Goal: Task Accomplishment & Management: Use online tool/utility

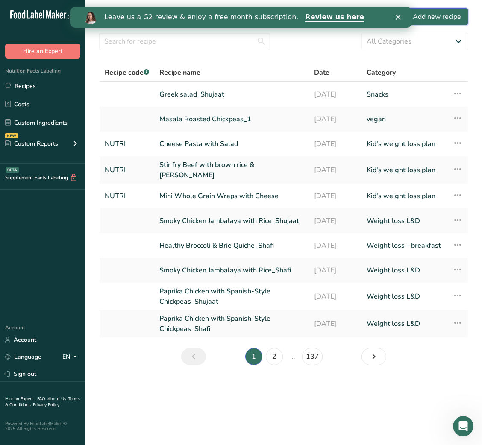
drag, startPoint x: 341, startPoint y: 10, endPoint x: 427, endPoint y: 15, distance: 86.9
click at [427, 15] on div "Add new recipe" at bounding box center [432, 17] width 57 height 10
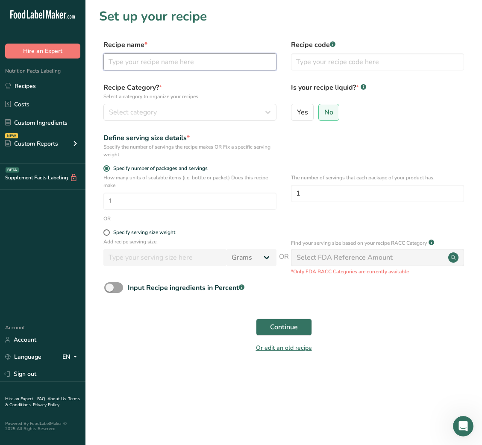
click at [244, 67] on input "text" at bounding box center [189, 61] width 173 height 17
paste input "Bagel Egg Boats"
type input "Bagel Egg Boats"
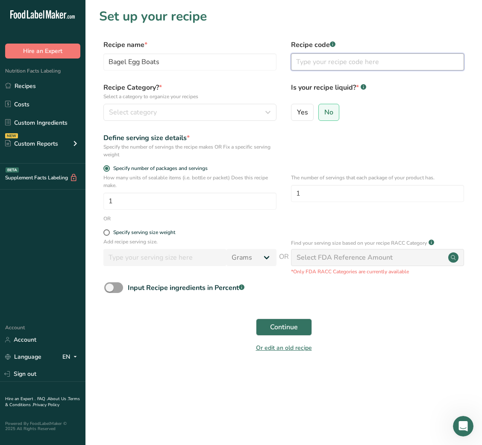
click at [329, 63] on input "text" at bounding box center [377, 61] width 173 height 17
type input "NUTRI"
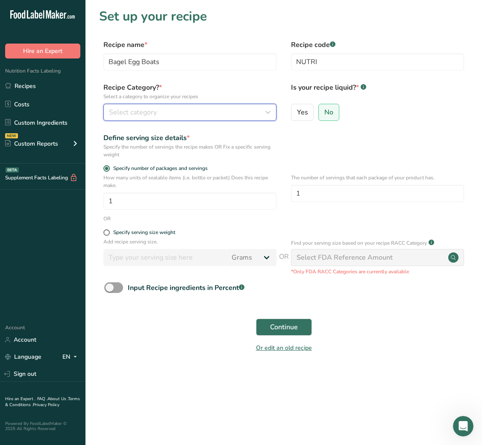
click at [239, 106] on button "Select category" at bounding box center [189, 112] width 173 height 17
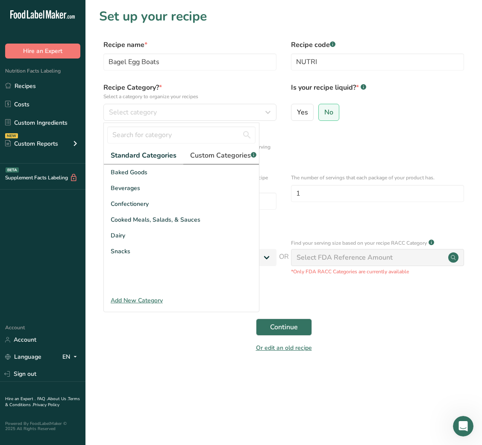
click at [235, 156] on span "Custom Categories .a-a{fill:#347362;}.b-a{fill:#fff;}" at bounding box center [223, 155] width 66 height 10
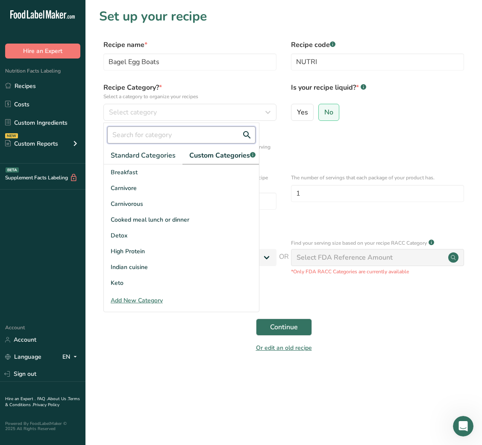
click at [177, 136] on input "text" at bounding box center [181, 135] width 148 height 17
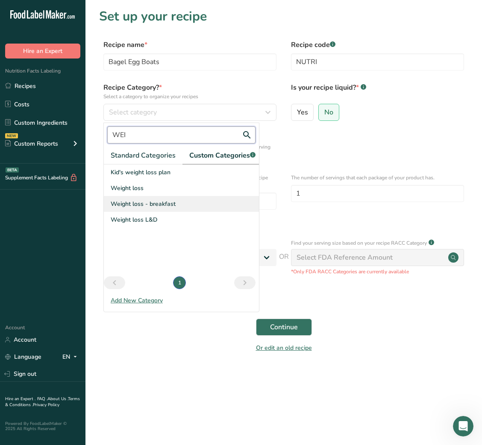
type input "WEI"
click at [167, 209] on span "Weight loss - breakfast" at bounding box center [143, 204] width 65 height 9
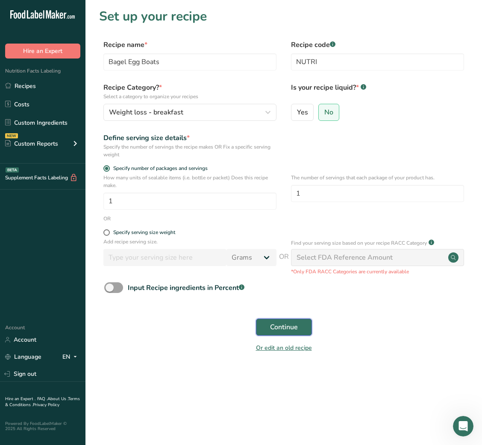
click at [280, 297] on button "Continue" at bounding box center [284, 327] width 56 height 17
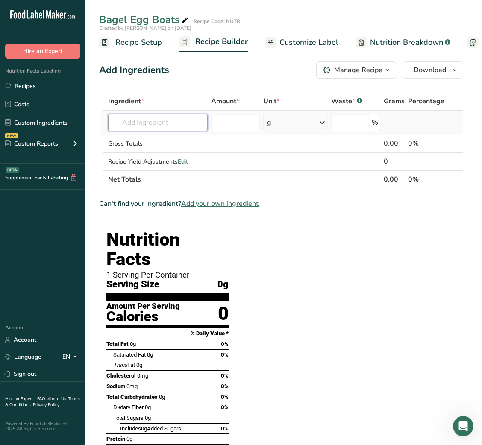
click at [144, 119] on input "text" at bounding box center [158, 122] width 100 height 17
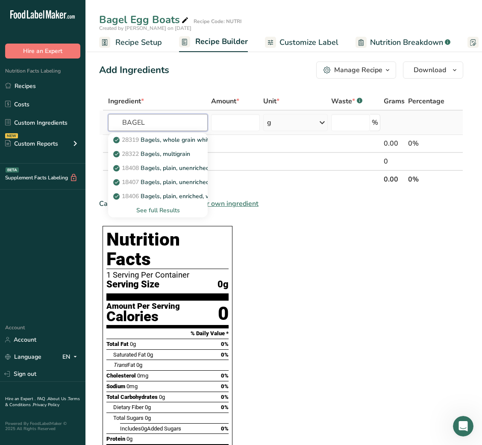
type input "BAGEL"
click at [164, 209] on div "See full Results" at bounding box center [158, 210] width 86 height 9
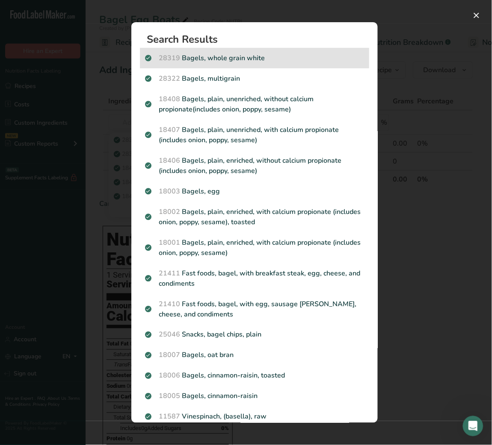
click at [245, 57] on p "28319 Bagels, whole grain white" at bounding box center [254, 58] width 219 height 10
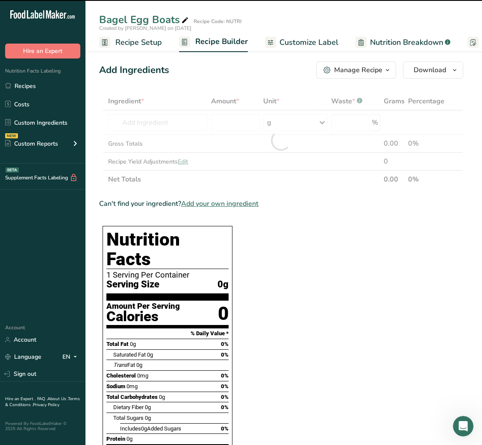
type input "0"
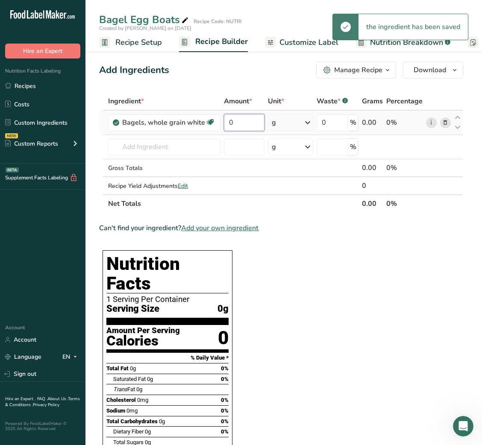
click at [225, 124] on input "0" at bounding box center [244, 122] width 40 height 17
click at [232, 118] on input "0" at bounding box center [244, 122] width 40 height 17
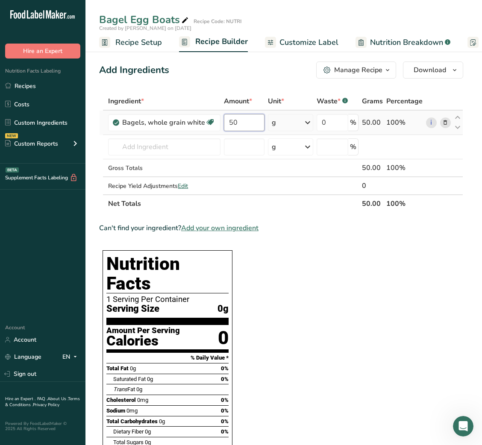
type input "50"
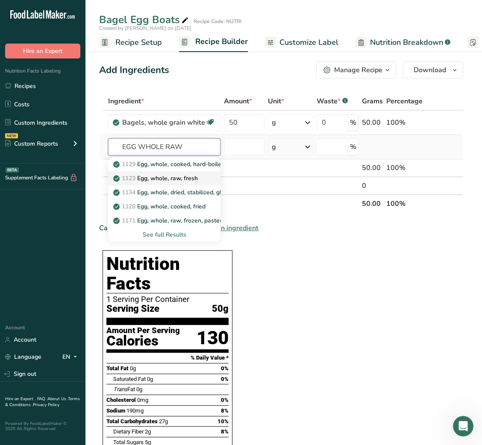
type input "EGG WHOLE RAW"
click at [174, 178] on p "1123 Egg, whole, raw, fresh" at bounding box center [156, 178] width 83 height 9
type input "Egg, whole, raw, fresh"
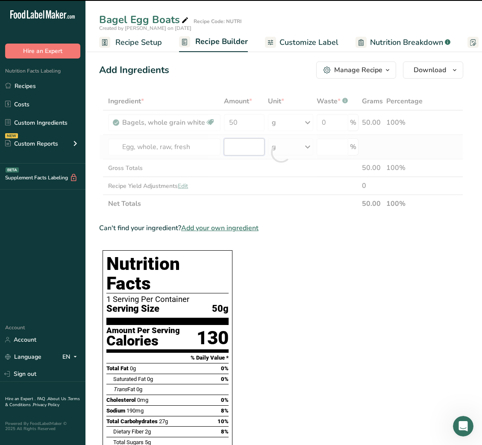
type input "0"
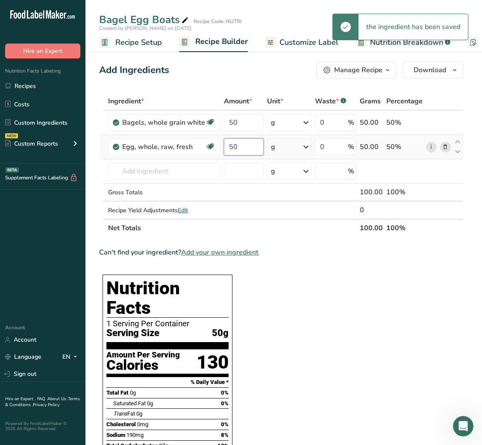
type input "50"
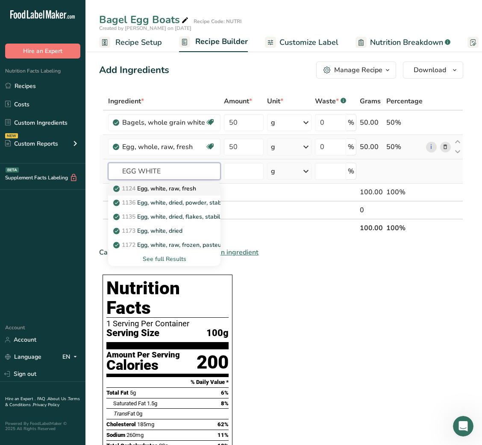
type input "EGG WHITE"
click at [174, 184] on p "1124 Egg, white, raw, fresh" at bounding box center [155, 188] width 81 height 9
type input "Egg, white, raw, fresh"
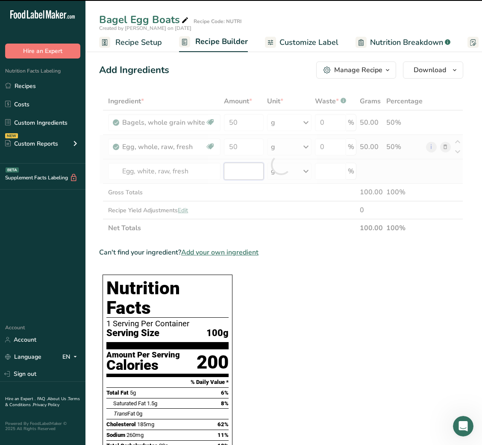
type input "0"
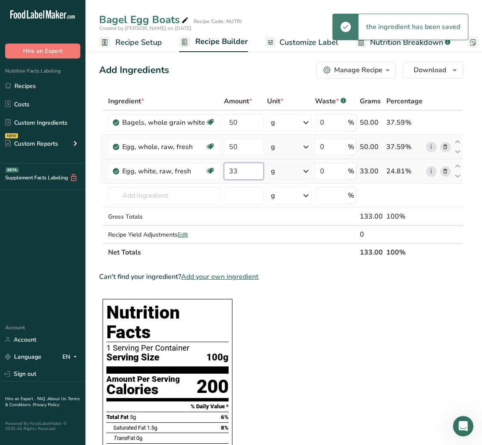
type input "33"
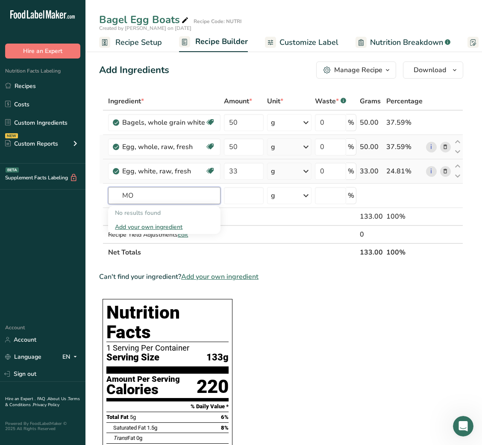
type input "M"
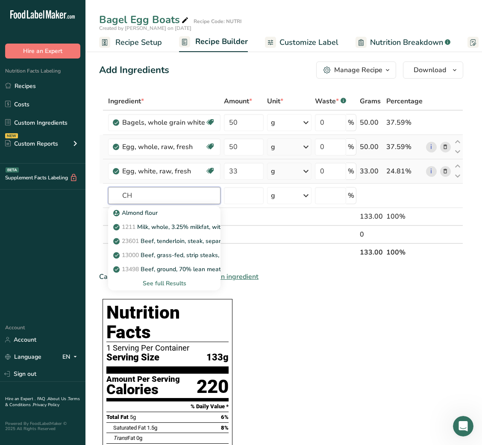
type input "C"
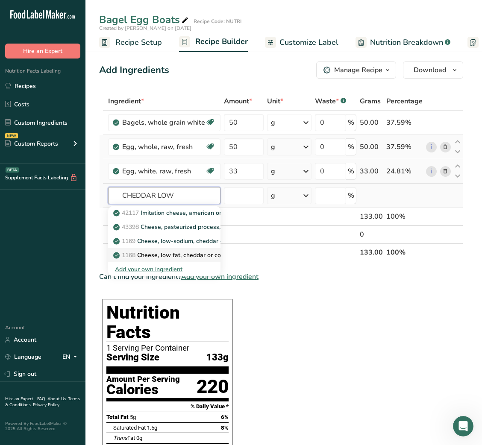
type input "CHEDDAR LOW"
click at [184, 253] on p "1168 Cheese, low fat, cheddar or colby" at bounding box center [172, 255] width 114 height 9
type input "Cheese, low fat, cheddar or colby"
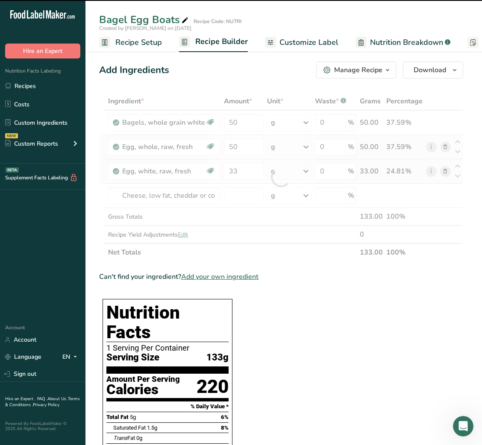
type input "0"
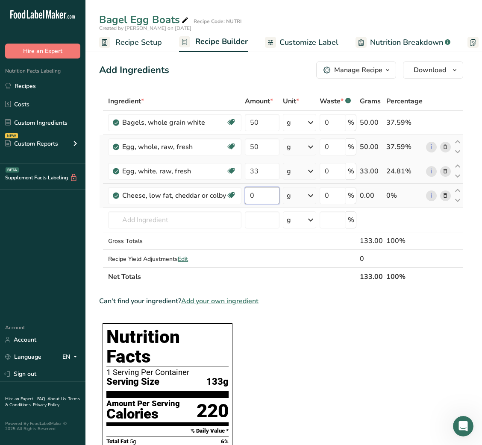
click at [256, 194] on input "0" at bounding box center [262, 195] width 35 height 17
type input "20"
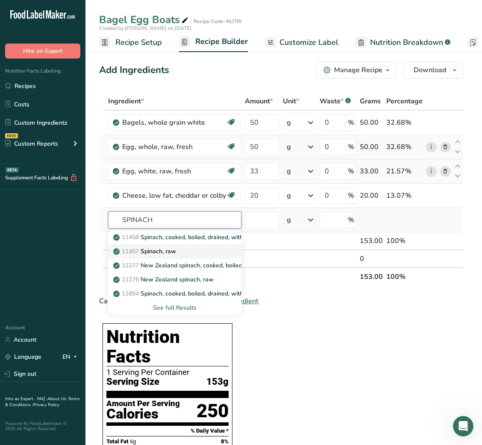
type input "SPINACH"
click at [202, 247] on div "11457 Spinach, raw" at bounding box center [168, 251] width 106 height 9
type input "Spinach, raw"
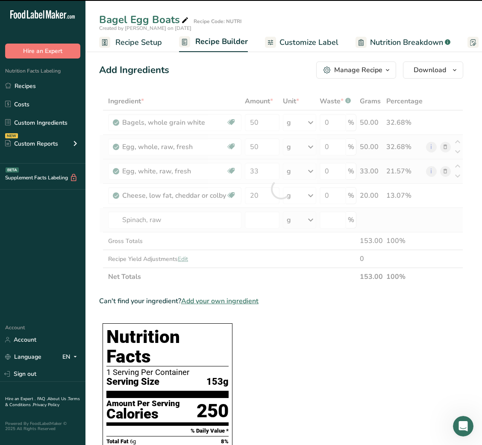
type input "0"
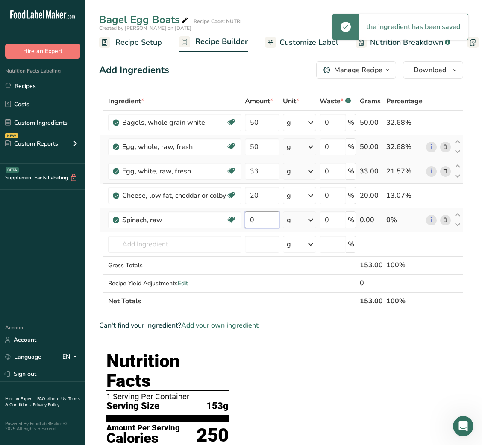
click at [245, 224] on input "0" at bounding box center [262, 220] width 35 height 17
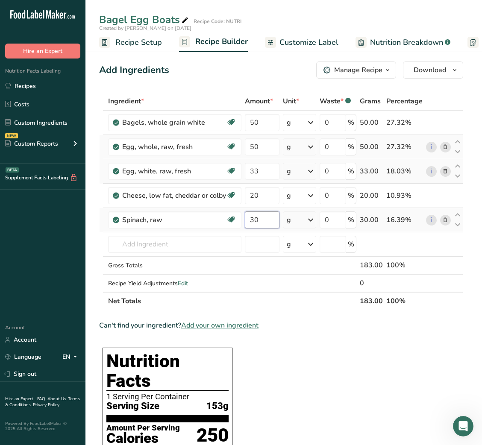
type input "30"
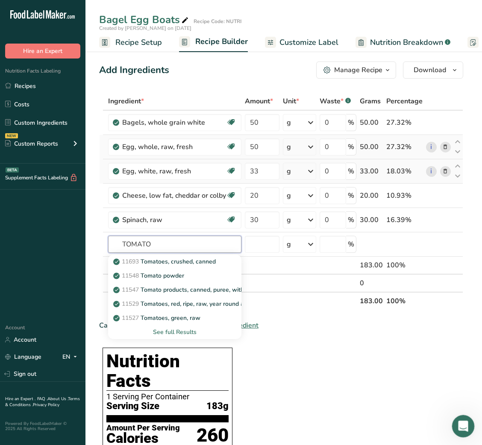
type input "TOMATO"
click at [190, 243] on input "text" at bounding box center [174, 244] width 133 height 17
type input "O"
type input "TOMATO"
click at [172, 297] on link "11529 Tomatoes, red, ripe, raw, year round average" at bounding box center [174, 304] width 133 height 14
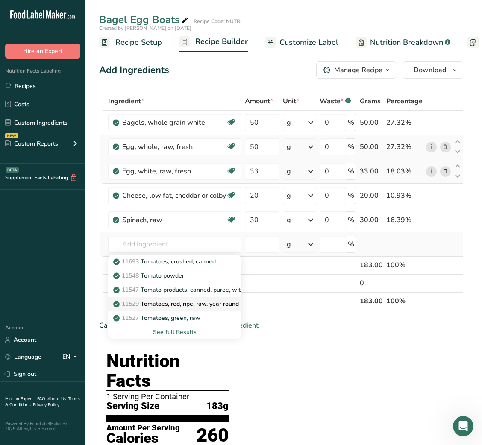
type input "Tomatoes, red, ripe, raw, year round average"
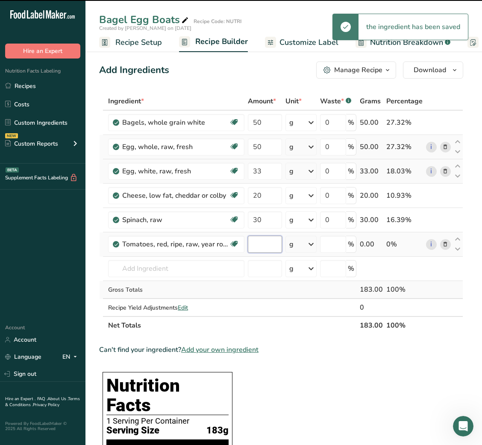
type input "0"
type input "80"
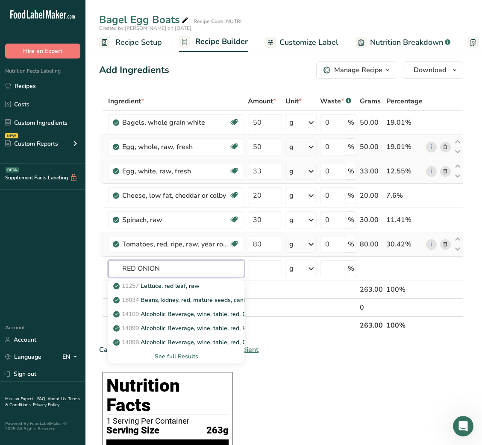
type input "RED ONION"
click at [176, 274] on input "text" at bounding box center [176, 268] width 136 height 17
type input "ONION"
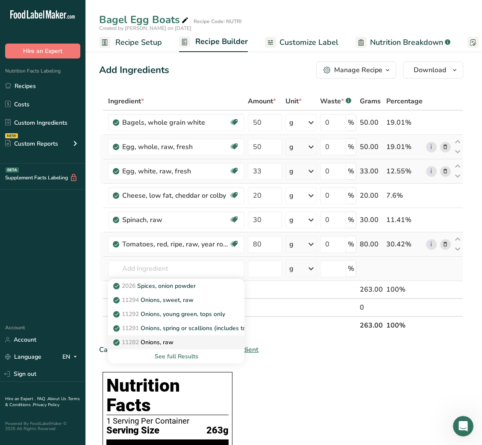
click at [153, 297] on p "11282 Onions, raw" at bounding box center [144, 342] width 59 height 9
type input "Onions, raw"
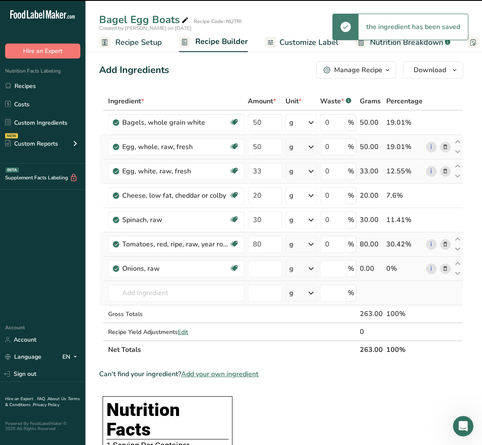
type input "0"
click at [251, 267] on input "0" at bounding box center [265, 268] width 34 height 17
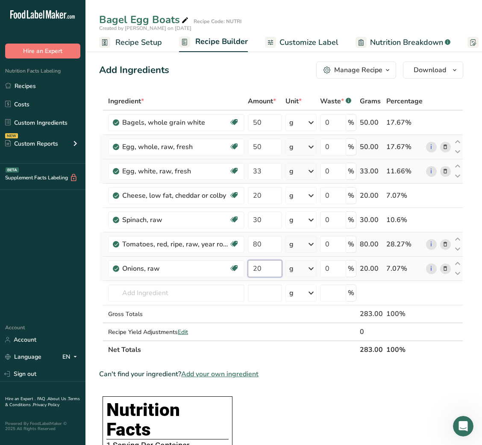
type input "20"
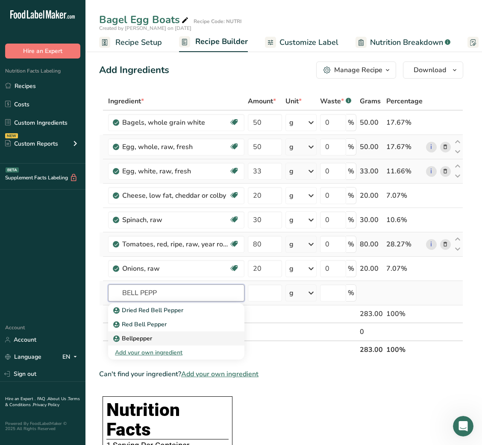
type input "BELL PEPP"
click at [166, 297] on div "Bellpepper" at bounding box center [169, 338] width 109 height 9
type input "Bellpepper"
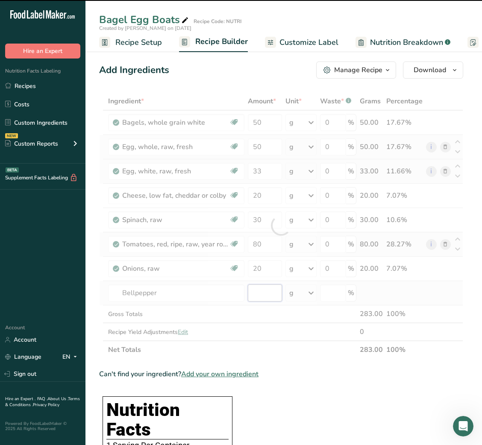
type input "0"
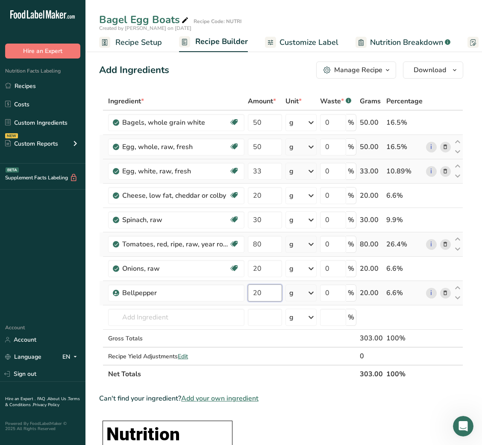
type input "20"
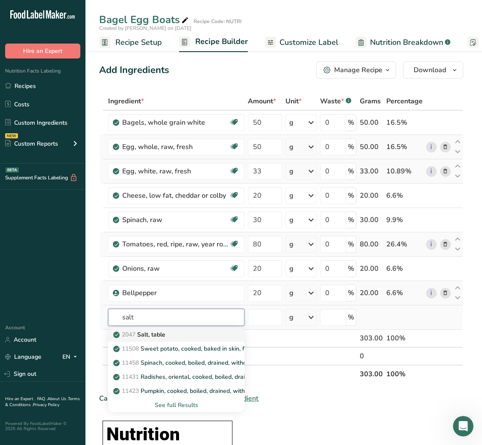
type input "salt"
click at [175, 297] on div "2047 Salt, table" at bounding box center [169, 334] width 109 height 9
type input "Salt, table"
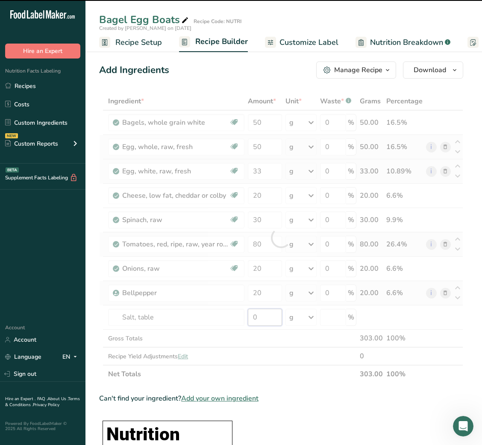
type input "1"
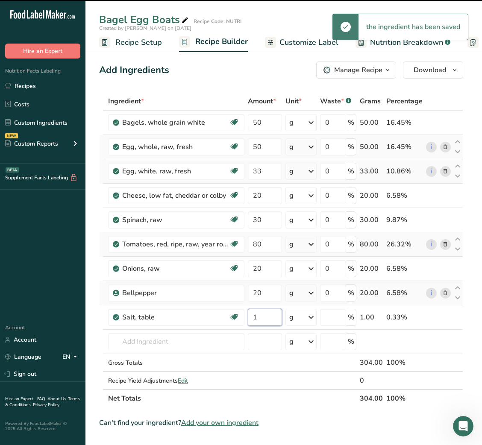
type input "0"
type input "1"
type input "b"
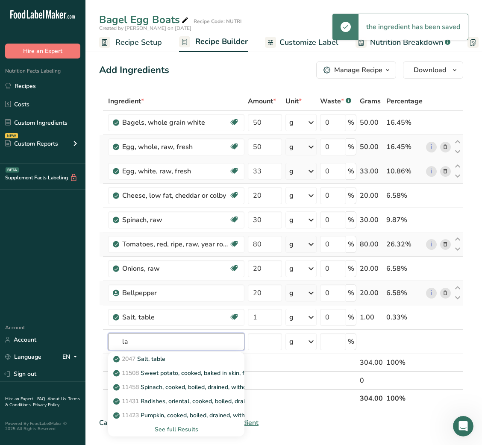
type input "l"
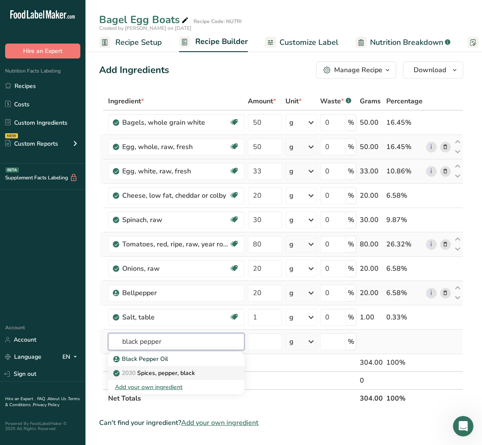
type input "black pepper"
click at [210, 297] on div "2030 Spices, pepper, black" at bounding box center [169, 373] width 109 height 9
type input "Spices, pepper, black"
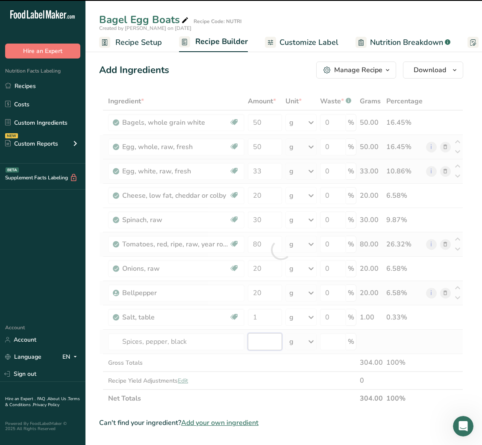
type input "0"
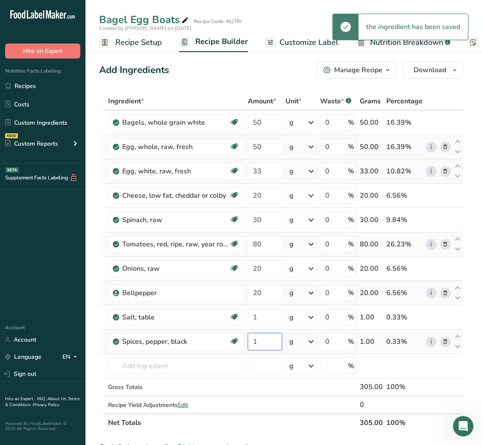
type input "1"
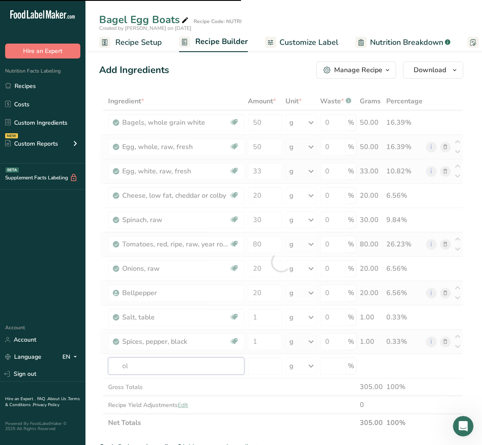
type input "oli"
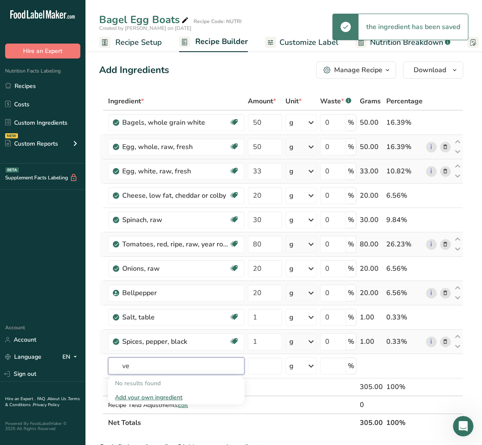
type input "v"
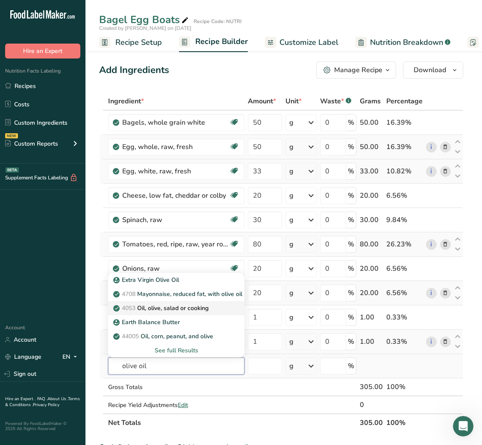
type input "olive oil"
click at [179, 297] on p "4053 Oil, olive, salad or cooking" at bounding box center [162, 308] width 94 height 9
type input "Oil, olive, salad or cooking"
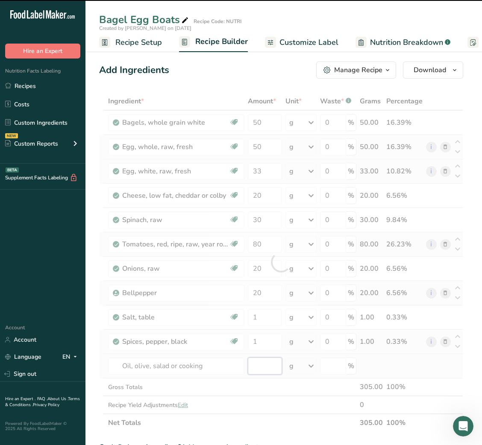
type input "0"
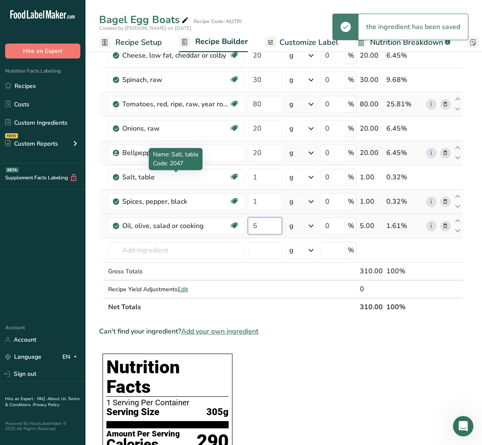
scroll to position [161, 0]
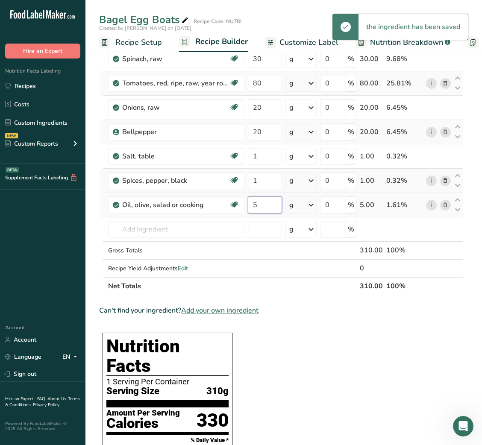
click at [254, 206] on input "5" at bounding box center [265, 205] width 34 height 17
type input "2"
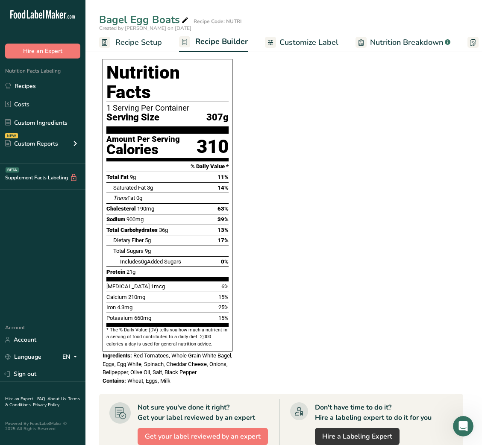
scroll to position [0, 0]
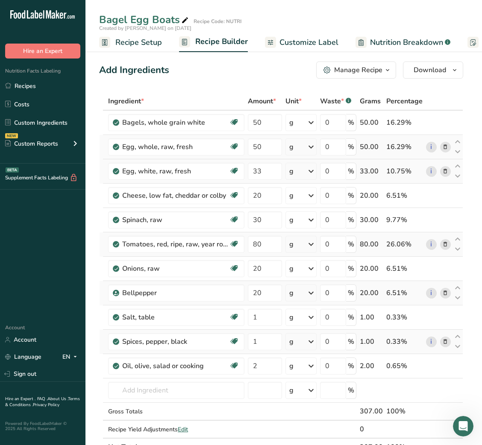
click at [299, 41] on span "Customize Label" at bounding box center [309, 43] width 59 height 12
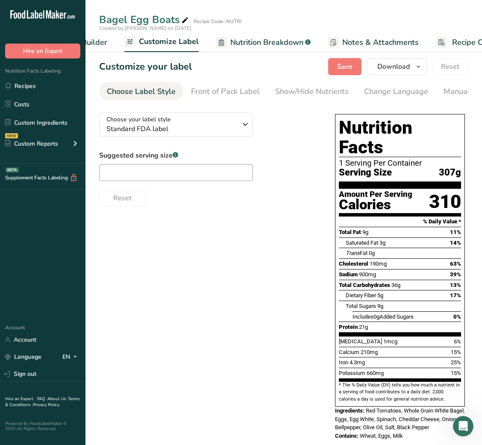
scroll to position [0, 166]
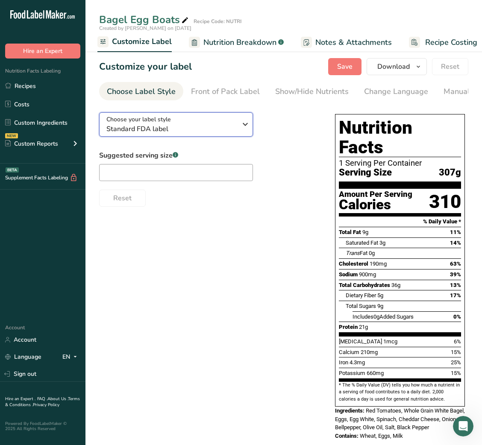
click at [212, 134] on span "Standard FDA label" at bounding box center [171, 129] width 130 height 10
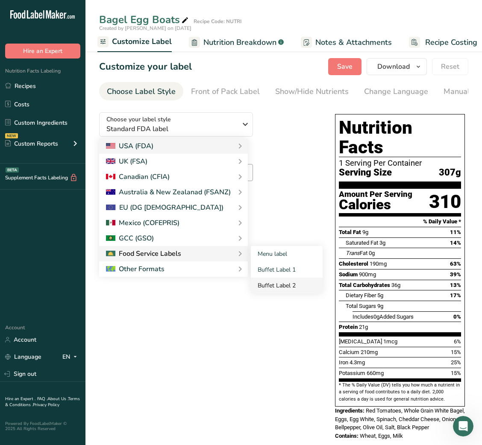
click at [282, 283] on link "Buffet Label 2" at bounding box center [287, 286] width 72 height 16
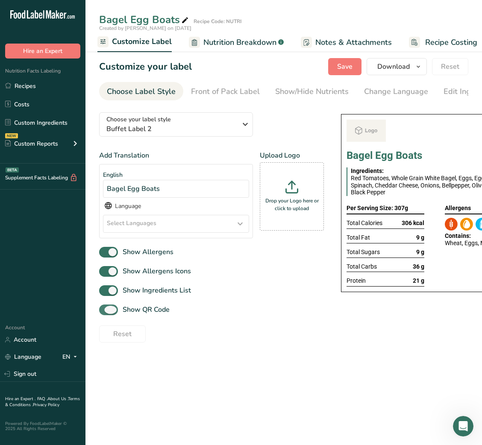
click at [139, 297] on span "Show QR Code" at bounding box center [144, 310] width 52 height 10
click at [105, 297] on input "Show QR Code" at bounding box center [102, 310] width 6 height 6
checkbox input "false"
click at [298, 91] on div "Show/Hide Nutrients" at bounding box center [312, 92] width 74 height 12
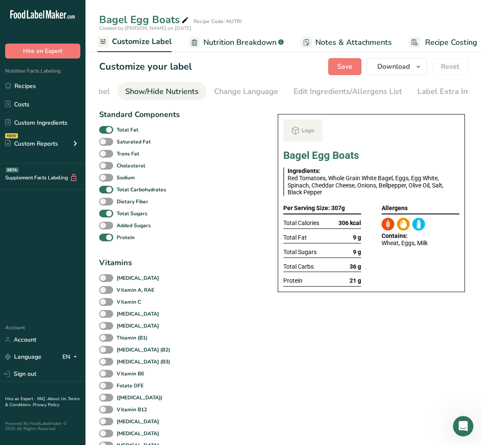
scroll to position [0, 156]
click at [112, 134] on span at bounding box center [106, 130] width 14 height 8
click at [105, 133] on input "Total Fat" at bounding box center [102, 130] width 6 height 6
checkbox input "false"
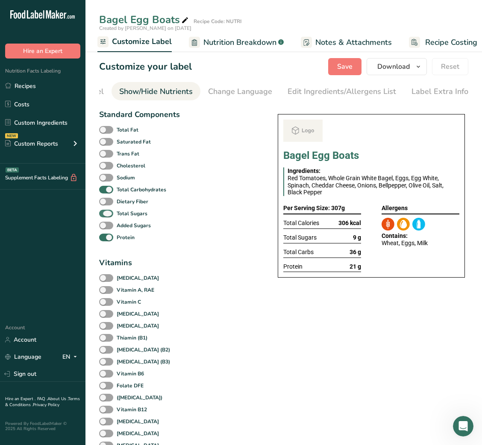
click at [119, 218] on b "Total Sugars" at bounding box center [132, 214] width 31 height 8
click at [105, 216] on input "Total Sugars" at bounding box center [102, 214] width 6 height 6
checkbox input "false"
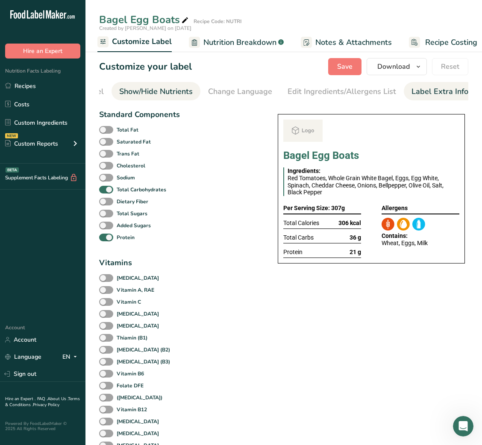
click at [442, 87] on div "Label Extra Info" at bounding box center [440, 92] width 57 height 12
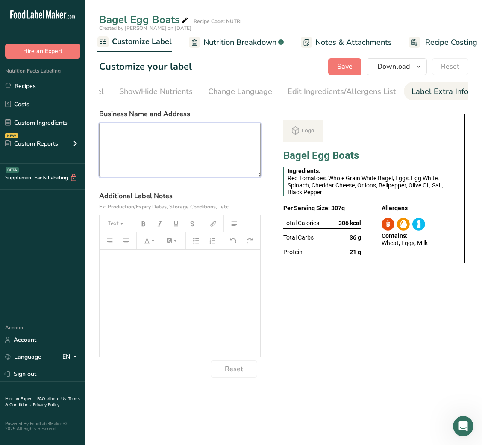
click at [175, 146] on textarea at bounding box center [180, 150] width 162 height 55
paste textarea "DINNER USE BY: [DATE] KEEP REFRIGERATED BELOW 5°C REHEAT BEFORE EATING"
click at [161, 147] on textarea "DINNER USE BY: [DATE] KEEP REFRIGERATED BELOW 5°C REHEAT BEFORE EATING" at bounding box center [180, 150] width 162 height 55
paste textarea "se By: [DATE] Storage: Keep refrigerated below 5 °C Heating: Reheat thoroughly …"
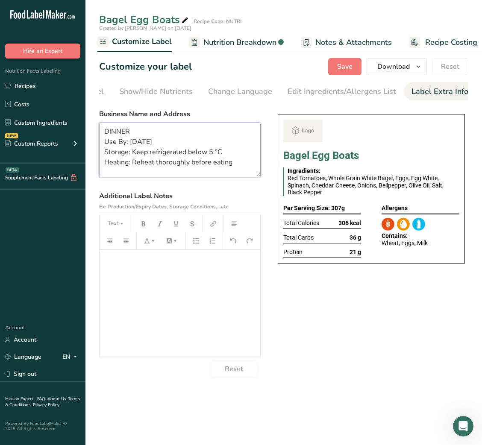
scroll to position [12, 0]
click at [106, 168] on textarea "DINNER Use By: [DATE] Storage: Keep refrigerated below 5 °C Heating: Reheat tho…" at bounding box center [180, 150] width 162 height 55
click at [106, 171] on textarea "DINNER Use By: [DATE] Storage: Keep refrigerated below 5 °C Heating: Reheat tho…" at bounding box center [180, 150] width 162 height 55
click at [193, 174] on textarea "DINNER Use By: [DATE] Storage: Keep refrigerated below 5 °C Heating: Reheat tho…" at bounding box center [180, 150] width 162 height 55
click at [200, 171] on textarea "DINNER Use By: [DATE] Storage: Keep refrigerated below 5 °C Heating: Reheat tho…" at bounding box center [180, 150] width 162 height 55
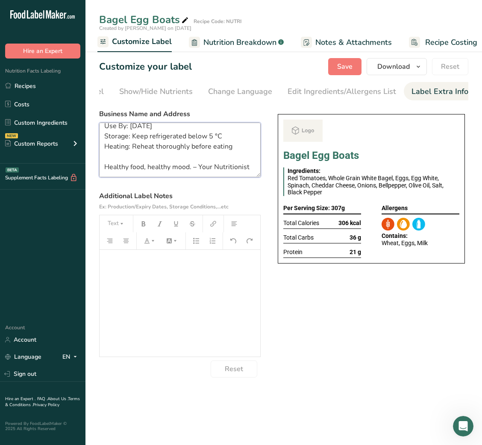
scroll to position [0, 0]
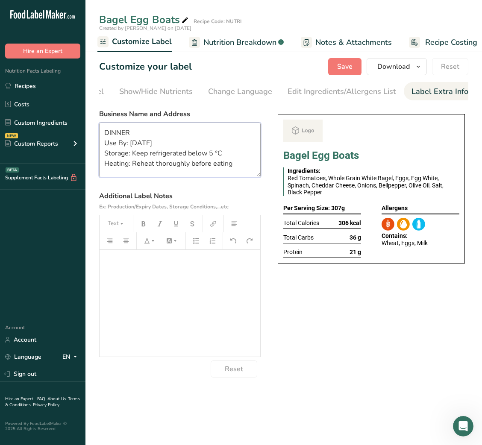
click at [136, 143] on textarea "DINNER Use By: [DATE] Storage: Keep refrigerated below 5 °C Heating: Reheat tho…" at bounding box center [180, 150] width 162 height 55
click at [99, 133] on textarea "DINNER Use By: [DATE] Storage: Keep refrigerated below 5 °C Heating: Reheat tho…" at bounding box center [180, 150] width 162 height 55
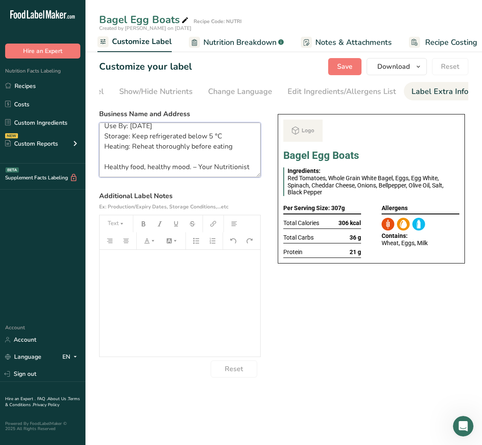
drag, startPoint x: 99, startPoint y: 133, endPoint x: 182, endPoint y: 174, distance: 92.5
click at [182, 174] on textarea "DINNER Use By: [DATE] Storage: Keep refrigerated below 5 °C Heating: Reheat tho…" at bounding box center [180, 150] width 162 height 55
type textarea "DINNER Use By: [DATE] Storage: Keep refrigerated below 5 °C Heating: Reheat tho…"
click at [390, 297] on div "Choose your label style Buffet Label 2 USA (FDA) Standard FDA label Tabular FDA…" at bounding box center [283, 242] width 369 height 272
click at [336, 70] on button "Save" at bounding box center [344, 66] width 33 height 17
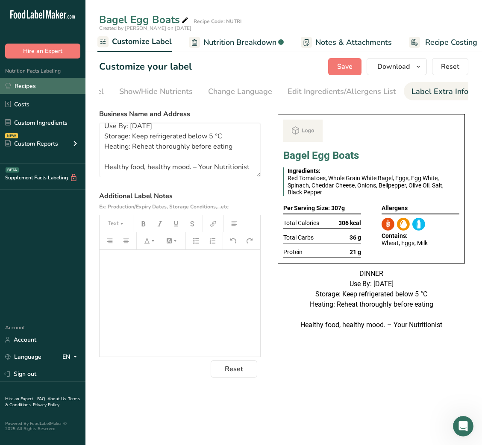
click at [40, 85] on link "Recipes" at bounding box center [42, 86] width 85 height 16
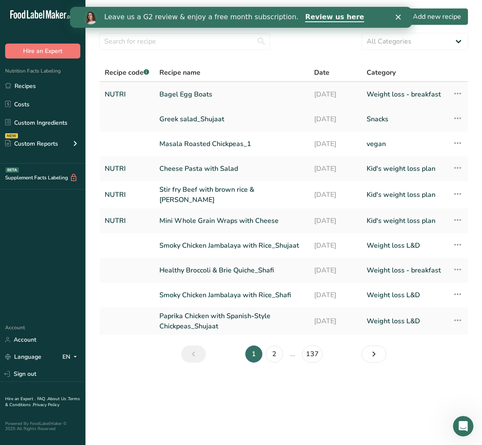
click at [198, 91] on link "Bagel Egg Boats" at bounding box center [231, 94] width 144 height 18
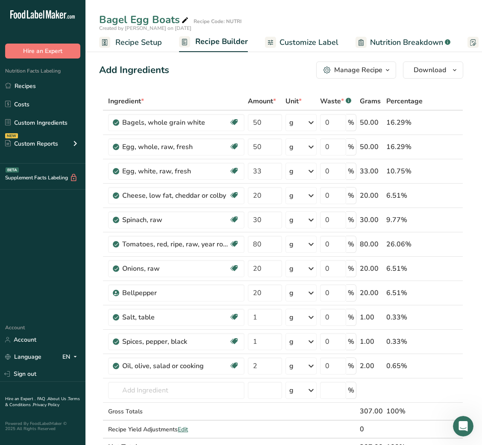
scroll to position [0, 175]
click at [353, 39] on span "Notes & Attachments" at bounding box center [345, 43] width 77 height 12
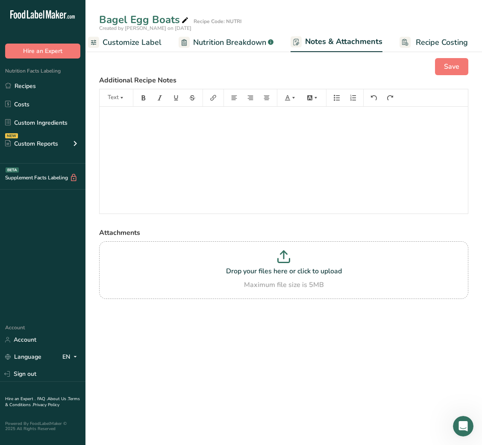
click at [135, 43] on span "Customize Label" at bounding box center [132, 43] width 59 height 12
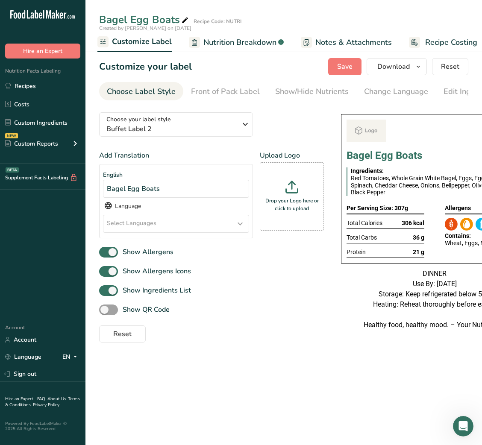
scroll to position [0, 156]
click at [451, 91] on div "Label Extra Info" at bounding box center [440, 92] width 57 height 12
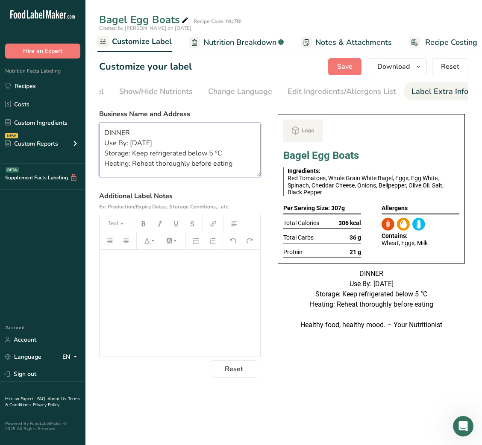
click at [102, 134] on textarea "DINNER Use By: [DATE] Storage: Keep refrigerated below 5 °C Heating: Reheat tho…" at bounding box center [180, 150] width 162 height 55
click at [115, 133] on textarea "DINNER Use By: [DATE] Storage: Keep refrigerated below 5 °C Heating: Reheat tho…" at bounding box center [180, 150] width 162 height 55
click at [171, 150] on textarea "DINNER Use By: [DATE] Storage: Keep refrigerated below 5 °C Heating: Reheat tho…" at bounding box center [180, 150] width 162 height 55
click at [117, 128] on textarea "DINNER Use By: [DATE] Storage: Keep refrigerated below 5 °C Heating: Reheat tho…" at bounding box center [180, 150] width 162 height 55
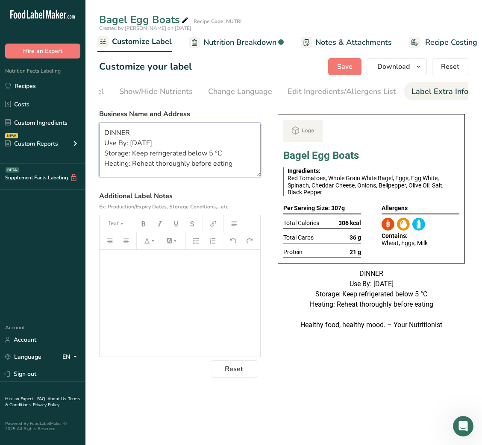
click at [117, 128] on textarea "DINNER Use By: [DATE] Storage: Keep refrigerated below 5 °C Heating: Reheat tho…" at bounding box center [180, 150] width 162 height 55
type textarea "BREAKFAST Use By: [DATE] Storage: Keep refrigerated below 5 °C Heating: Reheat …"
click at [305, 271] on div "DINNER Use By: [DATE] Storage: Keep refrigerated below 5 °C Heating: Reheat tho…" at bounding box center [371, 300] width 187 height 62
click at [342, 68] on span "Save" at bounding box center [344, 67] width 15 height 10
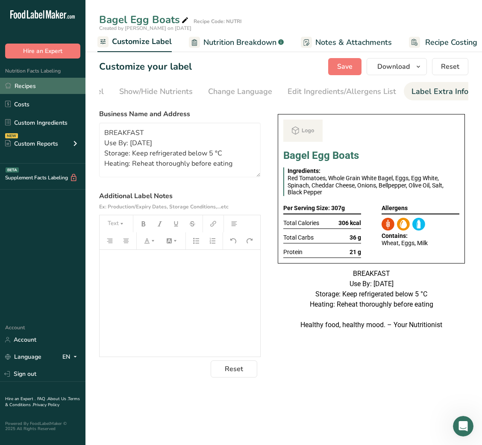
click at [45, 84] on link "Recipes" at bounding box center [42, 86] width 85 height 16
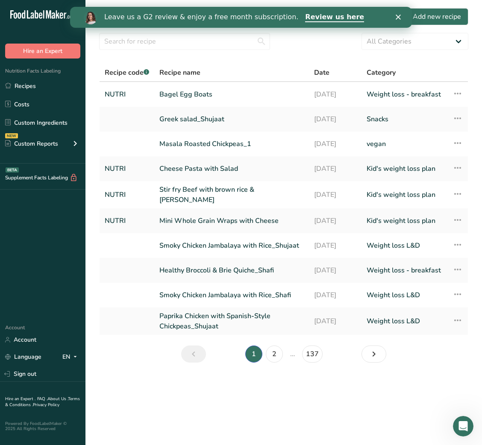
click at [398, 16] on icon "Close" at bounding box center [397, 17] width 5 height 5
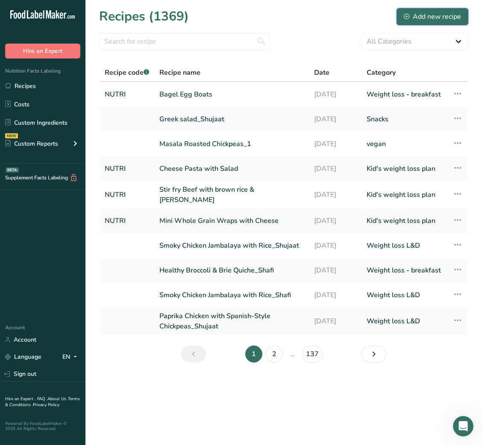
click at [418, 15] on div "Add new recipe" at bounding box center [432, 17] width 57 height 10
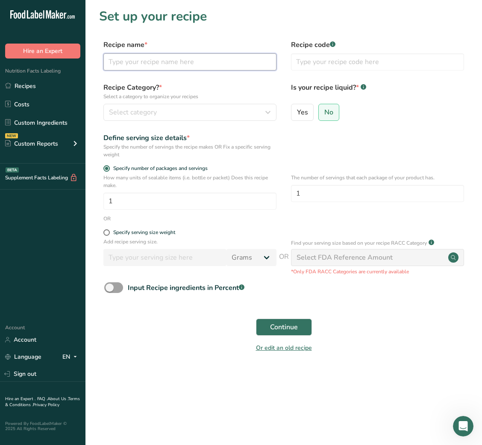
click at [183, 56] on input "text" at bounding box center [189, 61] width 173 height 17
paste input "Herby Kissed Baked Chicken and Rice"
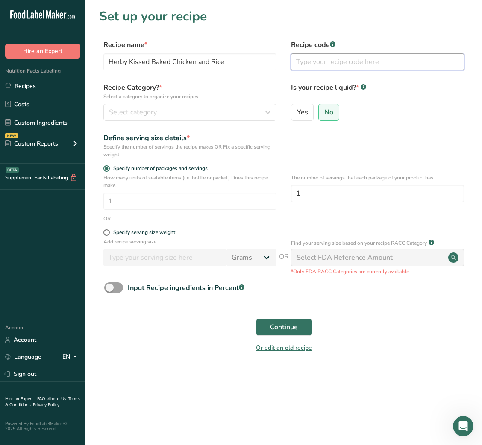
click at [312, 56] on input "text" at bounding box center [377, 61] width 173 height 17
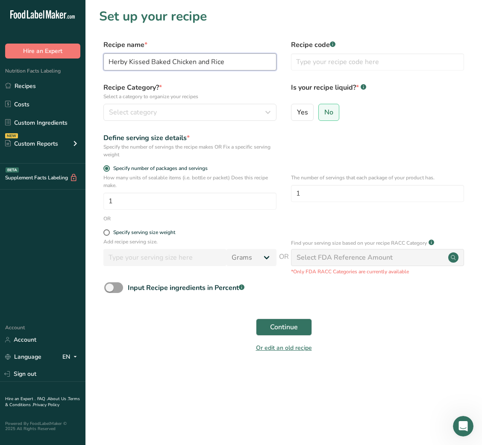
click at [209, 64] on input "Herby Kissed Baked Chicken and Rice" at bounding box center [189, 61] width 173 height 17
type input "Herby Kissed Baked Chicken and Brown Rice"
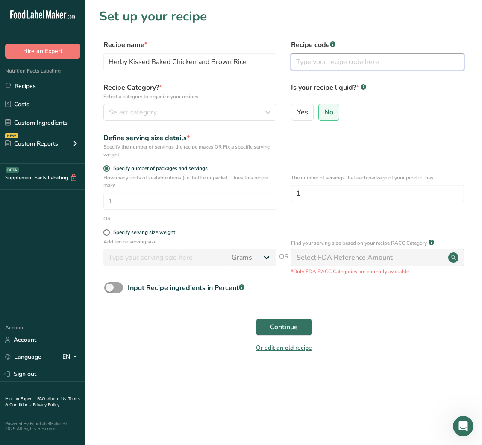
click at [359, 61] on input "text" at bounding box center [377, 61] width 173 height 17
type input "NUTRI"
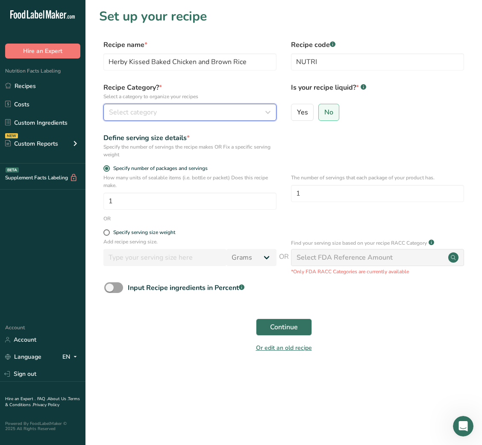
click at [221, 115] on div "Select category" at bounding box center [187, 112] width 157 height 10
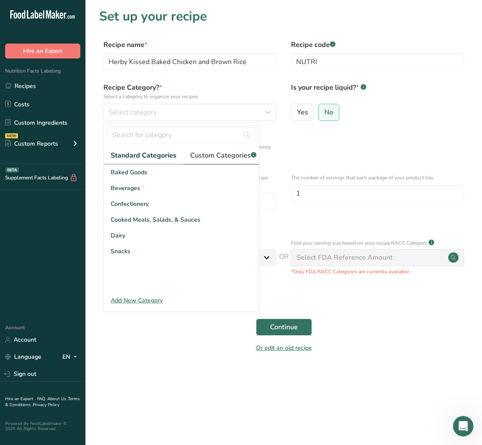
click at [225, 153] on span "Custom Categories .a-a{fill:#347362;}.b-a{fill:#fff;}" at bounding box center [223, 155] width 66 height 10
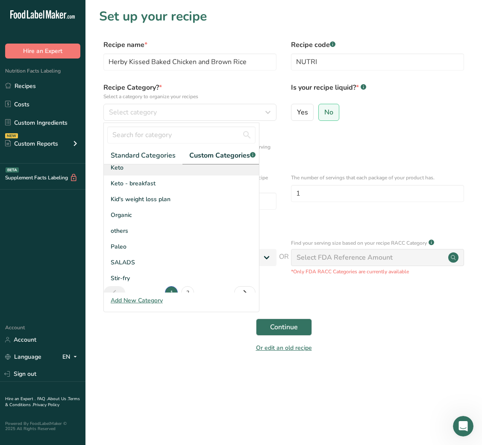
scroll to position [124, 0]
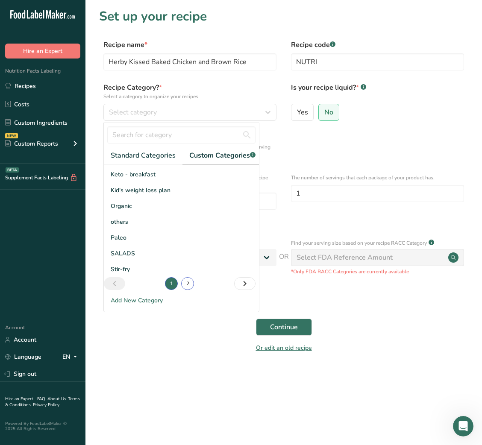
click at [183, 286] on link "2" at bounding box center [187, 283] width 13 height 13
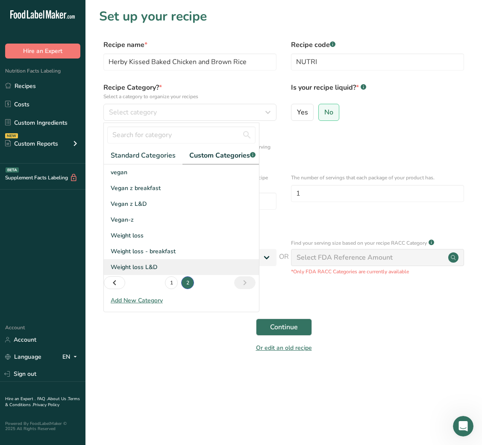
click at [147, 272] on span "Weight loss L&D" at bounding box center [134, 267] width 47 height 9
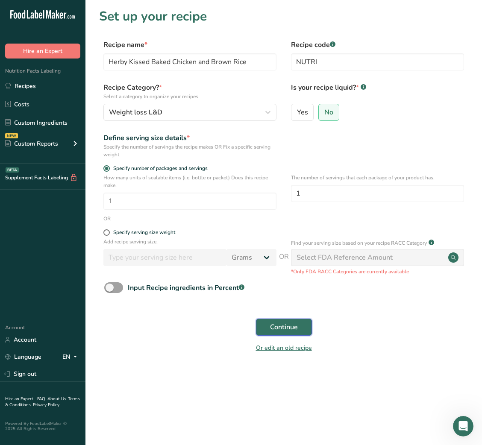
click at [268, 297] on button "Continue" at bounding box center [284, 327] width 56 height 17
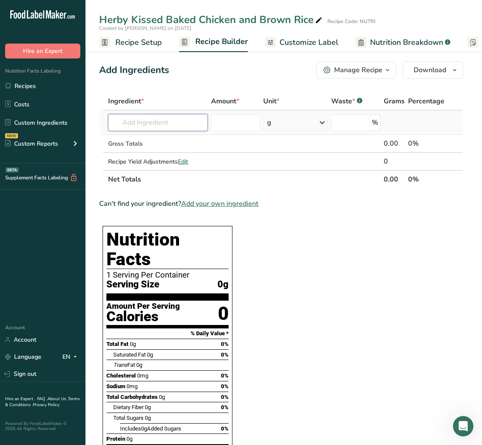
click at [179, 122] on input "text" at bounding box center [158, 122] width 100 height 17
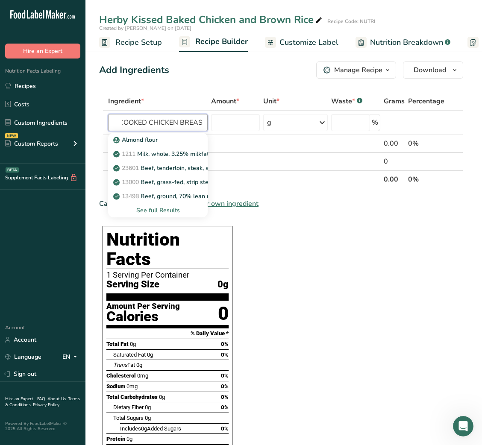
scroll to position [0, 8]
type input "COOKED CHICKEN BREAST"
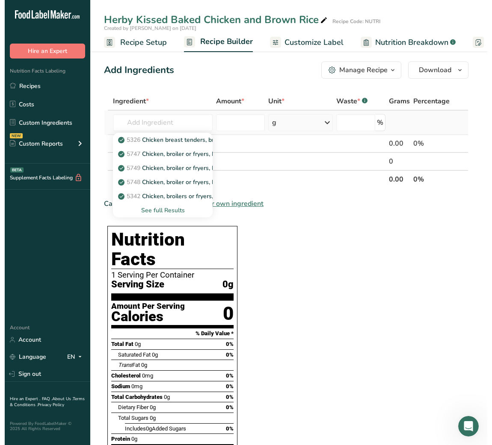
scroll to position [0, 0]
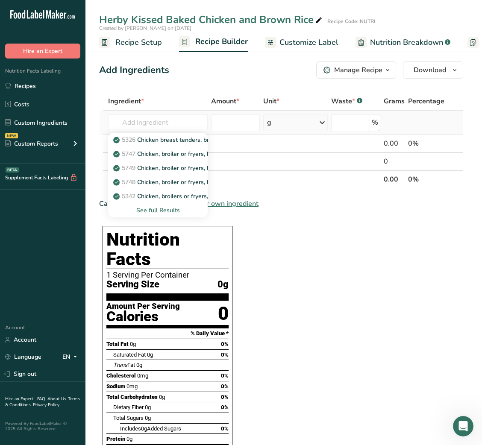
click at [158, 207] on div "See full Results" at bounding box center [158, 210] width 86 height 9
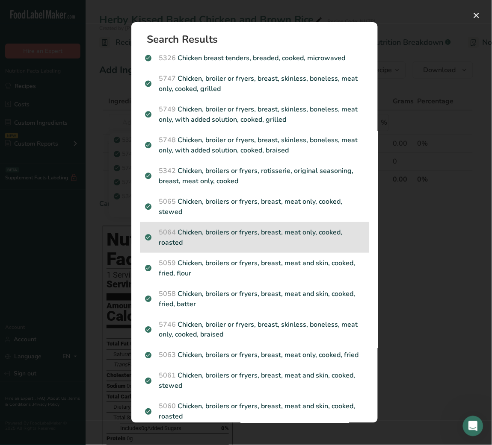
click at [235, 236] on p "5064 Chicken, broilers or fryers, breast, meat only, cooked, roasted" at bounding box center [254, 237] width 219 height 21
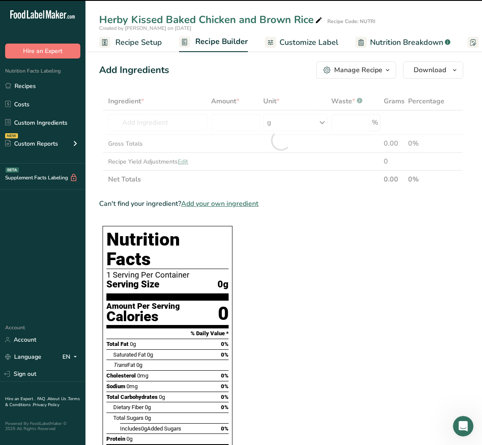
type input "0"
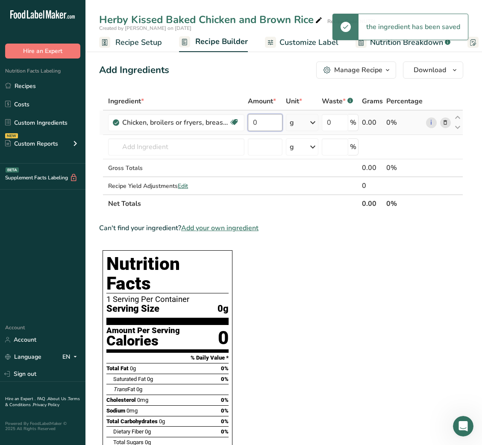
click at [251, 120] on input "0" at bounding box center [265, 122] width 35 height 17
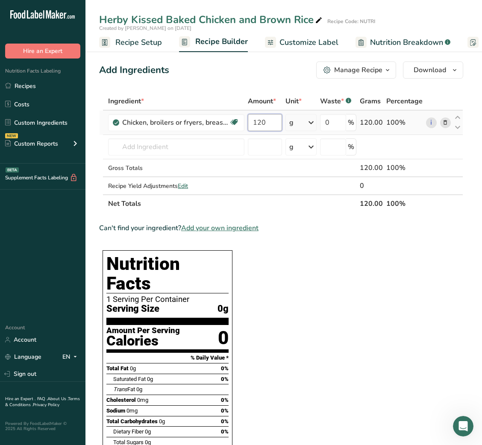
type input "120"
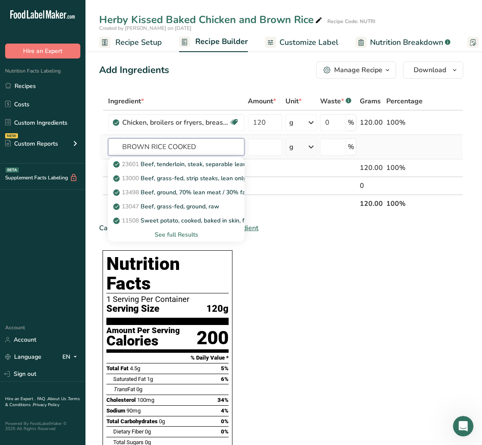
type input "BROWN RICE COOKED"
click at [175, 235] on div "See full Results" at bounding box center [176, 234] width 123 height 9
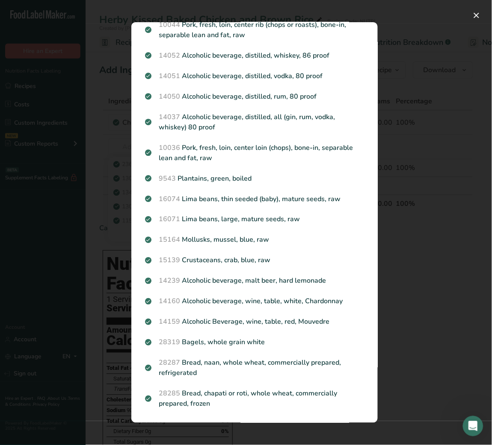
scroll to position [781, 0]
click at [401, 253] on div "Search results modal" at bounding box center [246, 222] width 492 height 445
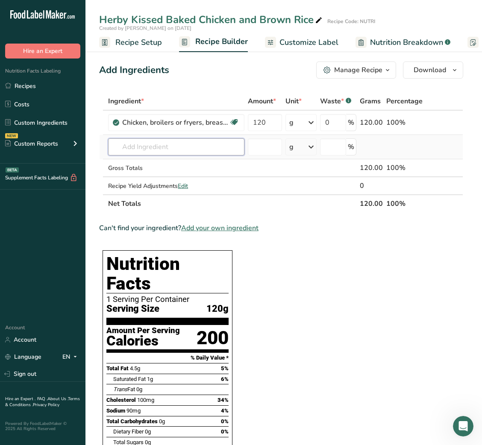
click at [183, 151] on input "text" at bounding box center [176, 146] width 136 height 17
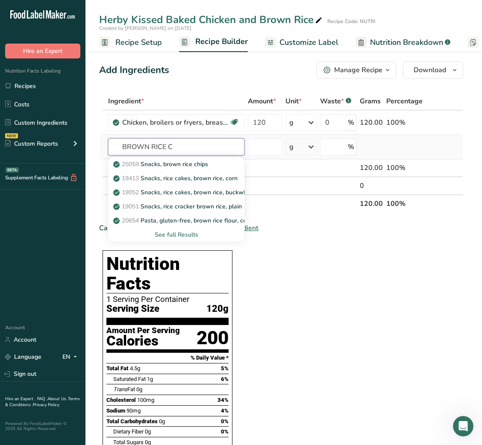
type input "BROWN RICE C"
click at [177, 236] on div "See full Results" at bounding box center [176, 234] width 123 height 9
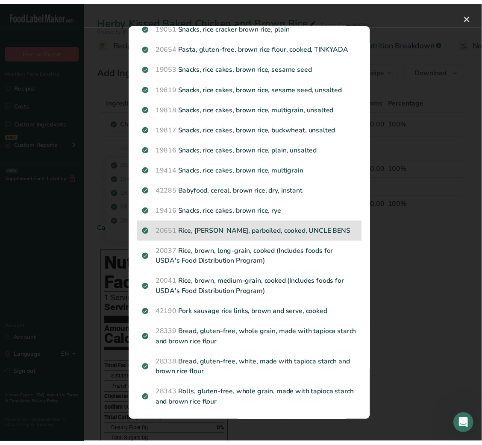
scroll to position [121, 0]
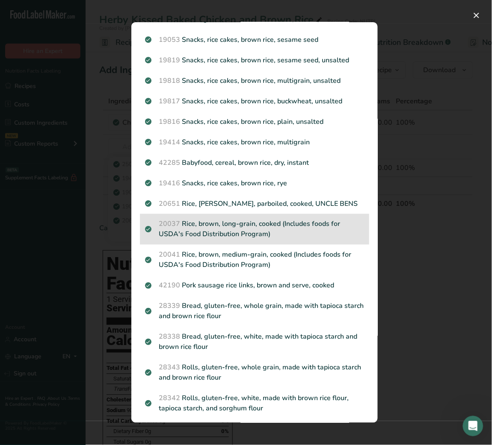
click at [242, 240] on p "20037 Rice, brown, long-grain, cooked (Includes foods for USDA's Food Distribut…" at bounding box center [254, 229] width 219 height 21
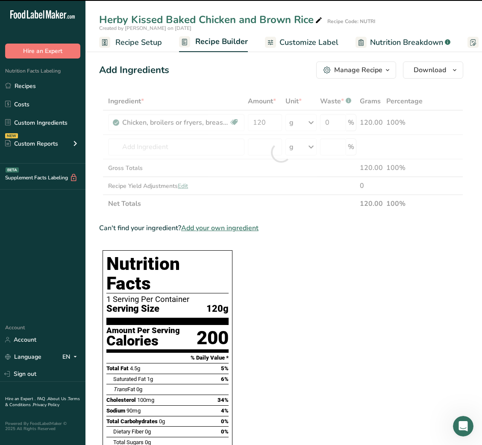
type input "0"
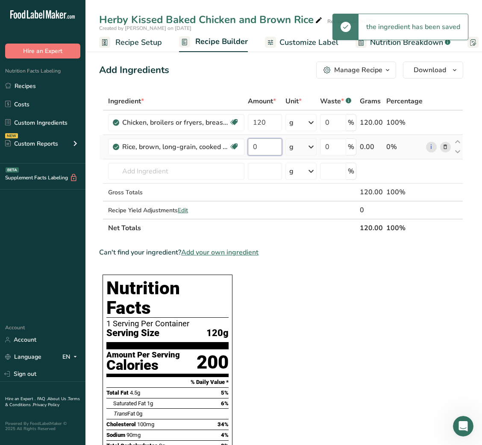
click at [253, 147] on input "0" at bounding box center [265, 146] width 34 height 17
type input "30"
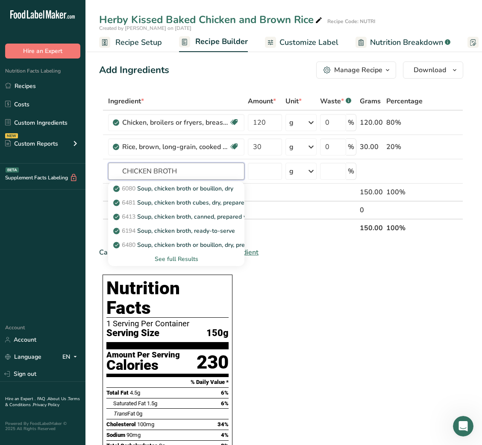
type input "CHICKEN BROTH"
click at [189, 230] on p "6194 Soup, chicken broth, ready-to-serve" at bounding box center [175, 231] width 120 height 9
type input "Soup, chicken broth, ready-to-serve"
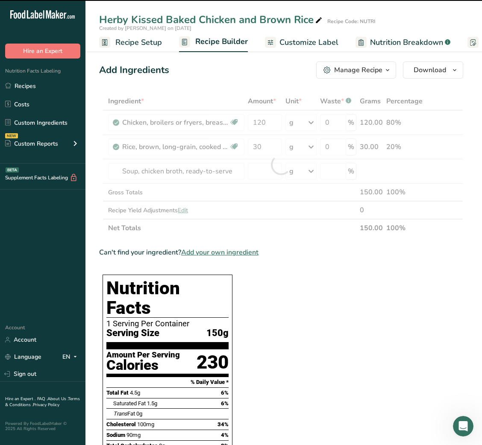
type input "0"
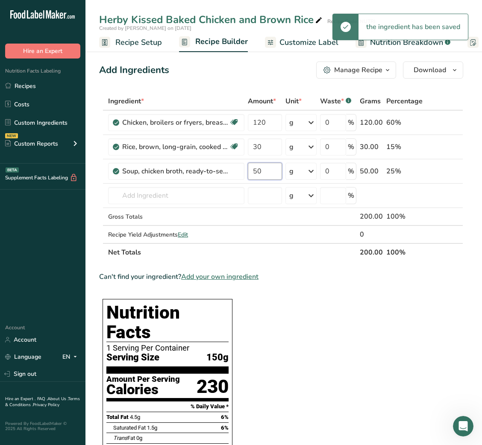
type input "50"
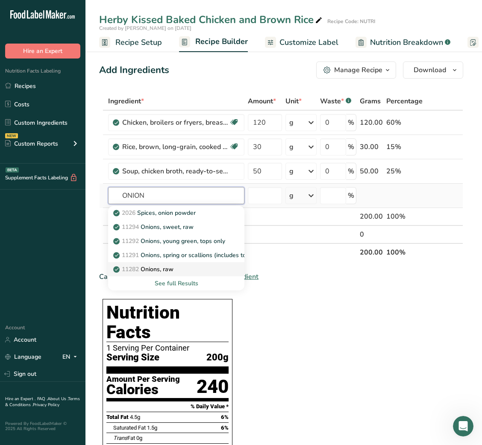
type input "ONION"
click at [171, 269] on p "11282 Onions, raw" at bounding box center [144, 269] width 59 height 9
type input "Onions, raw"
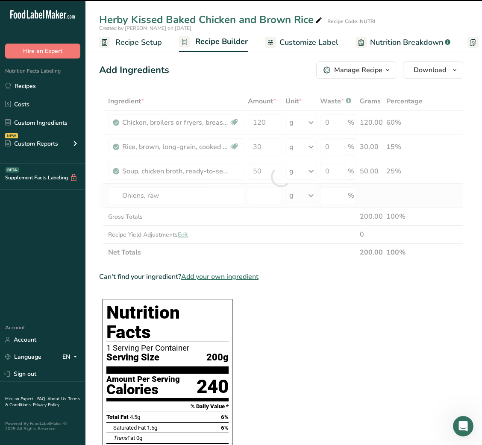
type input "0"
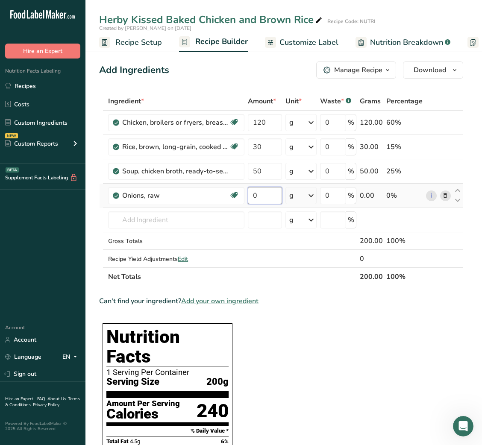
click at [265, 201] on input "0" at bounding box center [265, 195] width 34 height 17
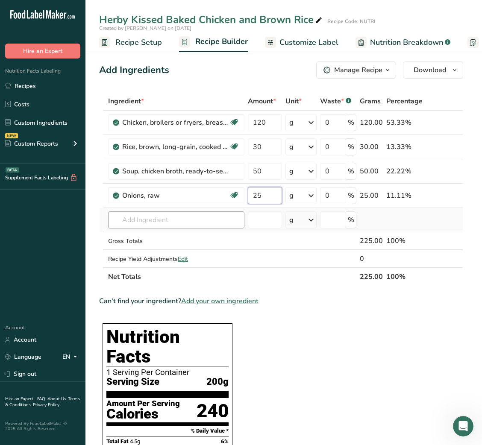
type input "25"
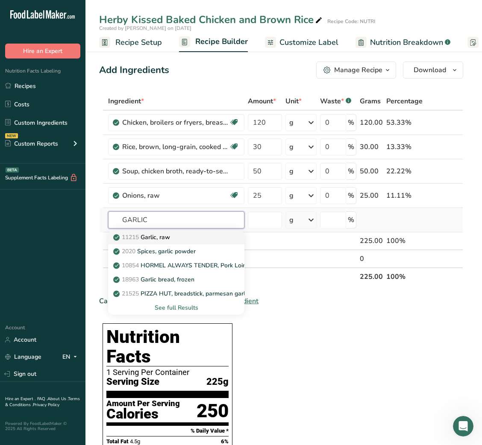
type input "GARLIC"
click at [168, 242] on link "11215 Garlic, raw" at bounding box center [176, 237] width 136 height 14
type input "Garlic, raw"
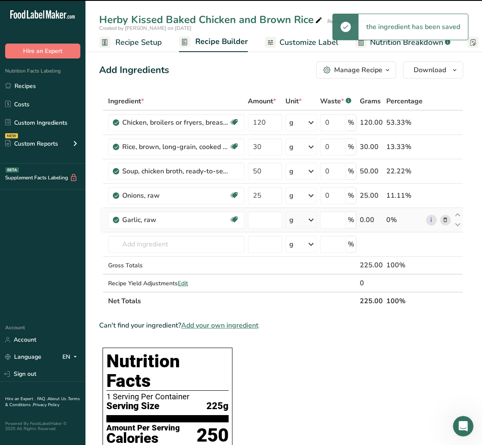
type input "0"
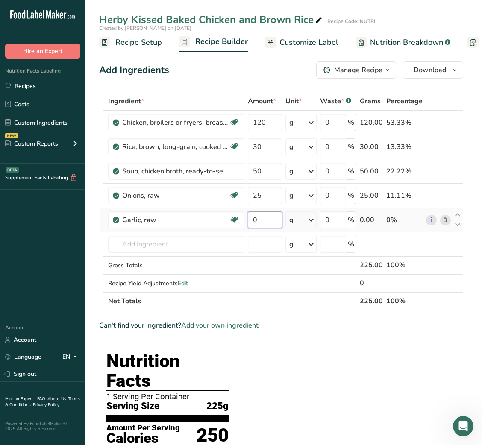
click at [248, 220] on input "0" at bounding box center [265, 220] width 34 height 17
type input "3"
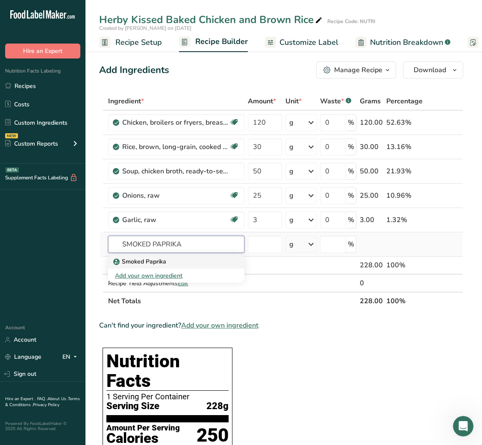
type input "SMOKED PAPRIKA"
click at [178, 261] on div "Smoked Paprika" at bounding box center [169, 261] width 109 height 9
type input "Smoked Paprika"
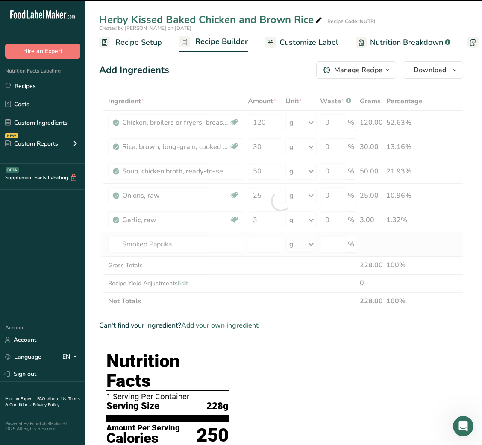
type input "0"
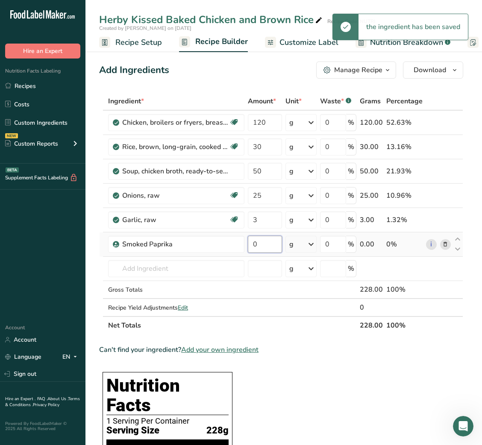
click at [251, 245] on input "0" at bounding box center [265, 244] width 34 height 17
type input "0.5"
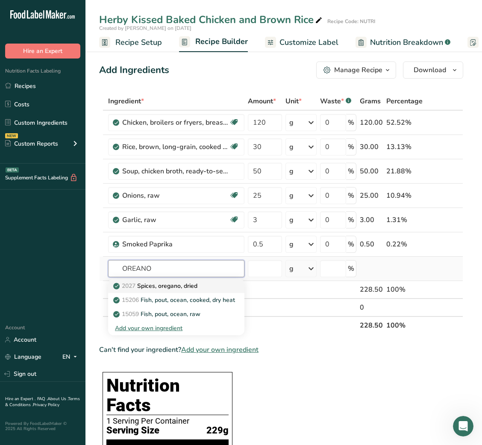
type input "OREANO"
click at [186, 286] on p "2027 Spices, oregano, dried" at bounding box center [156, 286] width 82 height 9
type input "Spices, oregano, dried"
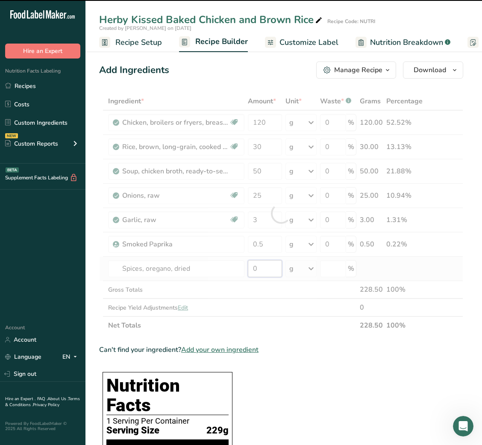
type input "00"
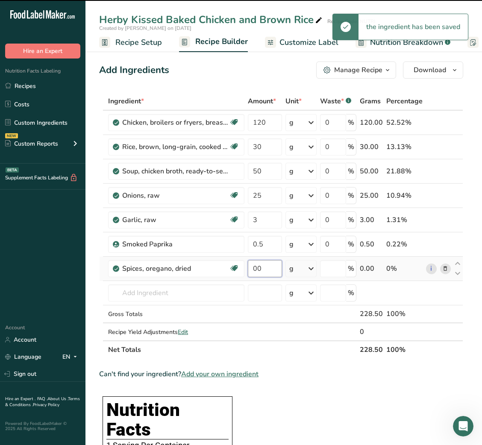
type input "0"
type input "0.5"
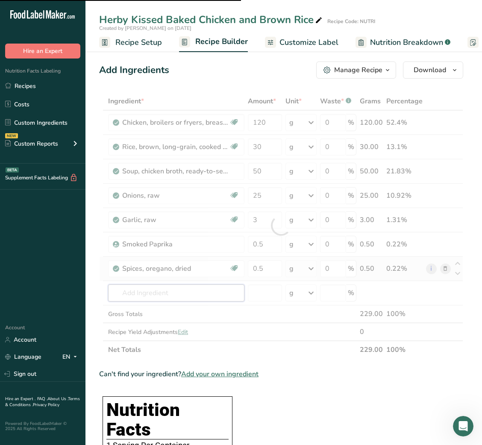
type input "S"
type input "AL"
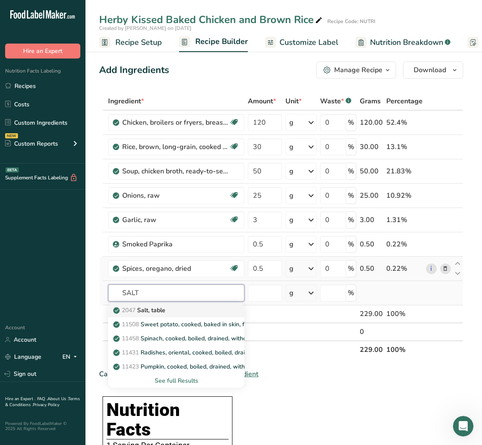
type input "SALT"
click at [149, 297] on p "2047 Salt, table" at bounding box center [140, 310] width 50 height 9
type input "Salt, table"
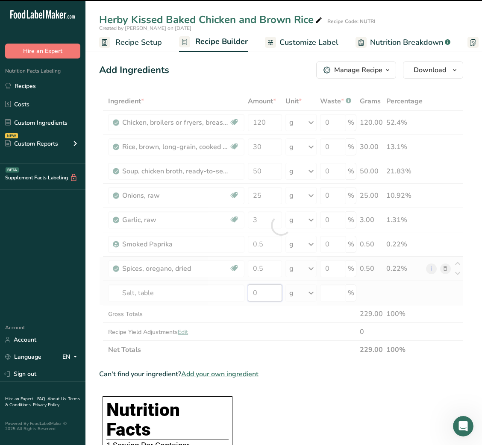
type input "1"
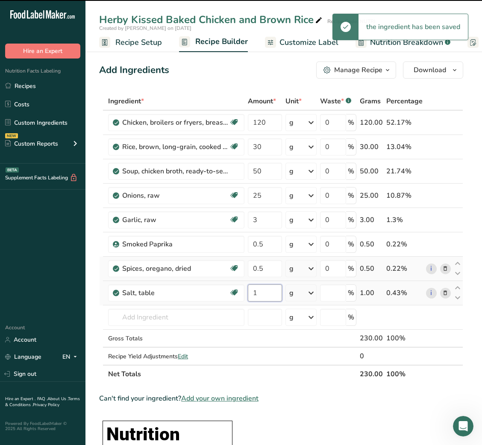
type input "0"
type input "1"
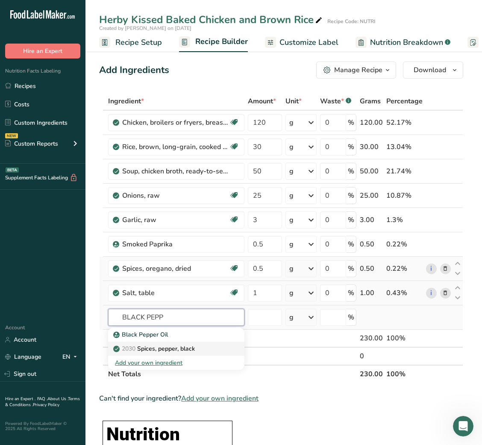
type input "BLACK PEPP"
click at [165, 297] on p "2030 Spices, pepper, black" at bounding box center [155, 349] width 80 height 9
type input "Spices, pepper, black"
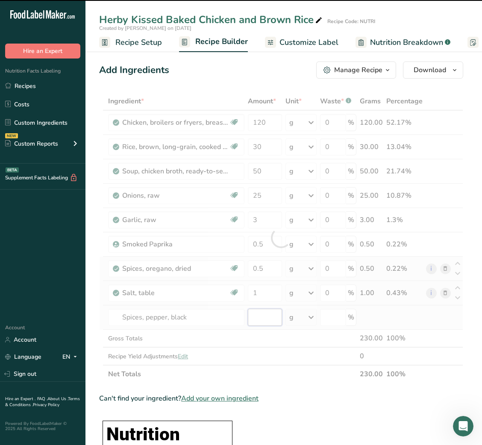
type input "0"
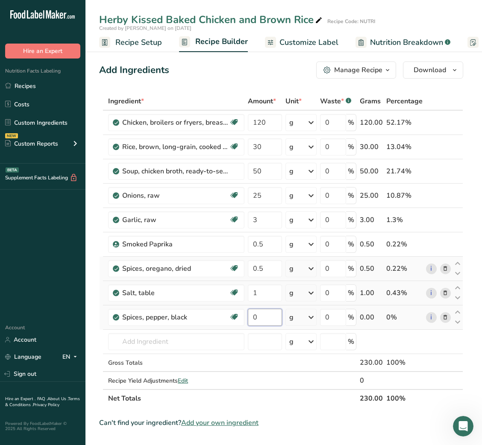
type input "1"
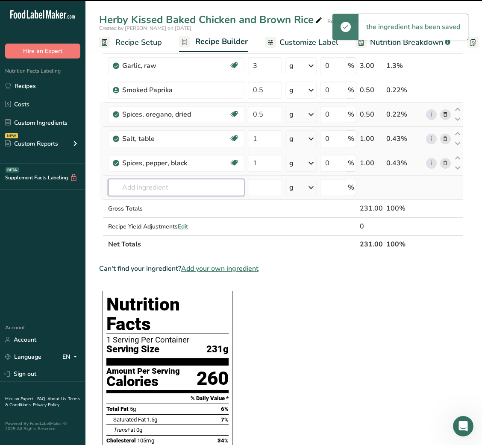
scroll to position [0, 0]
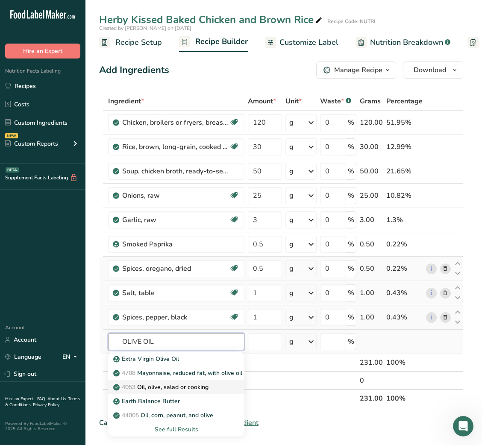
type input "OLIVE OIL"
click at [149, 297] on p "4053 Oil, olive, salad or cooking" at bounding box center [162, 387] width 94 height 9
type input "Oil, olive, salad or cooking"
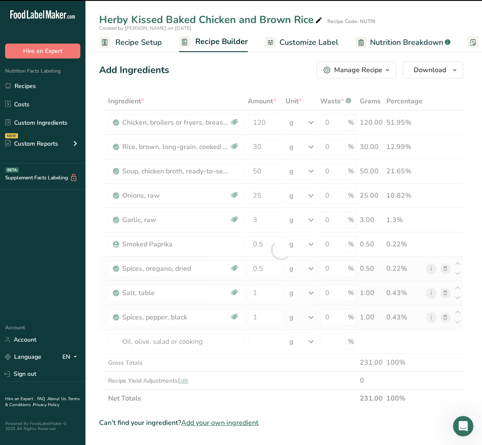
type input "0"
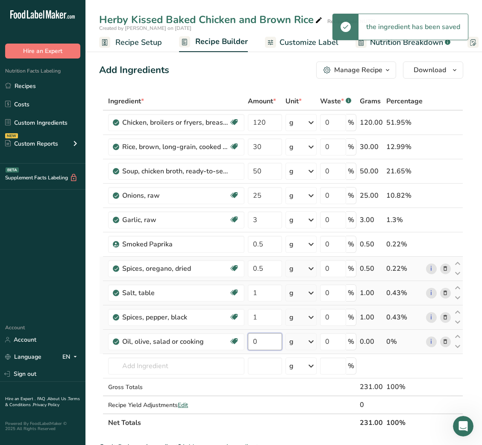
click at [254, 297] on input "0" at bounding box center [265, 341] width 34 height 17
type input "2"
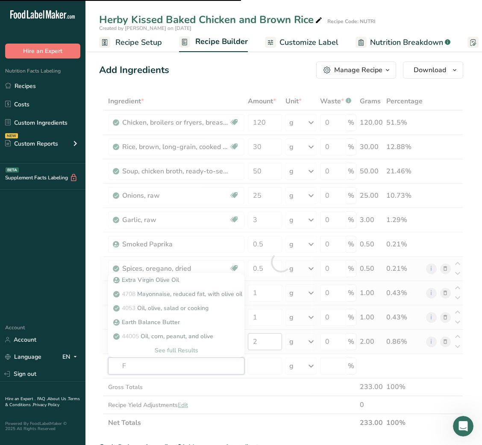
type input "FR"
type input "ESH"
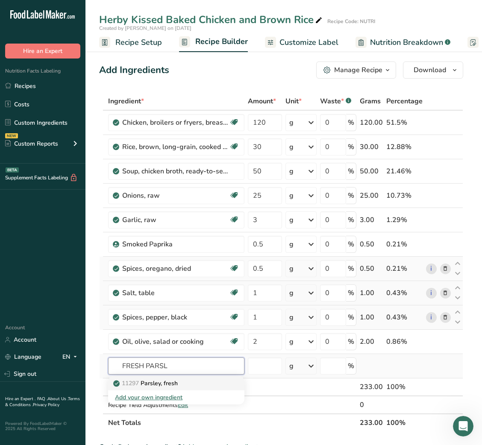
type input "FRESH PARSL"
click at [183, 297] on div "11297 [GEOGRAPHIC_DATA], fresh" at bounding box center [169, 383] width 109 height 9
type input "Parsley, fresh"
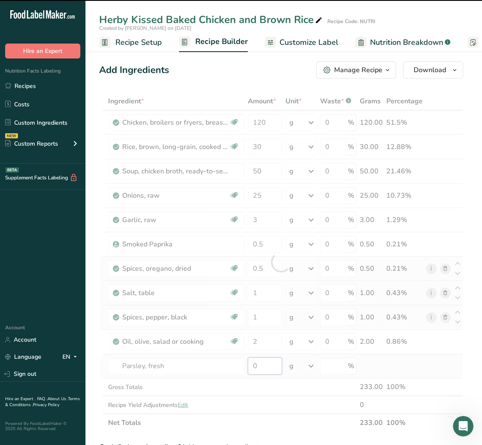
type input "2"
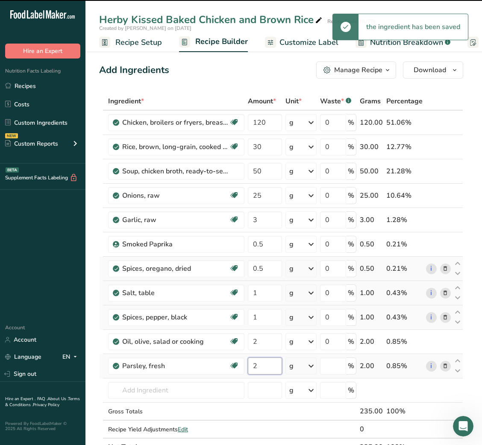
type input "0"
type input "2"
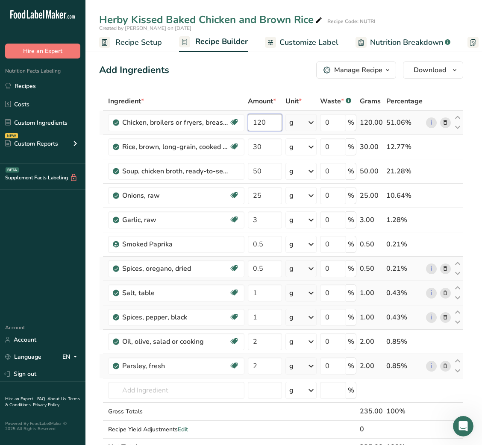
click at [258, 122] on input "120" at bounding box center [265, 122] width 34 height 17
click at [256, 127] on input "130" at bounding box center [265, 122] width 34 height 17
type input "140"
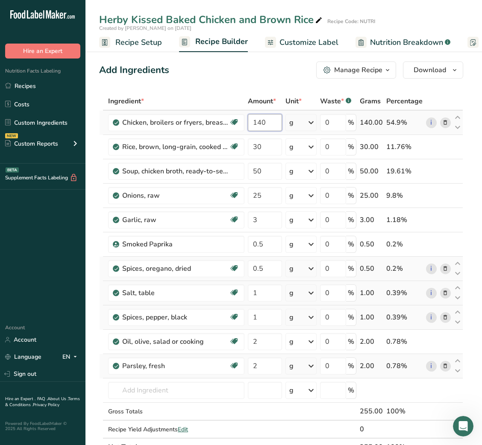
click at [256, 123] on input "140" at bounding box center [265, 122] width 34 height 17
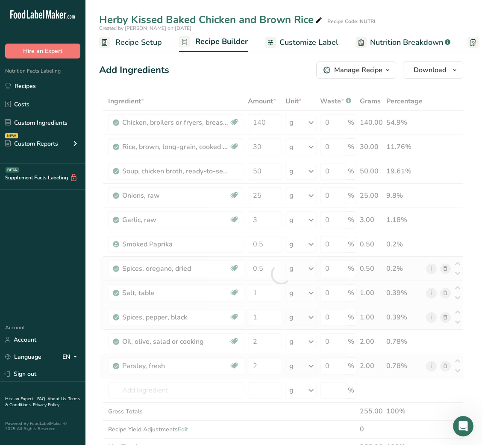
click at [257, 171] on div at bounding box center [281, 274] width 364 height 364
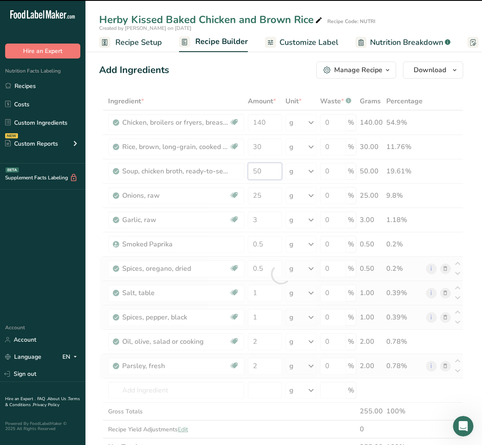
click at [257, 171] on input "50" at bounding box center [265, 171] width 34 height 17
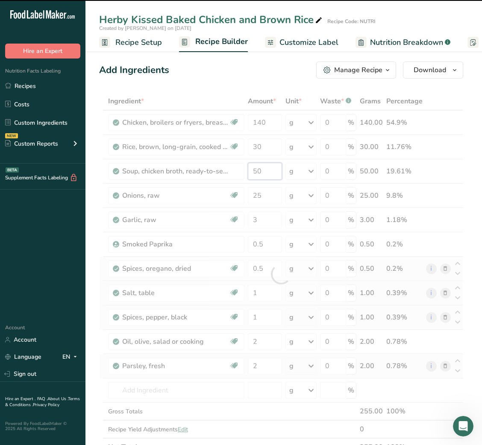
click at [257, 171] on input "50" at bounding box center [265, 171] width 34 height 17
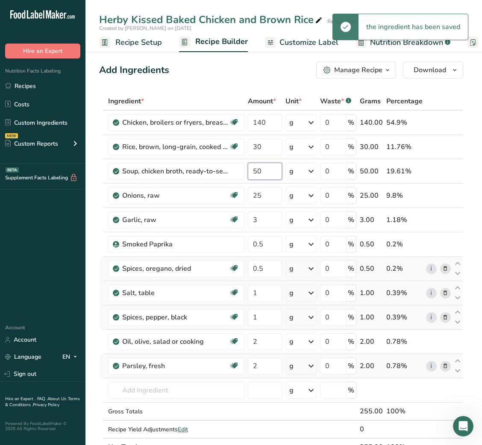
click at [257, 171] on input "50" at bounding box center [265, 171] width 34 height 17
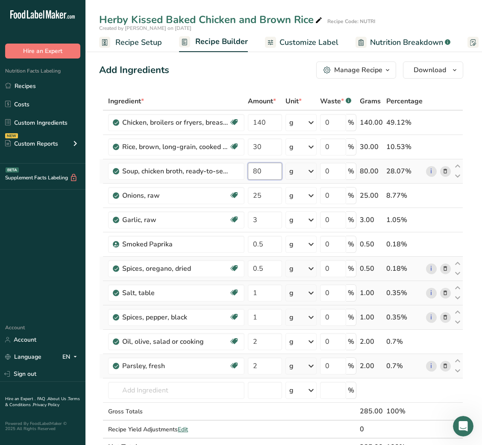
click at [256, 176] on input "80" at bounding box center [265, 171] width 34 height 17
type input "100"
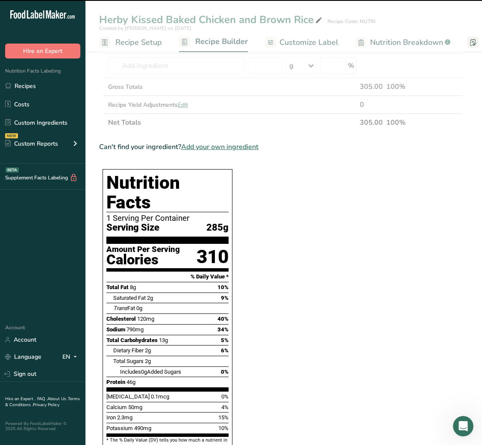
scroll to position [325, 0]
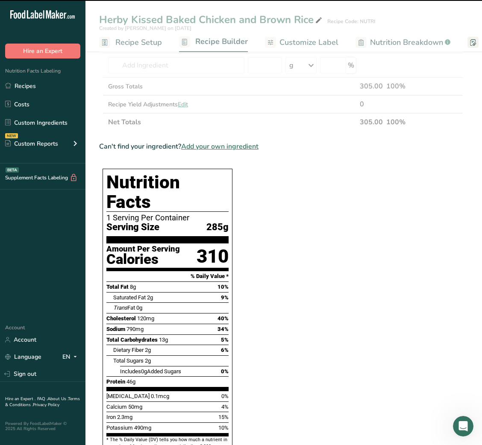
click at [257, 176] on section "Ingredient * Amount * Unit * Waste * .a-a{fill:#347362;}.b-a{fill:#fff;} Grams …" at bounding box center [281, 276] width 364 height 1019
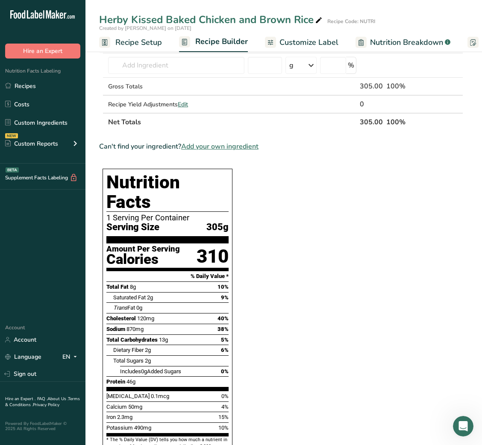
click at [306, 42] on span "Customize Label" at bounding box center [309, 43] width 59 height 12
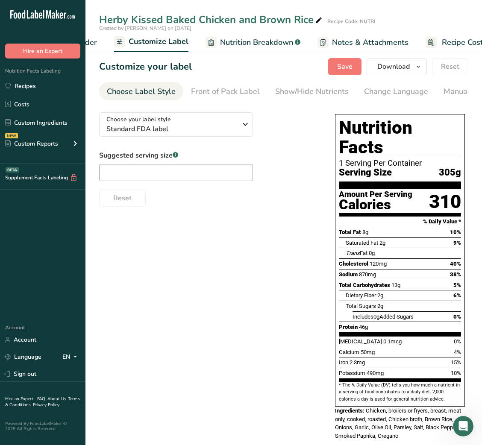
scroll to position [0, 166]
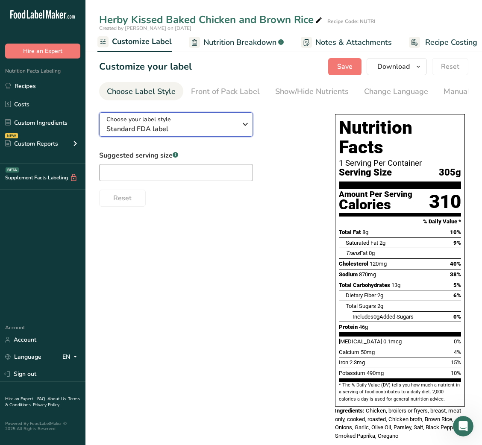
click at [224, 128] on span "Standard FDA label" at bounding box center [171, 129] width 130 height 10
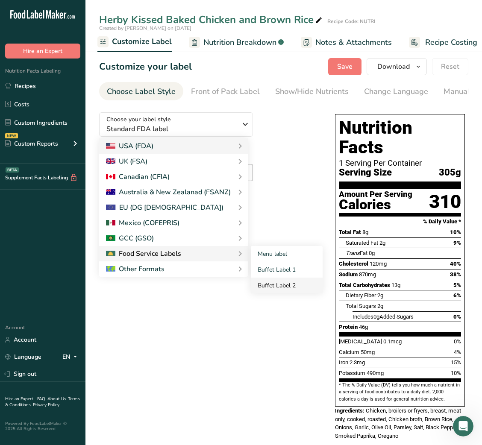
click at [294, 285] on link "Buffet Label 2" at bounding box center [287, 286] width 72 height 16
checkbox input "false"
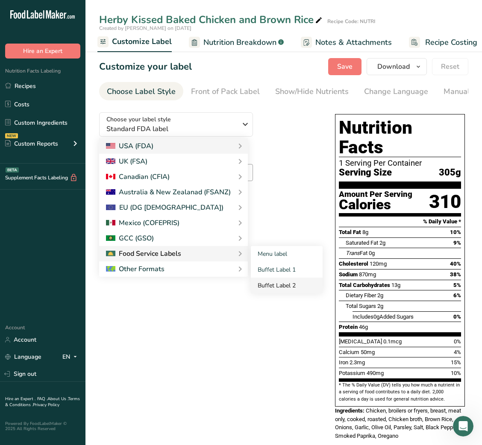
checkbox input "false"
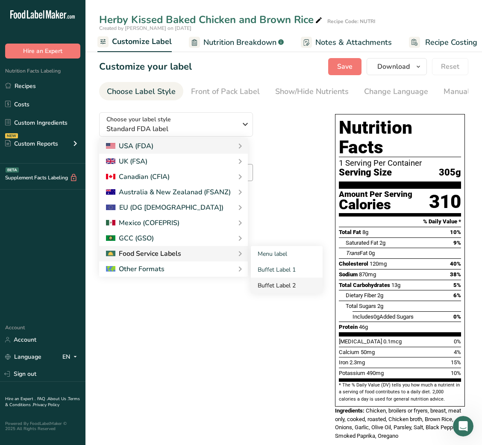
checkbox input "false"
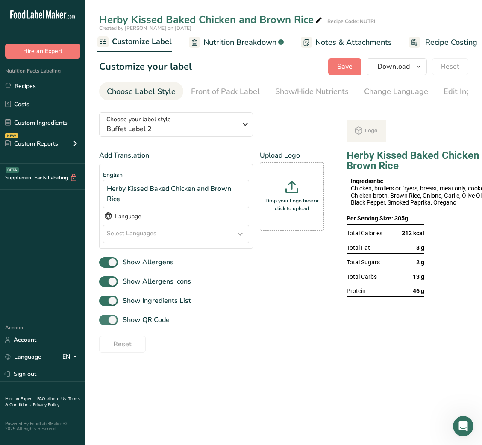
click at [151, 297] on label "Show QR Code" at bounding box center [134, 320] width 71 height 11
click at [105, 297] on input "Show QR Code" at bounding box center [102, 321] width 6 height 6
checkbox input "false"
click at [312, 90] on div "Show/Hide Nutrients" at bounding box center [312, 92] width 74 height 12
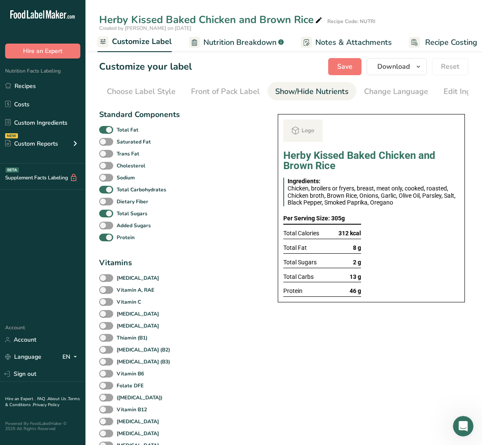
scroll to position [0, 156]
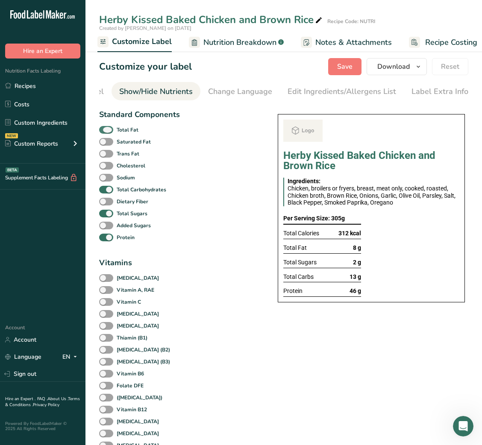
click at [114, 133] on span "Total Fat" at bounding box center [125, 130] width 25 height 8
click at [105, 133] on input "Total Fat" at bounding box center [102, 130] width 6 height 6
checkbox input "false"
click at [125, 218] on b "Total Sugars" at bounding box center [132, 214] width 31 height 8
click at [105, 216] on input "Total Sugars" at bounding box center [102, 214] width 6 height 6
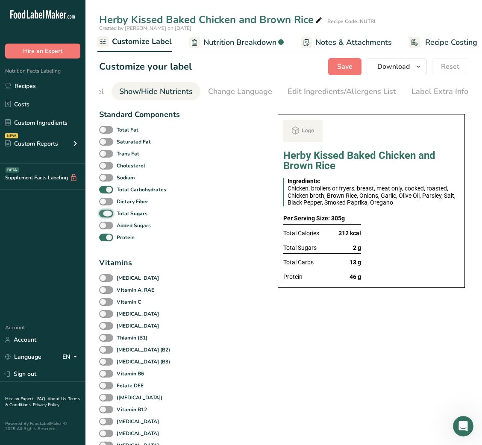
checkbox input "false"
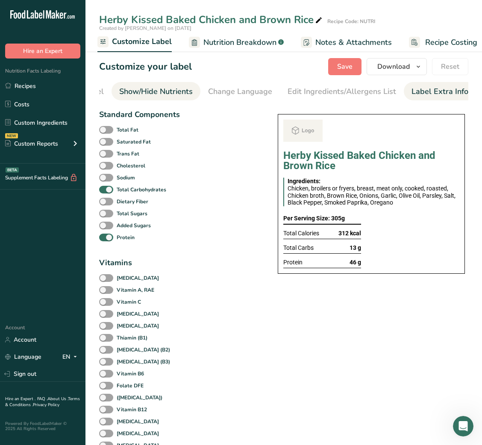
click at [433, 91] on div "Label Extra Info" at bounding box center [440, 92] width 57 height 12
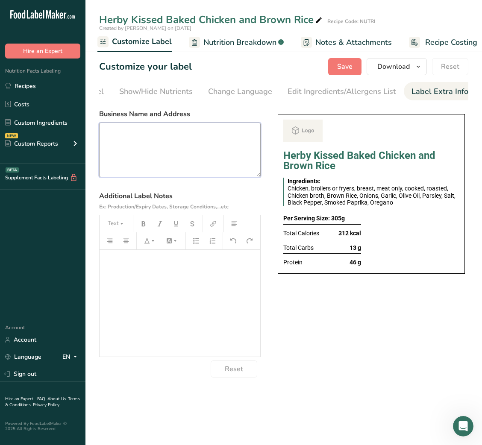
click at [189, 160] on textarea at bounding box center [180, 150] width 162 height 55
click at [231, 165] on textarea at bounding box center [180, 150] width 162 height 55
paste textarea "DINNER Use By: [DATE] Storage: Keep refrigerated below 5 °C Heating: Reheat tho…"
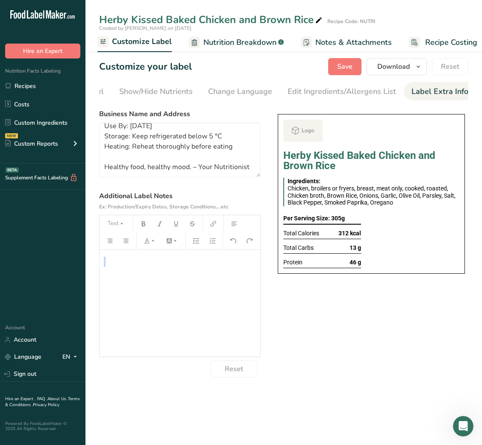
drag, startPoint x: 91, startPoint y: 435, endPoint x: 147, endPoint y: 262, distance: 181.5
click at [147, 262] on main "Herby Kissed Baked Chicken and Brown Rice Recipe Code: NUTRI Created by [PERSON…" at bounding box center [241, 222] width 482 height 445
click at [146, 148] on textarea "DINNER Use By: [DATE] Storage: Keep refrigerated below 5 °C Heating: Reheat tho…" at bounding box center [180, 150] width 162 height 55
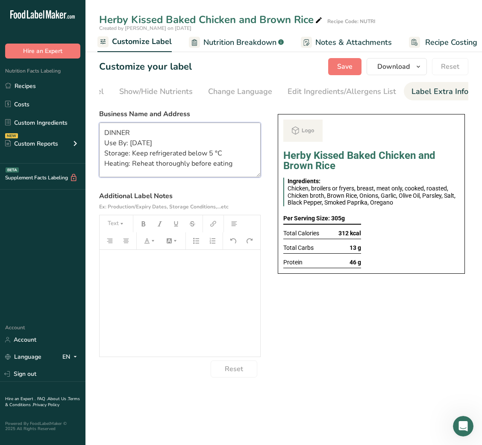
click at [112, 133] on textarea "DINNER Use By: [DATE] Storage: Keep refrigerated below 5 °C Heating: Reheat tho…" at bounding box center [180, 150] width 162 height 55
click at [337, 74] on button "Save" at bounding box center [344, 66] width 33 height 17
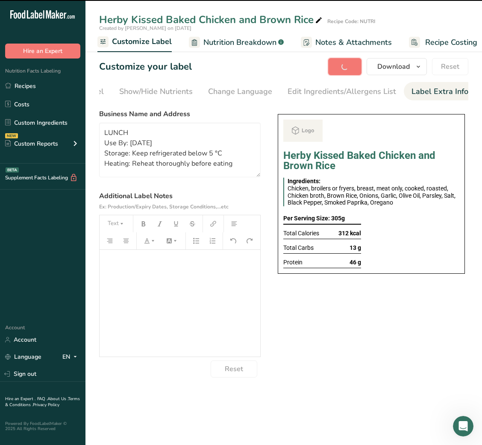
type textarea "LUNCH Use By: [DATE] Storage: Keep refrigerated below 5 °C Heating: Reheat thor…"
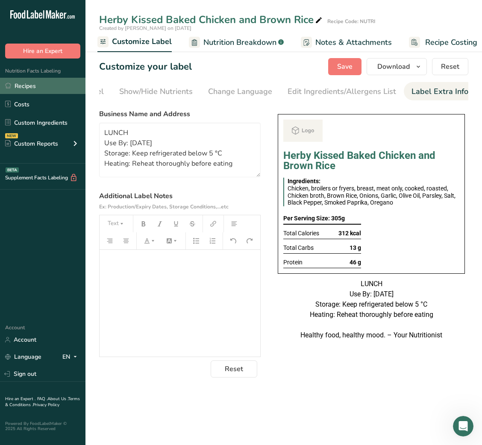
click at [20, 85] on link "Recipes" at bounding box center [42, 86] width 85 height 16
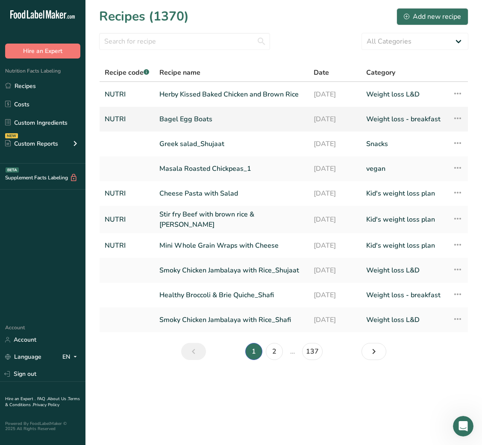
click at [203, 121] on link "Bagel Egg Boats" at bounding box center [231, 119] width 144 height 18
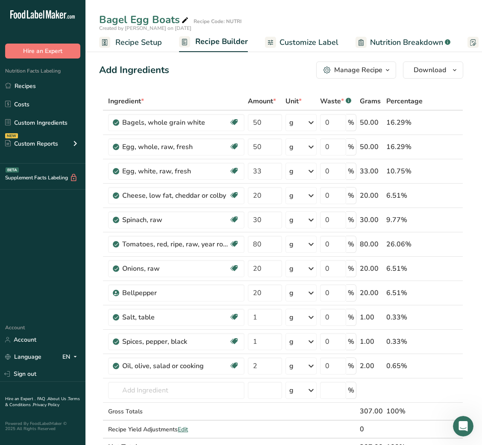
click at [311, 38] on span "Customize Label" at bounding box center [309, 43] width 59 height 12
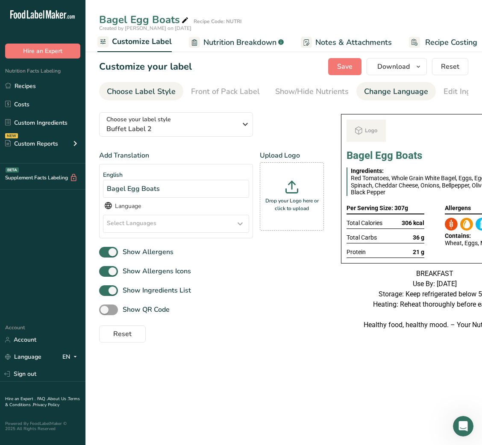
scroll to position [0, 156]
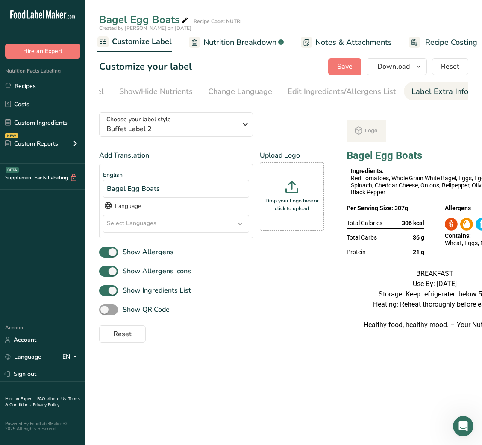
click at [453, 94] on div "Label Extra Info" at bounding box center [440, 92] width 57 height 12
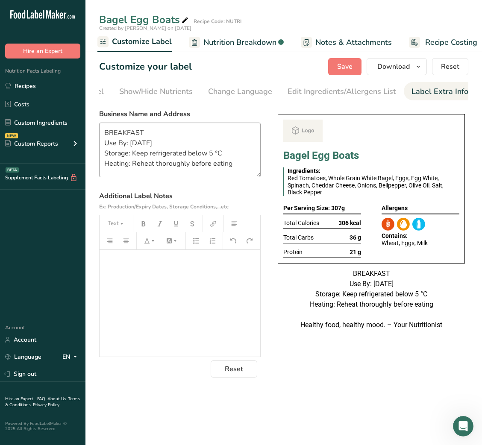
scroll to position [27, 0]
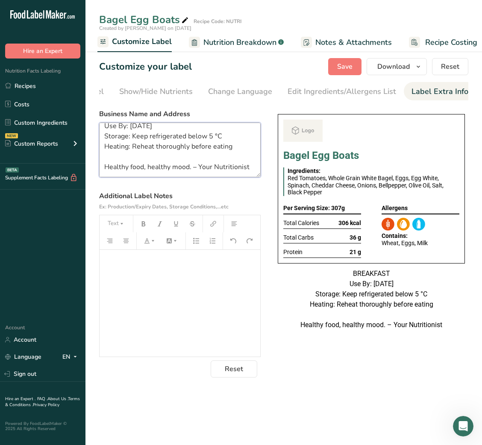
drag, startPoint x: 104, startPoint y: 171, endPoint x: 147, endPoint y: 162, distance: 43.9
click at [147, 162] on textarea "BREAKFAST Use By: [DATE] Storage: Keep refrigerated below 5 °C Heating: Reheat …" at bounding box center [180, 150] width 162 height 55
click at [113, 160] on textarea "BREAKFAST Use By: [DATE] Storage: Keep refrigerated below 5 °C Heating: Reheat …" at bounding box center [180, 150] width 162 height 55
click at [190, 159] on textarea "BREAKFAST Use By: [DATE] Storage: Keep refrigerated below 5 °C Heating: Reheat …" at bounding box center [180, 150] width 162 height 55
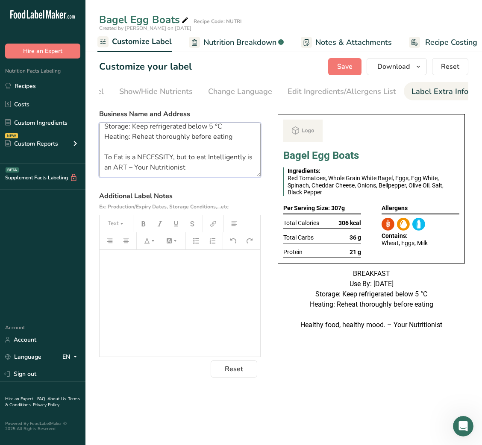
click at [207, 166] on textarea "BREAKFAST Use By: [DATE] Storage: Keep refrigerated below 5 °C Heating: Reheat …" at bounding box center [180, 150] width 162 height 55
drag, startPoint x: 102, startPoint y: 159, endPoint x: 203, endPoint y: 171, distance: 102.0
click at [203, 171] on textarea "BREAKFAST Use By: [DATE] Storage: Keep refrigerated below 5 °C Heating: Reheat …" at bounding box center [180, 150] width 162 height 55
type textarea "BREAKFAST Use By: [DATE] Storage: Keep refrigerated below 5 °C Heating: Reheat …"
click at [339, 65] on span "Save" at bounding box center [344, 67] width 15 height 10
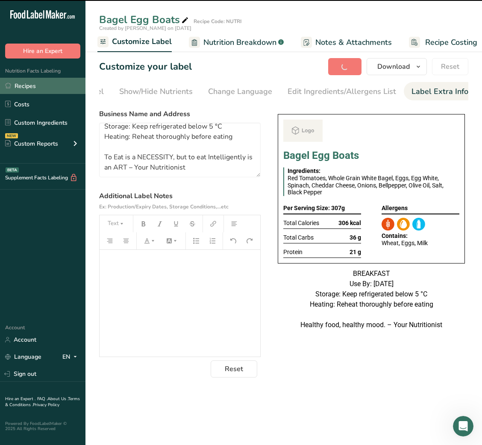
click at [14, 86] on link "Recipes" at bounding box center [42, 86] width 85 height 16
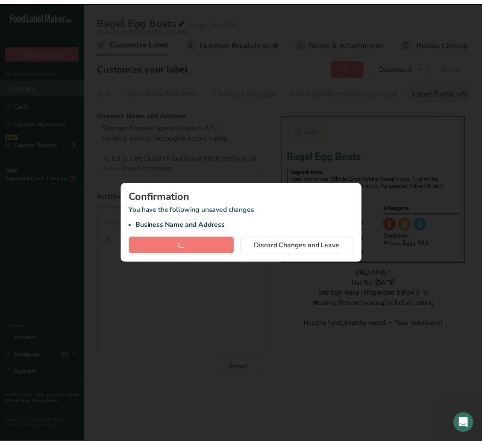
scroll to position [0, 165]
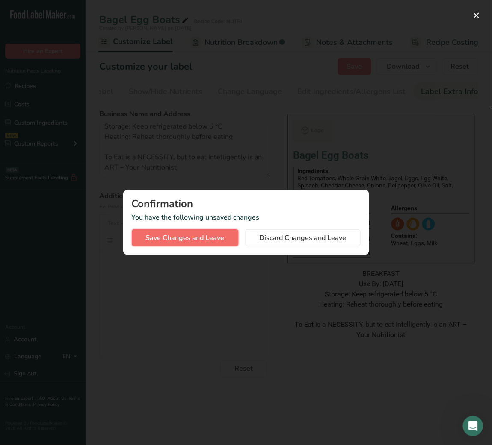
click at [204, 242] on span "Save Changes and Leave" at bounding box center [185, 238] width 79 height 10
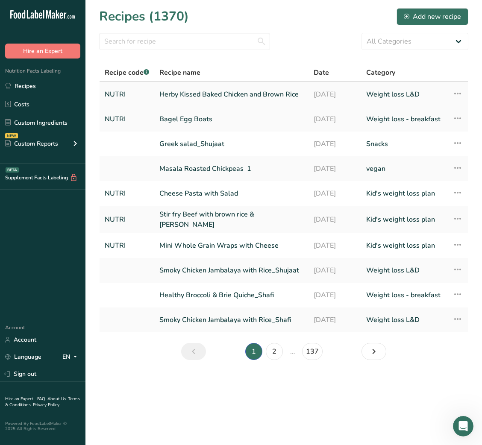
click at [200, 97] on link "Herby Kissed Baked Chicken and Brown Rice" at bounding box center [231, 94] width 144 height 18
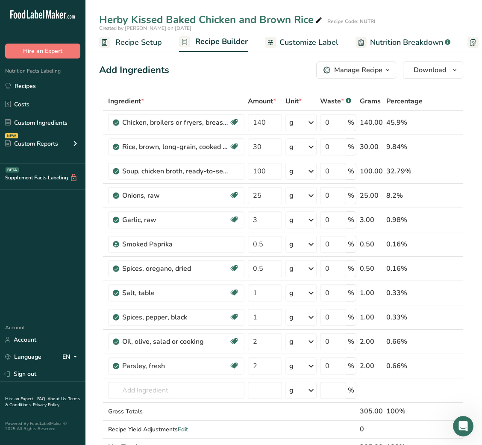
click at [318, 41] on span "Customize Label" at bounding box center [309, 43] width 59 height 12
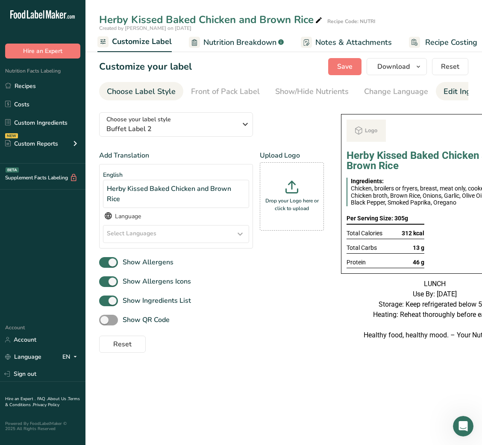
scroll to position [0, 156]
click at [438, 92] on div "Label Extra Info" at bounding box center [440, 92] width 57 height 12
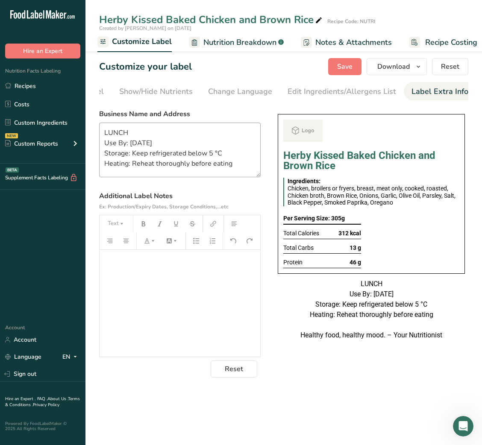
scroll to position [27, 0]
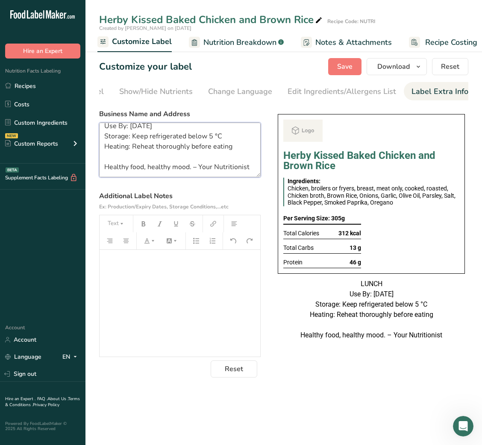
drag, startPoint x: 104, startPoint y: 168, endPoint x: 171, endPoint y: 177, distance: 67.3
click at [171, 177] on textarea "LUNCH Use By: [DATE] Storage: Keep refrigerated below 5 °C Heating: Reheat thor…" at bounding box center [180, 150] width 162 height 55
click at [110, 159] on textarea "LUNCH Use By: [DATE] Storage: Keep refrigerated below 5 °C Heating: Reheat thor…" at bounding box center [180, 150] width 162 height 55
drag, startPoint x: 100, startPoint y: 158, endPoint x: 156, endPoint y: 167, distance: 56.3
click at [156, 167] on textarea "LUNCH Use By: [DATE] Storage: Keep refrigerated below 5 °C Heating: Reheat thor…" at bounding box center [180, 150] width 162 height 55
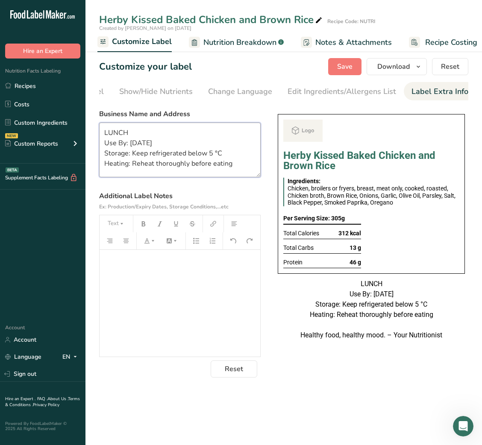
paste textarea "To Eat is a NECESSITY, but to eat Intelligently is an ART – Your Nutritionist"
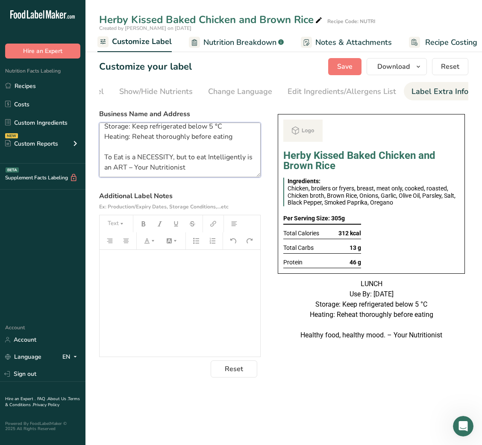
click at [229, 160] on textarea "LUNCH Use By: [DATE] Storage: Keep refrigerated below 5 °C Heating: Reheat thor…" at bounding box center [180, 150] width 162 height 55
drag, startPoint x: 103, startPoint y: 155, endPoint x: 250, endPoint y: 171, distance: 147.5
click at [250, 171] on textarea "LUNCH Use By: [DATE] Storage: Keep refrigerated below 5 °C Heating: Reheat thor…" at bounding box center [180, 150] width 162 height 55
type textarea "LUNCH Use By: [DATE] Storage: Keep refrigerated below 5 °C Heating: Reheat thor…"
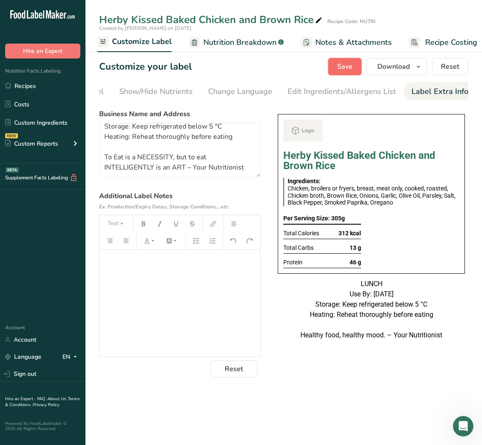
click at [354, 68] on button "Save" at bounding box center [344, 66] width 33 height 17
click at [347, 65] on span "Save" at bounding box center [344, 67] width 15 height 10
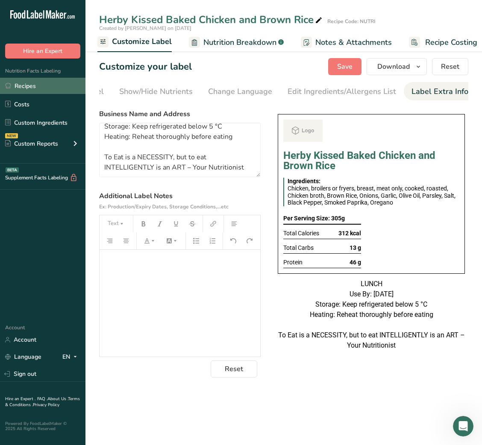
click at [25, 82] on link "Recipes" at bounding box center [42, 86] width 85 height 16
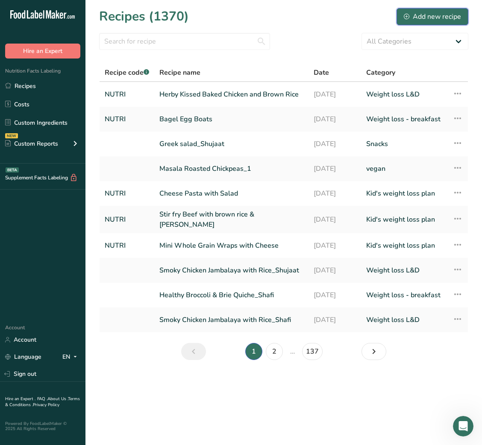
click at [424, 8] on button "Add new recipe" at bounding box center [433, 16] width 72 height 17
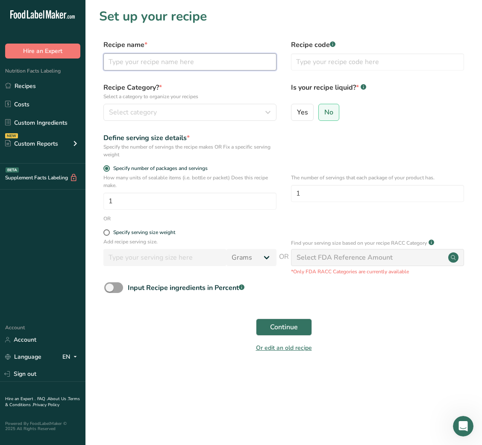
click at [202, 66] on input "text" at bounding box center [189, 61] width 173 height 17
paste input "Asian Beef Stir-Fry"
type input "Asian Beef Stir-Fry"
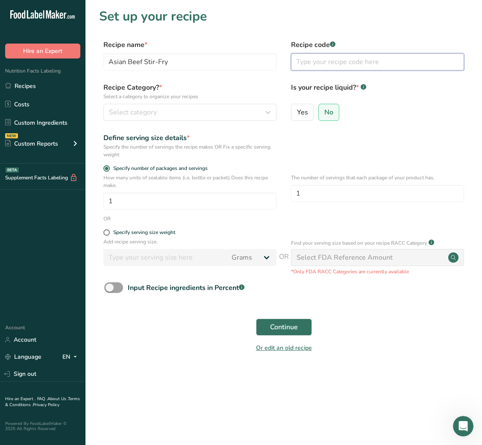
click at [303, 66] on input "text" at bounding box center [377, 61] width 173 height 17
type input "NUTRI"
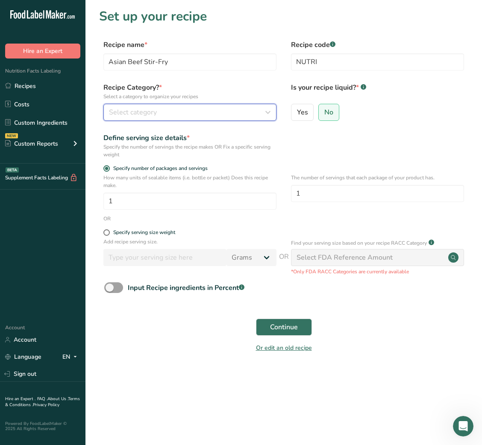
click at [211, 106] on button "Select category" at bounding box center [189, 112] width 173 height 17
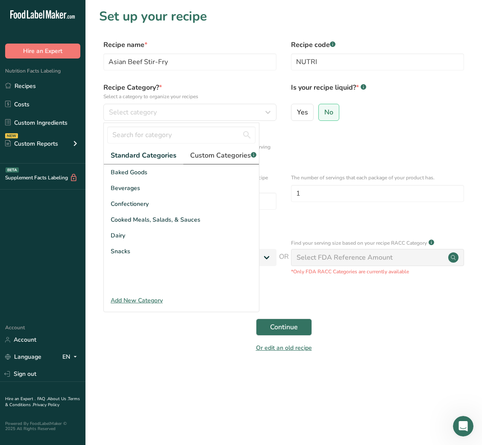
click at [219, 155] on span "Custom Categories .a-a{fill:#347362;}.b-a{fill:#fff;}" at bounding box center [223, 155] width 66 height 10
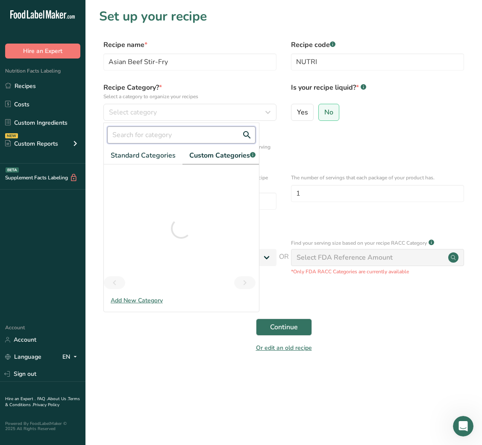
click at [168, 128] on input "text" at bounding box center [181, 135] width 148 height 17
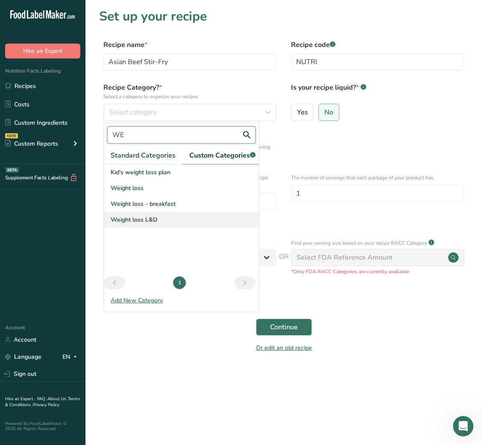
type input "WE"
click at [145, 223] on div "Weight loss L&D" at bounding box center [181, 220] width 155 height 16
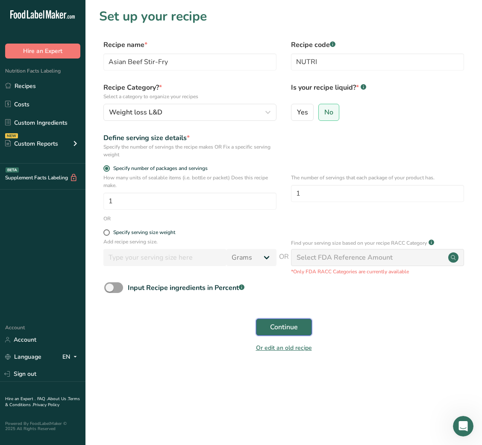
click at [281, 297] on span "Continue" at bounding box center [284, 327] width 28 height 10
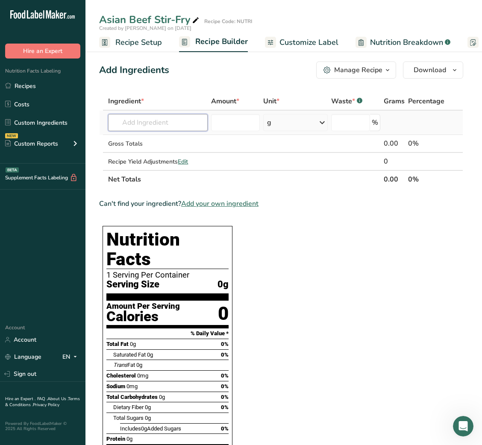
click at [134, 120] on input "text" at bounding box center [158, 122] width 100 height 17
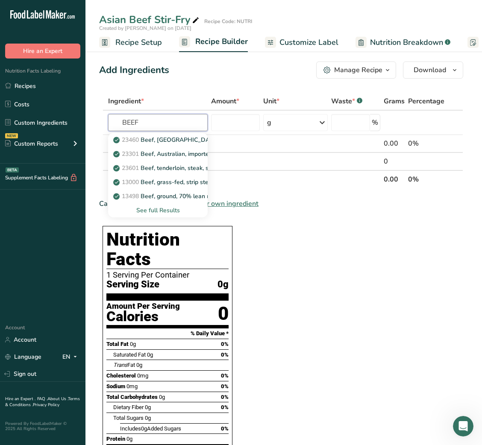
type input "BEEF"
click at [143, 119] on input "text" at bounding box center [158, 122] width 100 height 17
type input "BEEF"
click at [167, 210] on div "See full Results" at bounding box center [158, 210] width 86 height 9
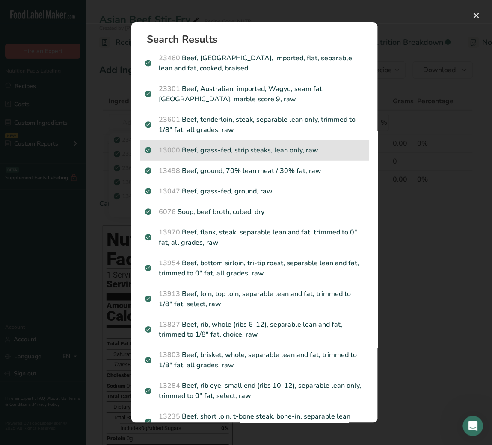
click at [260, 153] on p "13000 Beef, grass-fed, strip steaks, lean only, raw" at bounding box center [254, 150] width 219 height 10
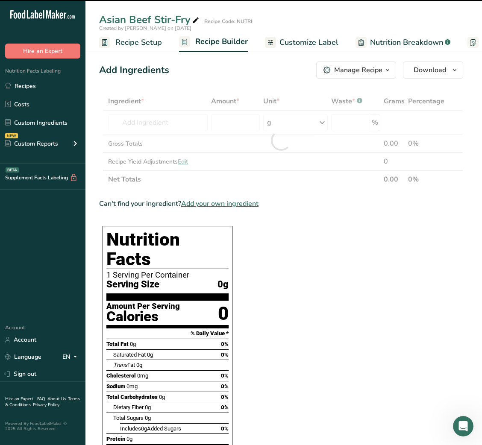
type input "0"
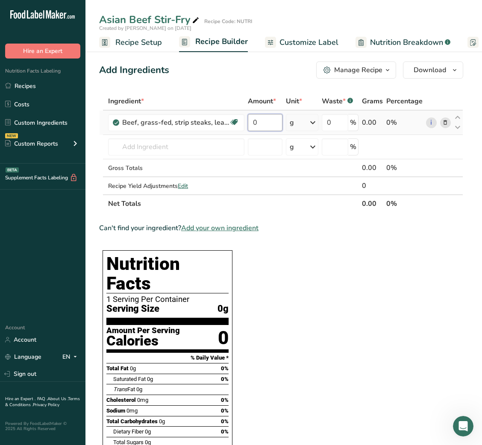
click at [253, 124] on input "0" at bounding box center [265, 122] width 35 height 17
type input "80"
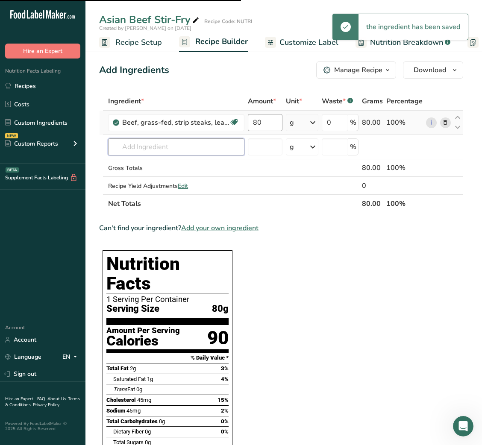
type input "S"
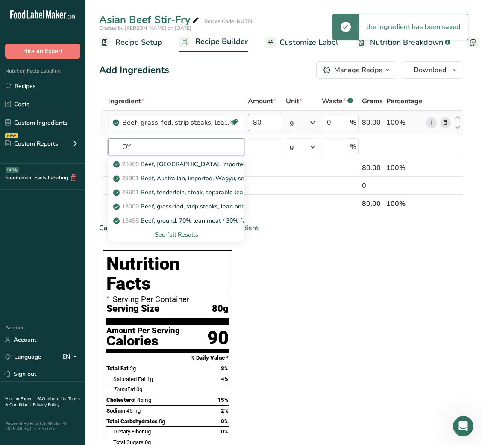
type input "O"
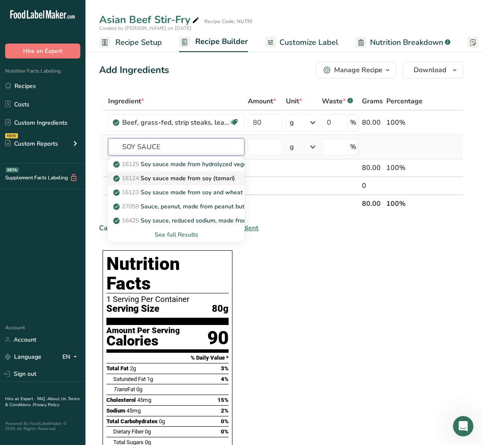
type input "SOY SAUCE"
click at [198, 177] on p "16124 Soy sauce made from soy (tamari)" at bounding box center [175, 178] width 120 height 9
type input "Soy sauce made from soy (tamari)"
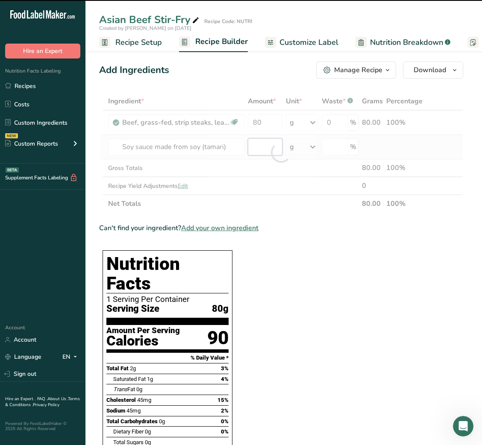
type input "0"
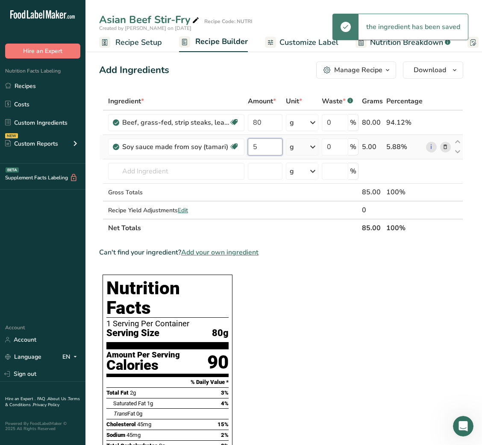
type input "5"
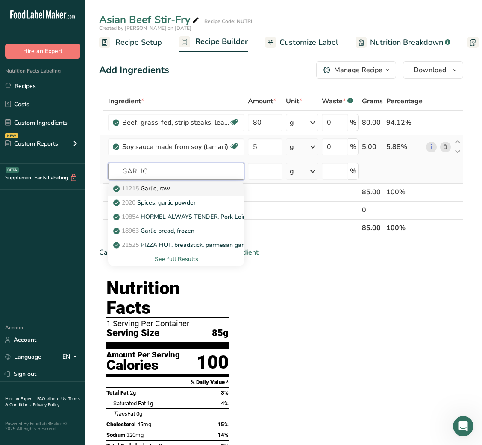
type input "GARLIC"
click at [194, 188] on div "11215 Garlic, raw" at bounding box center [169, 188] width 109 height 9
type input "Garlic, raw"
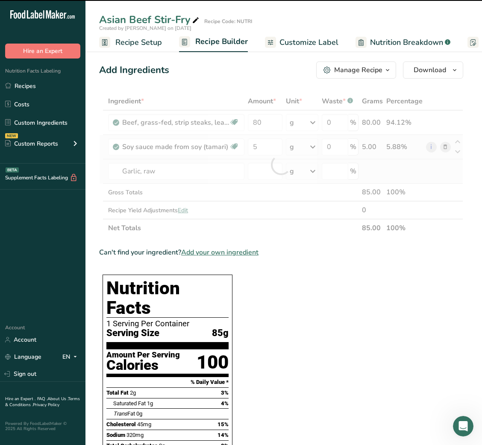
type input "0"
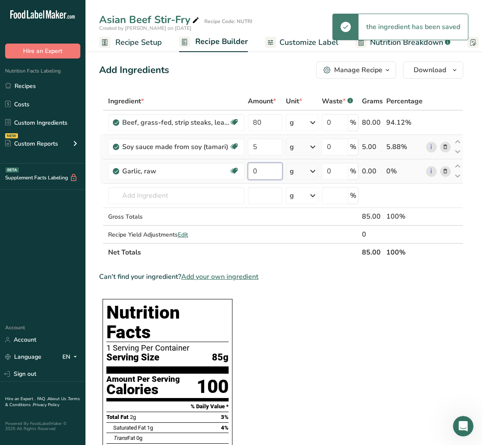
click at [251, 174] on input "0" at bounding box center [265, 171] width 35 height 17
type input "2"
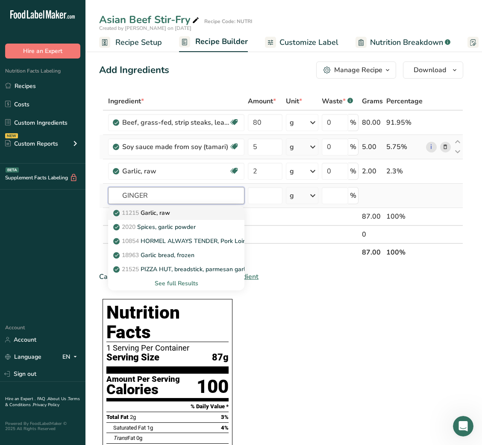
type input "GINGER"
click at [186, 212] on div "11215 Garlic, raw" at bounding box center [169, 213] width 109 height 9
type input "Garlic, raw"
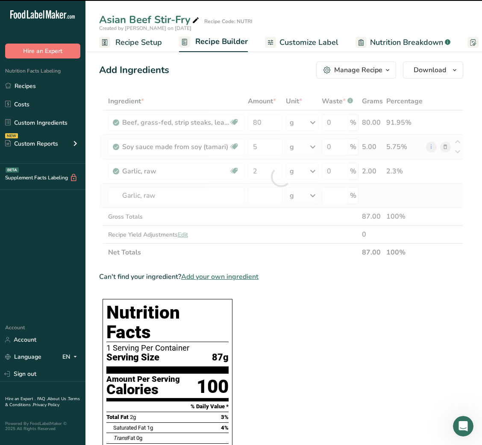
type input "0"
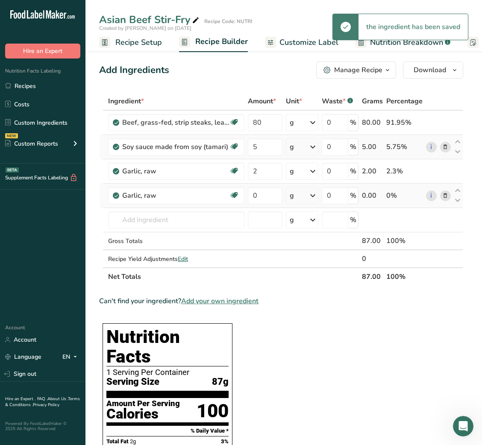
click at [446, 196] on icon at bounding box center [445, 195] width 6 height 9
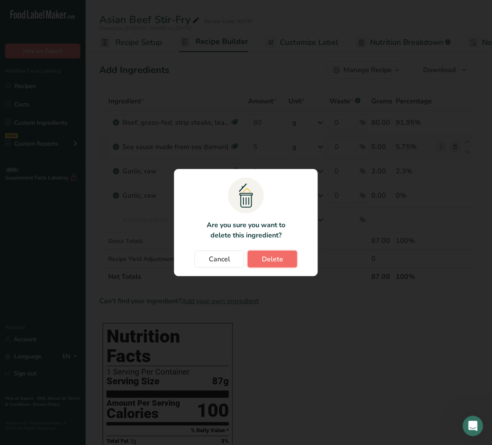
click at [288, 263] on button "Delete" at bounding box center [272, 259] width 50 height 17
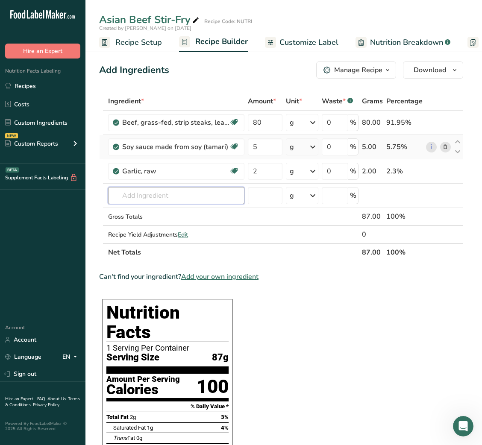
click at [194, 188] on input "text" at bounding box center [176, 195] width 136 height 17
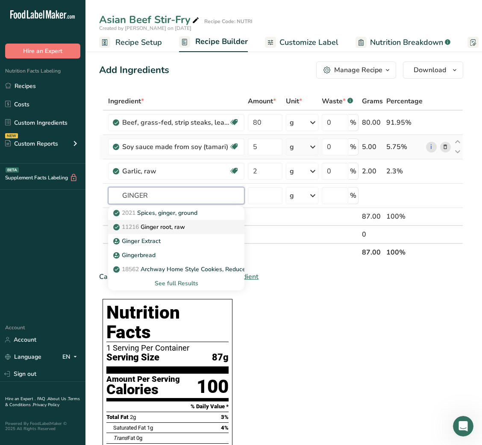
type input "GINGER"
click at [185, 223] on p "11216 [PERSON_NAME], raw" at bounding box center [150, 227] width 70 height 9
type input "Ginger root, raw"
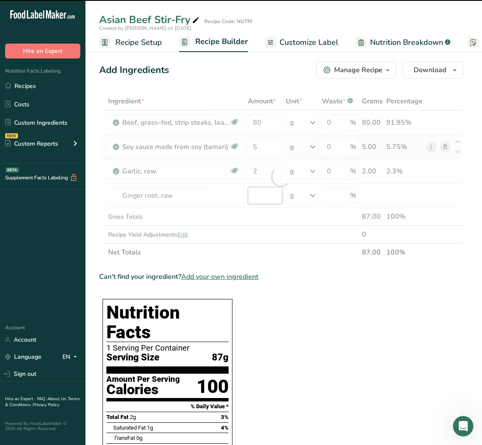
type input "0"
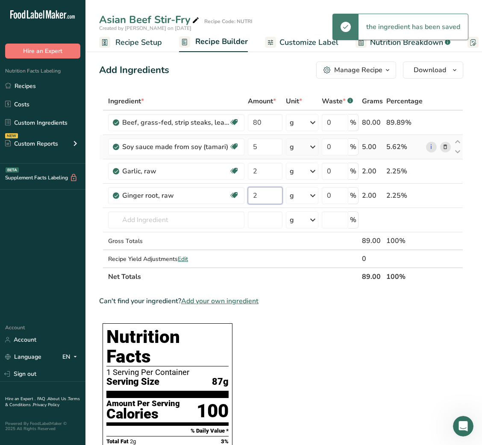
type input "2"
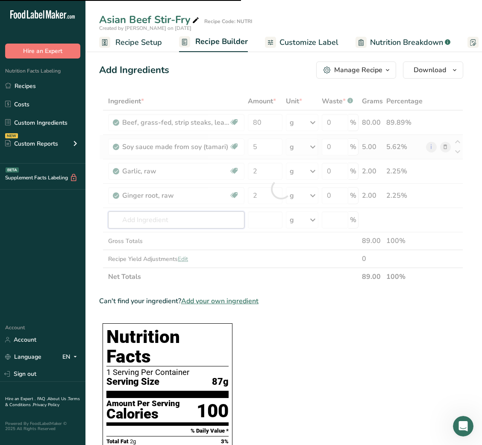
type input "V"
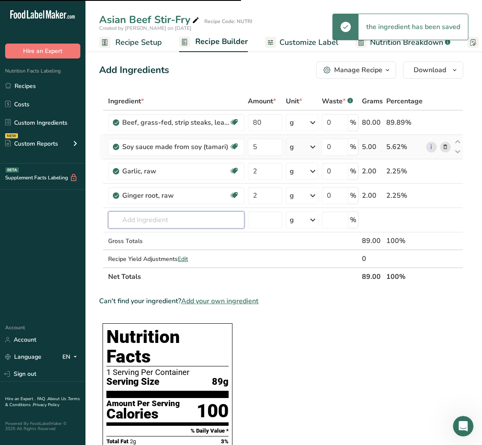
type input "I"
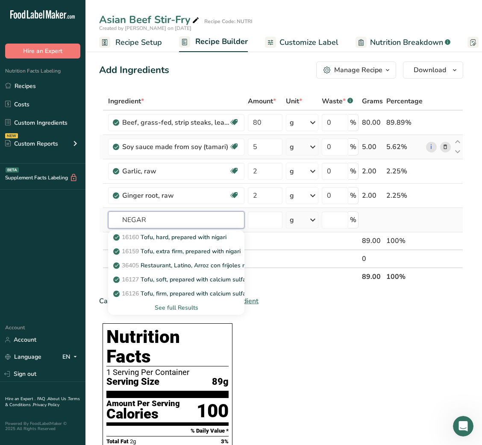
click at [124, 221] on input "NEGAR" at bounding box center [176, 220] width 136 height 17
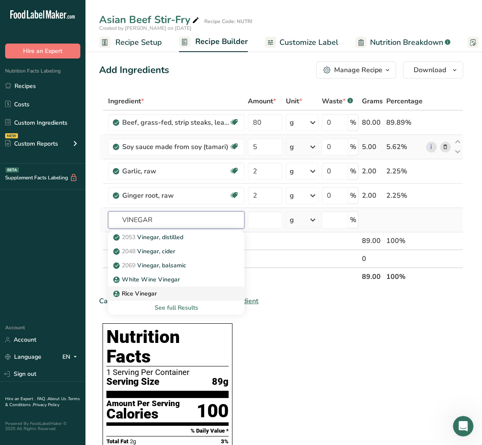
type input "VINEGAR"
click at [153, 295] on p "Rice Vinegar" at bounding box center [136, 293] width 42 height 9
type input "Rice Vinegar"
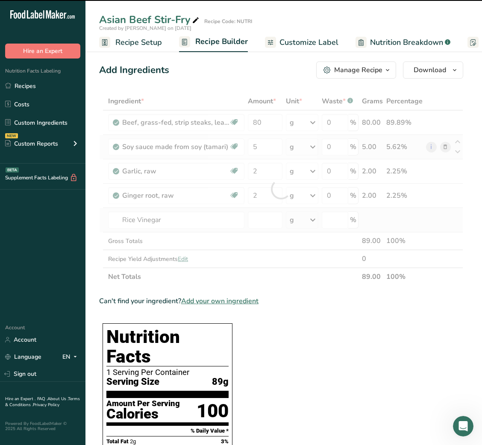
type input "0"
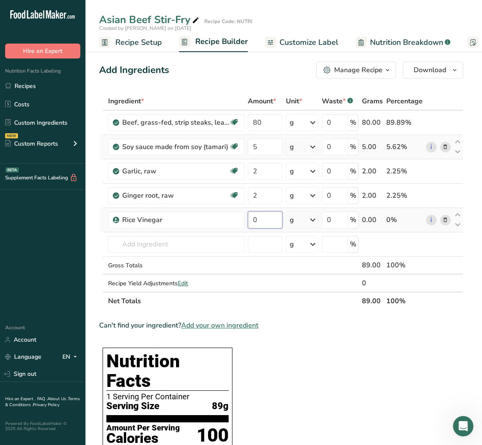
click at [252, 220] on input "0" at bounding box center [265, 220] width 35 height 17
type input "2"
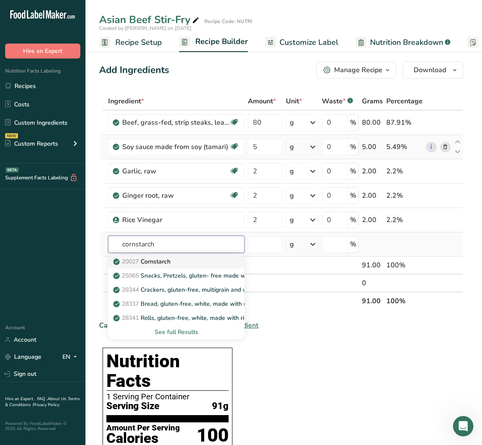
type input "cornstarch"
click at [164, 261] on p "20027 [GEOGRAPHIC_DATA]" at bounding box center [143, 261] width 56 height 9
type input "Cornstarch"
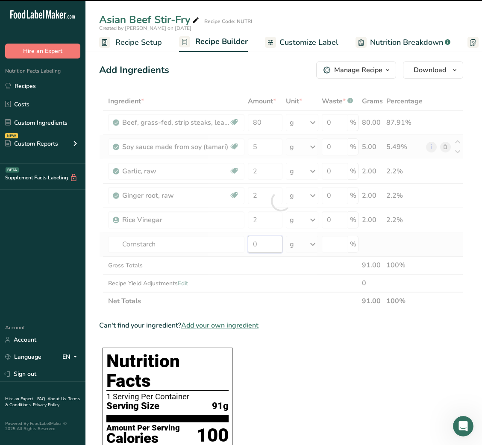
type input "1"
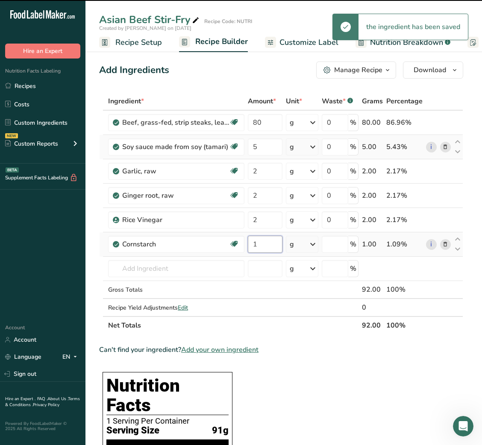
type input "0"
type input "1"
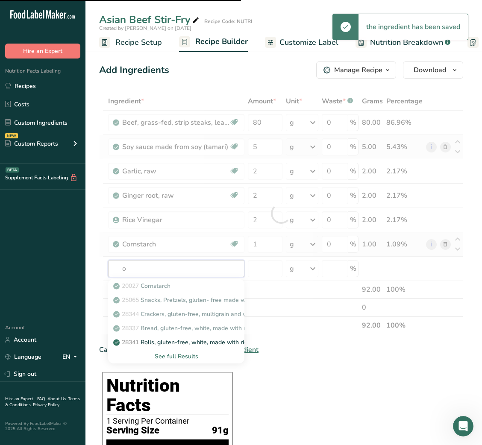
type input "ol"
type input "iv"
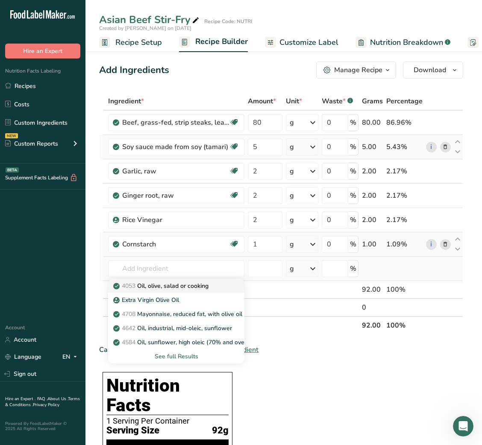
click at [181, 286] on p "4053 Oil, olive, salad or cooking" at bounding box center [162, 286] width 94 height 9
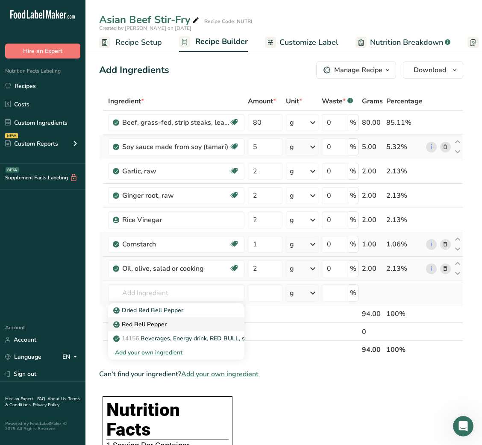
click at [160, 297] on p "Red Bell Pepper" at bounding box center [141, 324] width 52 height 9
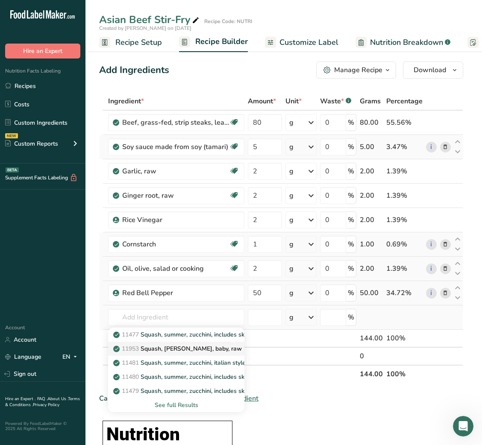
click at [175, 297] on p "11953 [PERSON_NAME], [PERSON_NAME], baby, raw" at bounding box center [178, 349] width 127 height 9
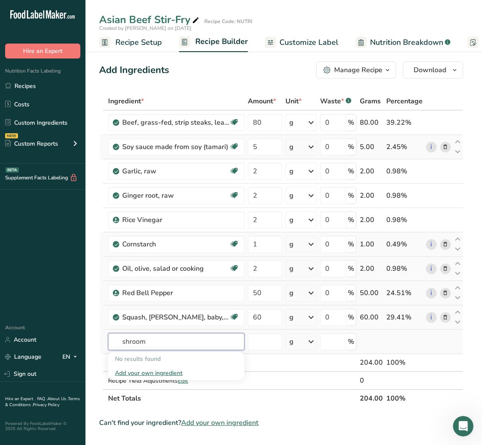
click at [122, 297] on input "shroom" at bounding box center [176, 341] width 136 height 17
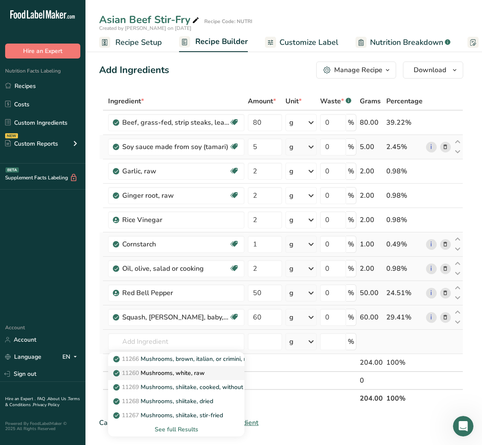
click at [194, 297] on link "11260 Mushrooms, white, raw" at bounding box center [176, 373] width 136 height 14
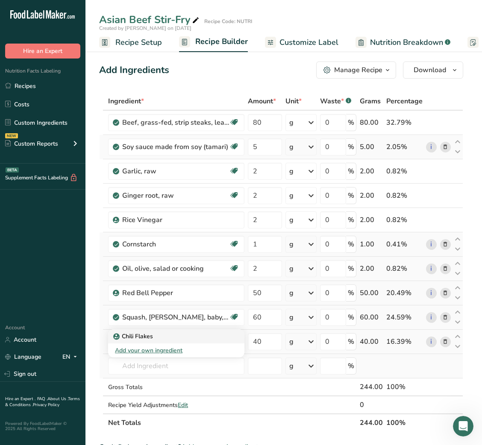
click at [154, 297] on div "Chili Flakes" at bounding box center [169, 336] width 109 height 9
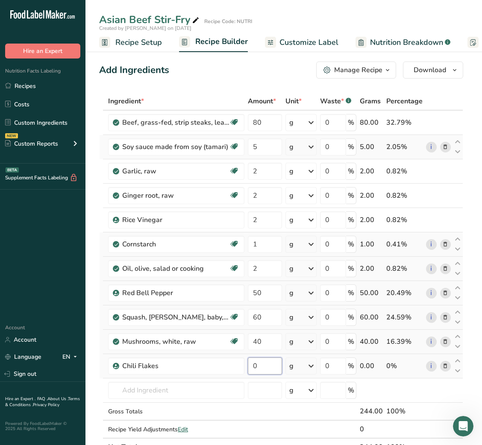
click at [253, 297] on input "0" at bounding box center [265, 366] width 34 height 17
click at [253, 127] on input "80" at bounding box center [265, 122] width 34 height 17
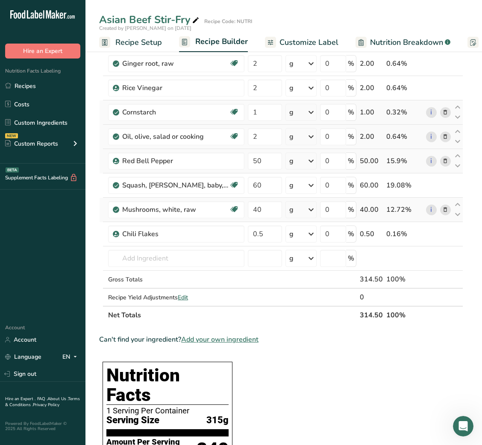
scroll to position [131, 0]
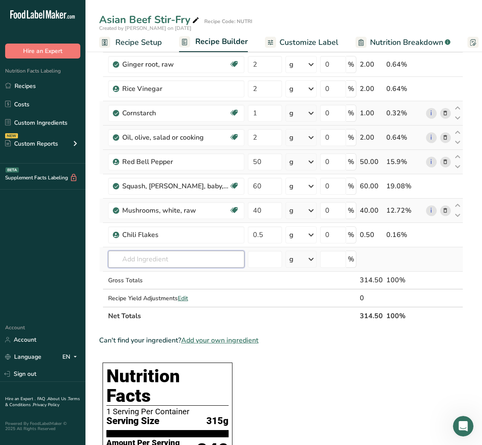
click at [191, 263] on input "text" at bounding box center [176, 259] width 136 height 17
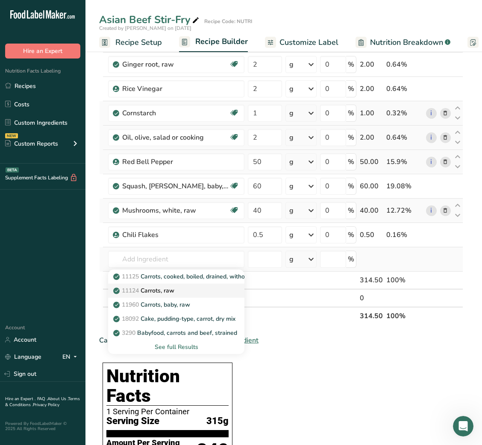
click at [172, 291] on p "11124 [GEOGRAPHIC_DATA], raw" at bounding box center [144, 290] width 59 height 9
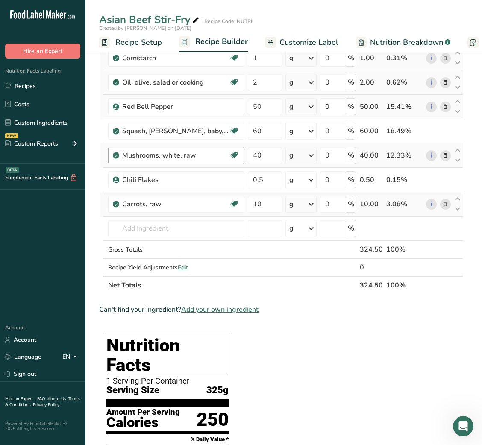
scroll to position [141, 0]
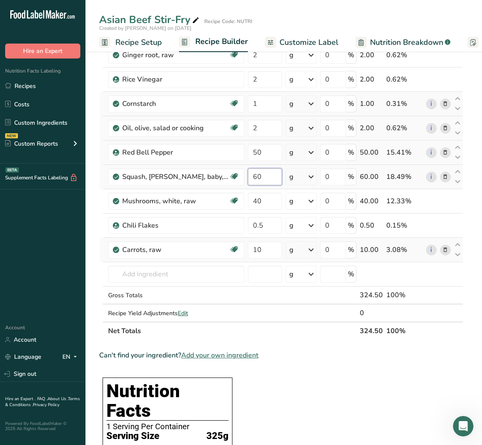
click at [255, 175] on input "60" at bounding box center [265, 176] width 34 height 17
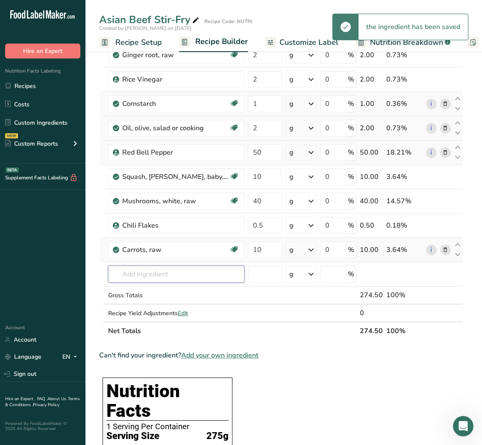
click at [174, 273] on input "text" at bounding box center [176, 274] width 136 height 17
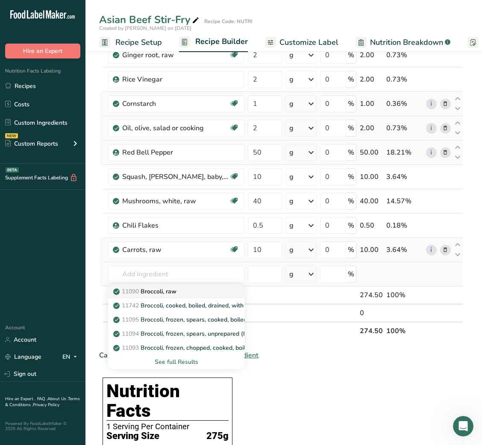
click at [174, 289] on p "11090 Broccoli, raw" at bounding box center [146, 291] width 62 height 9
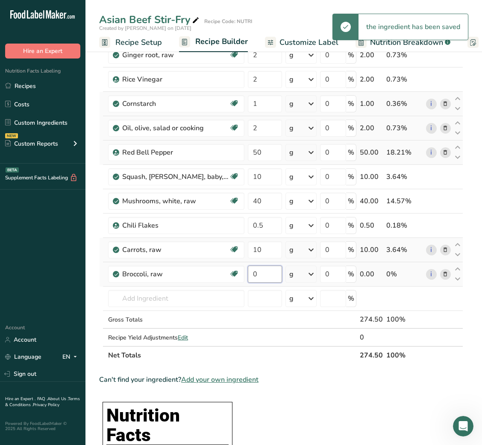
click at [259, 273] on input "0" at bounding box center [265, 274] width 34 height 17
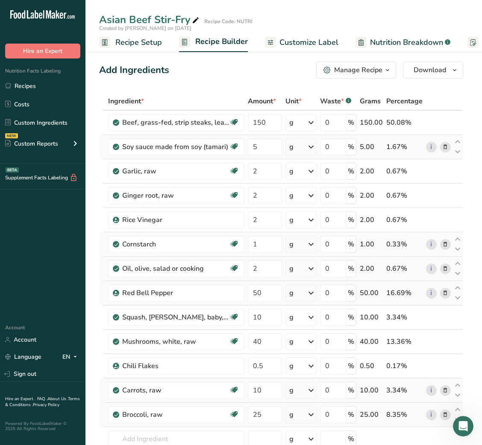
scroll to position [0, 0]
click at [313, 38] on span "Customize Label" at bounding box center [309, 43] width 59 height 12
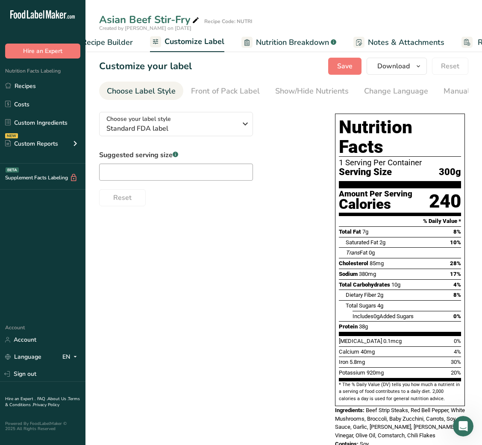
scroll to position [0, 166]
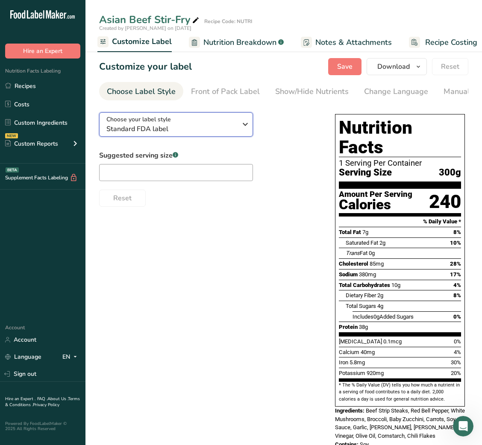
click at [232, 127] on span "Standard FDA label" at bounding box center [171, 129] width 130 height 10
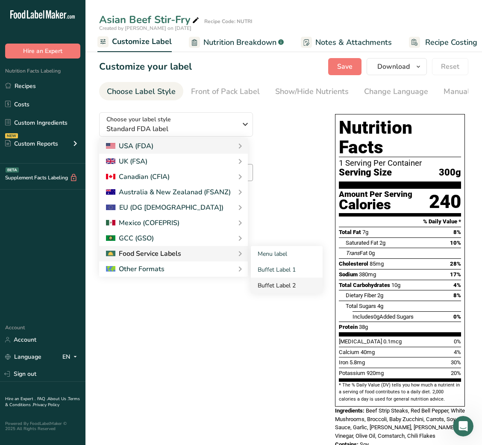
click at [271, 288] on link "Buffet Label 2" at bounding box center [287, 286] width 72 height 16
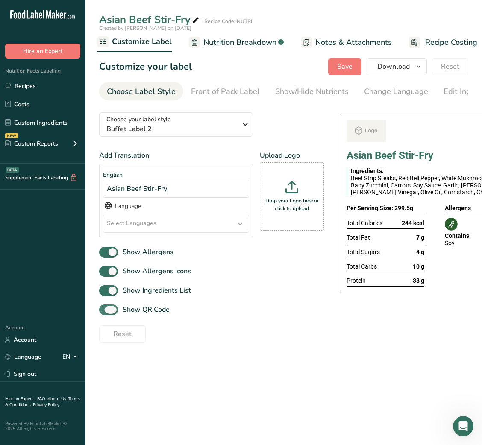
click at [144, 297] on span "Show QR Code" at bounding box center [144, 310] width 52 height 10
click at [105, 297] on input "Show QR Code" at bounding box center [102, 310] width 6 height 6
click at [318, 94] on div "Show/Hide Nutrients" at bounding box center [312, 92] width 74 height 12
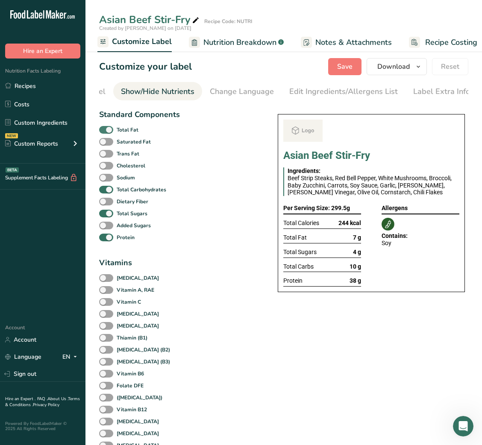
scroll to position [0, 156]
click at [111, 133] on span at bounding box center [106, 130] width 14 height 8
click at [105, 133] on input "Total Fat" at bounding box center [102, 130] width 6 height 6
click at [117, 215] on b "Total Sugars" at bounding box center [132, 214] width 31 height 8
click at [105, 215] on input "Total Sugars" at bounding box center [102, 214] width 6 height 6
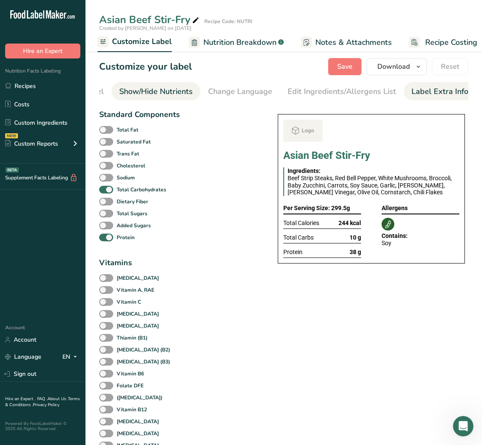
click at [451, 93] on div "Label Extra Info" at bounding box center [440, 92] width 57 height 12
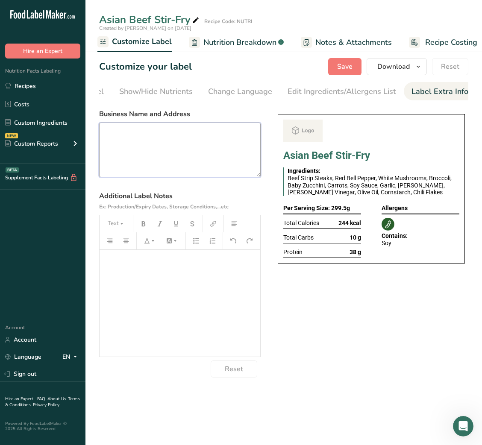
click at [186, 151] on textarea at bounding box center [180, 150] width 162 height 55
click at [152, 155] on textarea at bounding box center [180, 150] width 162 height 55
paste textarea "DINNER Use By: [DATE] Storage: Keep refrigerated below 5 °C Heating: Reheat tho…"
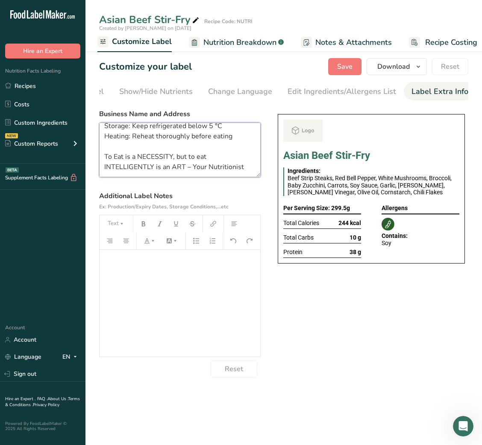
scroll to position [0, 0]
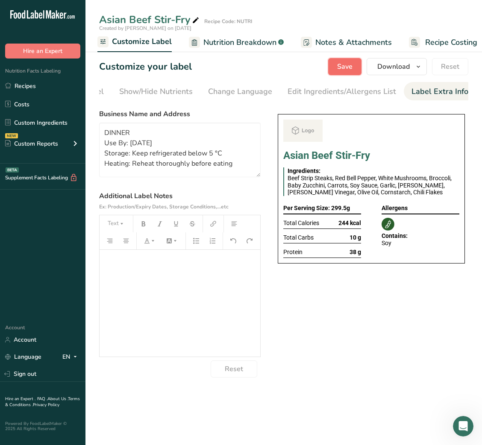
click at [344, 62] on span "Save" at bounding box center [344, 67] width 15 height 10
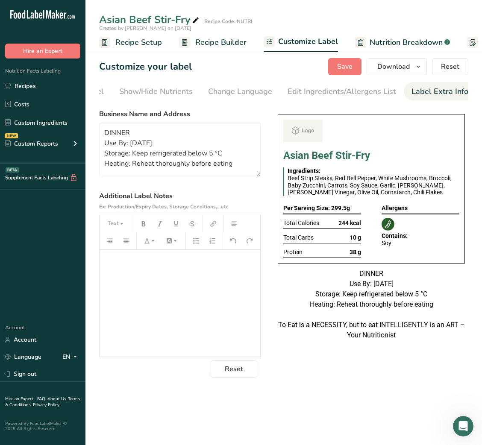
click at [198, 35] on link "Recipe Builder" at bounding box center [213, 42] width 68 height 19
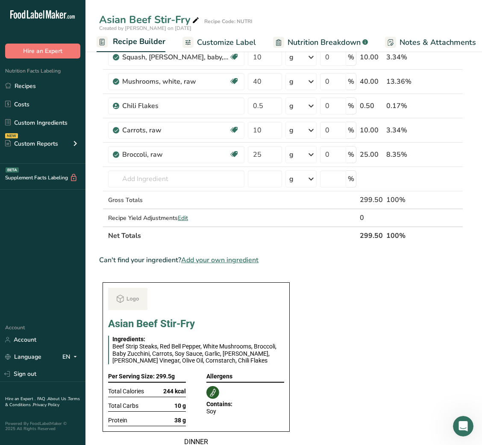
scroll to position [250, 0]
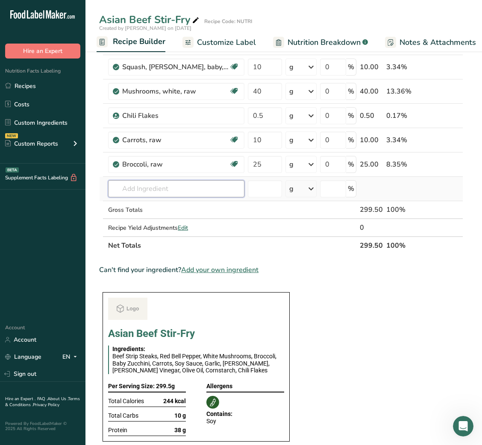
click at [140, 194] on input "text" at bounding box center [176, 188] width 136 height 17
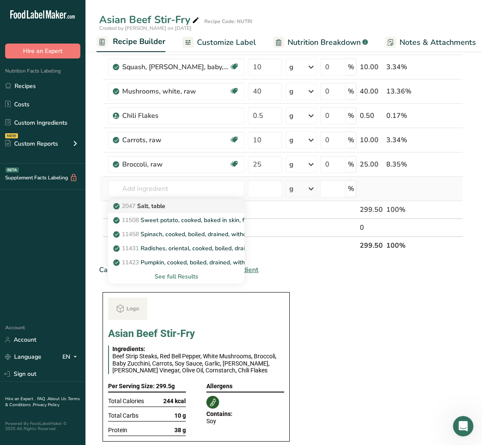
click at [147, 207] on p "2047 Salt, table" at bounding box center [140, 206] width 50 height 9
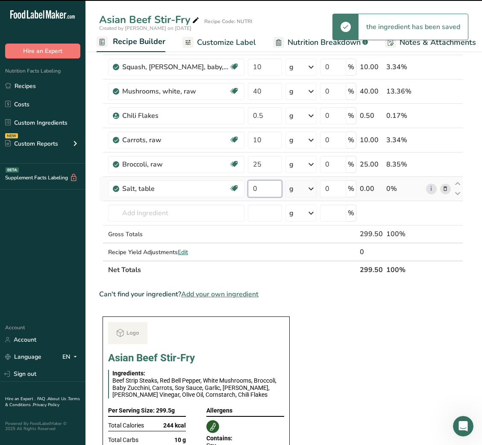
click at [256, 191] on input "0" at bounding box center [265, 188] width 34 height 17
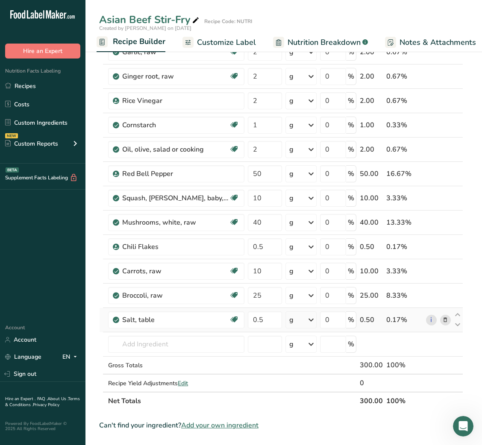
scroll to position [0, 0]
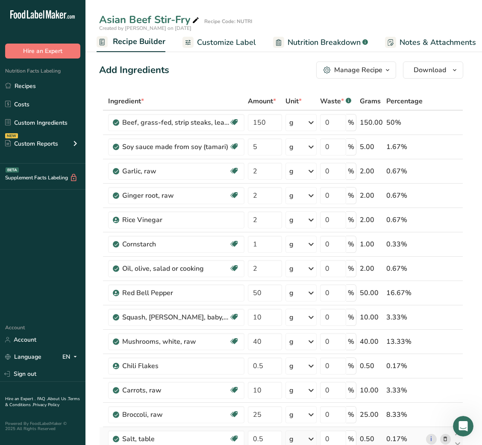
click at [358, 72] on div "Manage Recipe" at bounding box center [358, 70] width 48 height 10
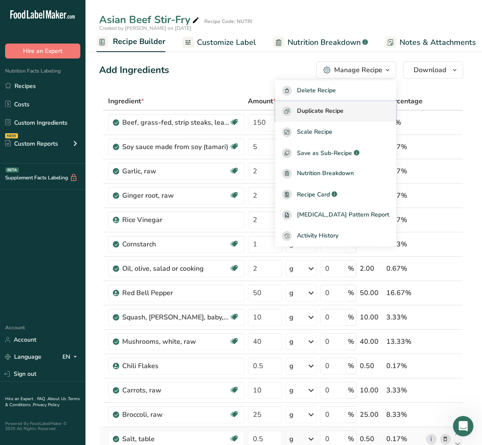
click at [341, 112] on span "Duplicate Recipe" at bounding box center [320, 111] width 47 height 10
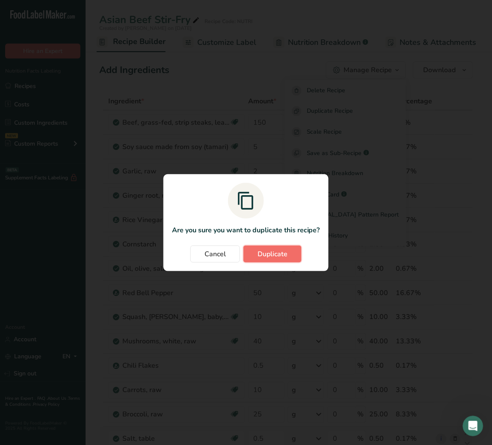
click at [293, 246] on button "Duplicate" at bounding box center [272, 254] width 58 height 17
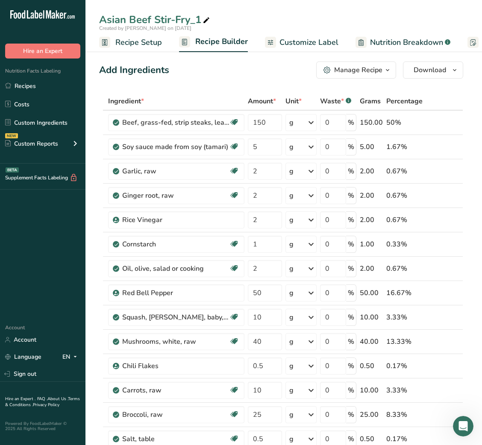
click at [134, 25] on span "Created by [PERSON_NAME] on [DATE]" at bounding box center [145, 28] width 92 height 7
click at [360, 71] on div "Manage Recipe" at bounding box center [358, 70] width 48 height 10
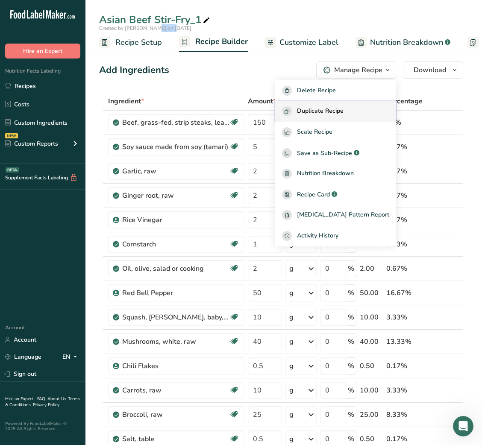
click at [337, 105] on button "Duplicate Recipe" at bounding box center [335, 111] width 121 height 21
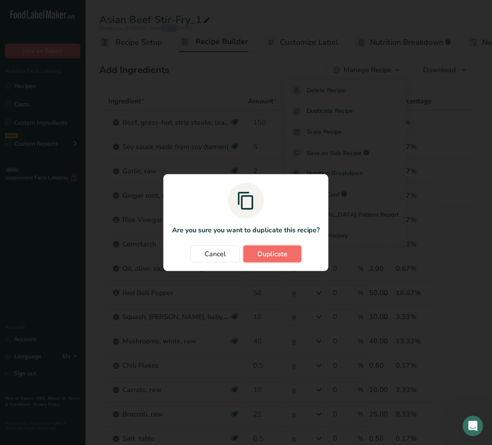
click at [283, 248] on button "Duplicate" at bounding box center [272, 254] width 58 height 17
click at [224, 73] on div "Duplicate recipe modal" at bounding box center [246, 222] width 492 height 445
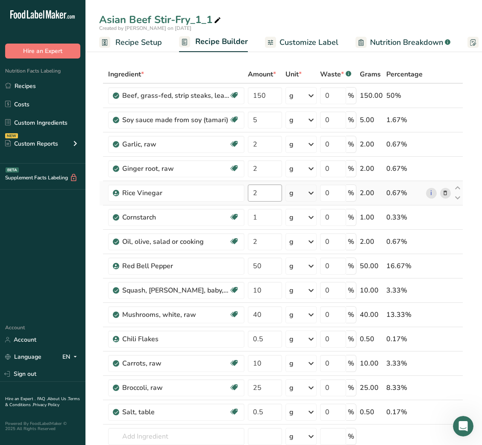
scroll to position [27, 0]
click at [216, 21] on icon at bounding box center [218, 21] width 8 height 12
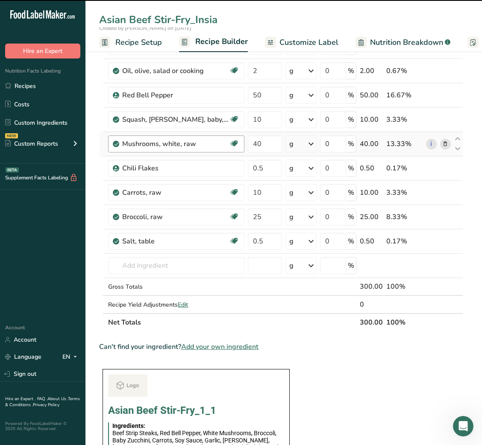
scroll to position [199, 0]
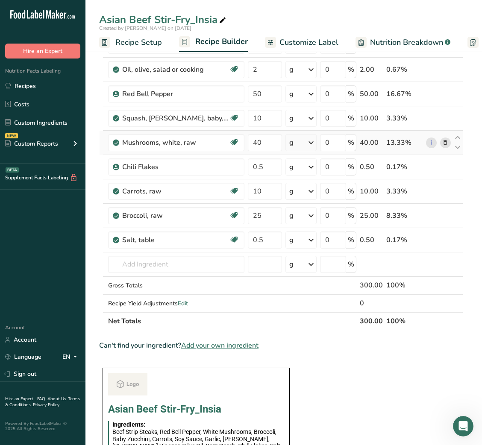
click at [445, 145] on icon at bounding box center [445, 142] width 6 height 9
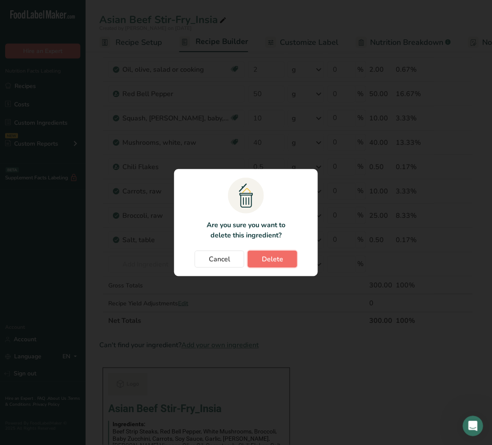
click at [285, 256] on button "Delete" at bounding box center [272, 259] width 50 height 17
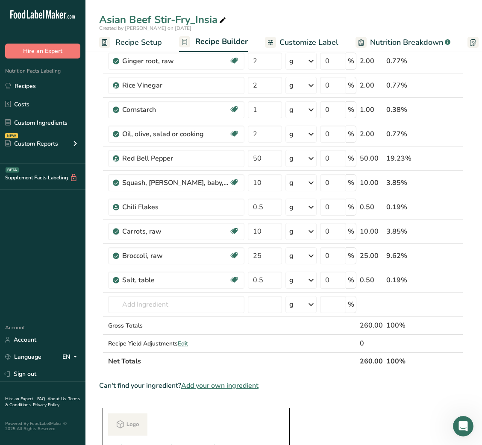
scroll to position [0, 0]
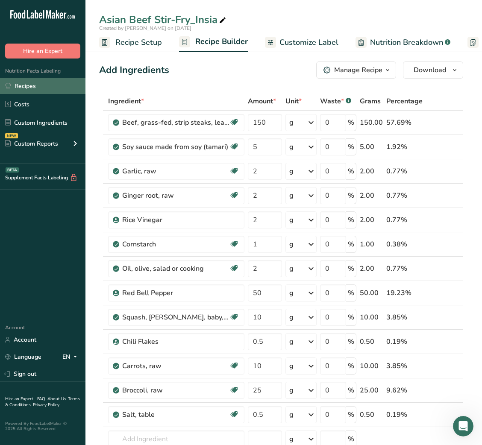
click at [37, 86] on link "Recipes" at bounding box center [42, 86] width 85 height 16
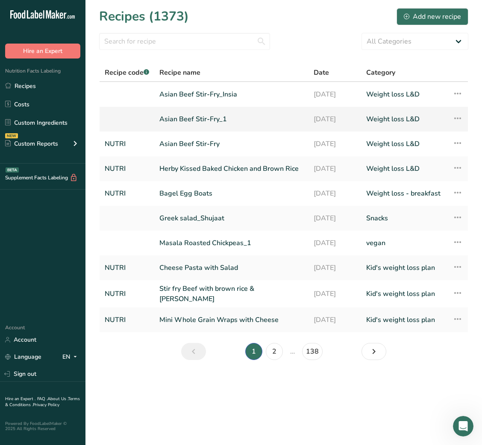
click at [215, 114] on link "Asian Beef Stir-Fry_1" at bounding box center [231, 119] width 144 height 18
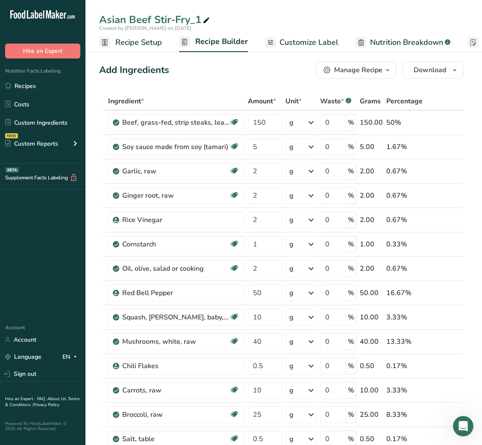
click at [211, 18] on span at bounding box center [206, 20] width 10 height 10
click at [230, 68] on div "Add Ingredients Manage Recipe Delete Recipe Duplicate Recipe Scale Recipe Save …" at bounding box center [281, 70] width 364 height 17
click at [445, 124] on icon at bounding box center [445, 122] width 6 height 9
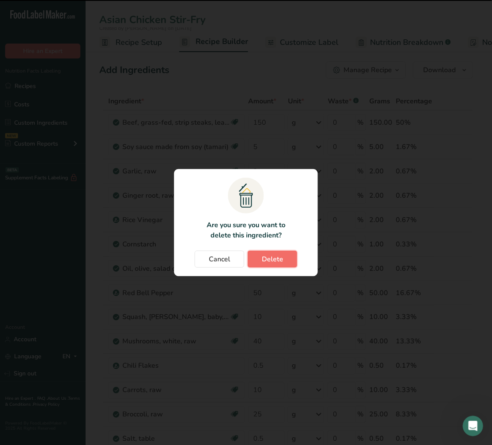
click at [273, 257] on span "Delete" at bounding box center [272, 259] width 21 height 10
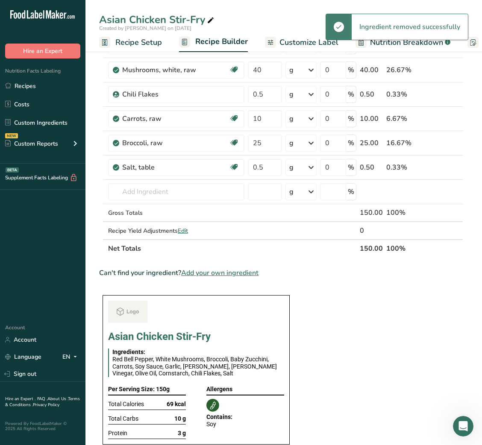
scroll to position [248, 0]
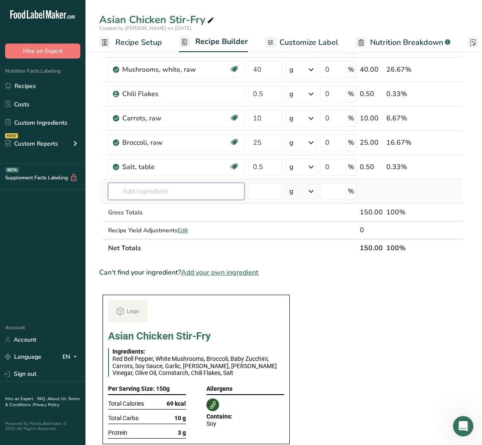
click at [147, 191] on input "text" at bounding box center [176, 191] width 136 height 17
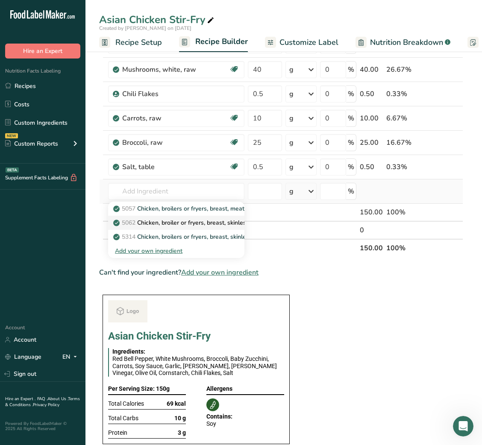
click at [200, 223] on p "5062 Chicken, broiler or fryers, breast, skinless, boneless, meat only, raw" at bounding box center [218, 222] width 206 height 9
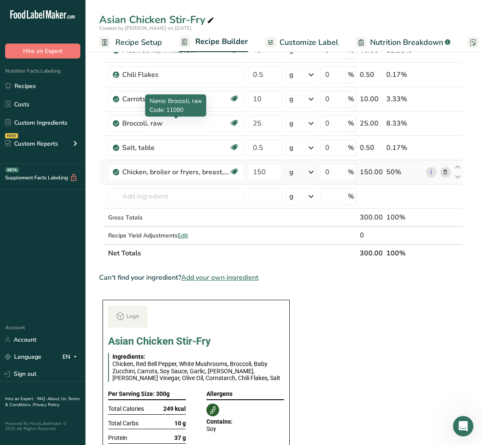
scroll to position [268, 0]
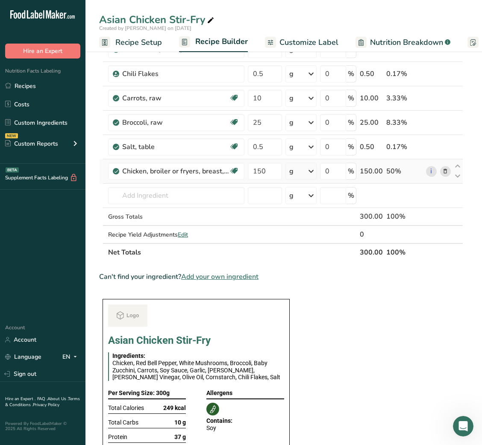
click at [377, 297] on section "Ingredient * Amount * Unit * Waste * .a-a{fill:#347362;}.b-a{fill:#fff;} Grams …" at bounding box center [281, 329] width 364 height 1010
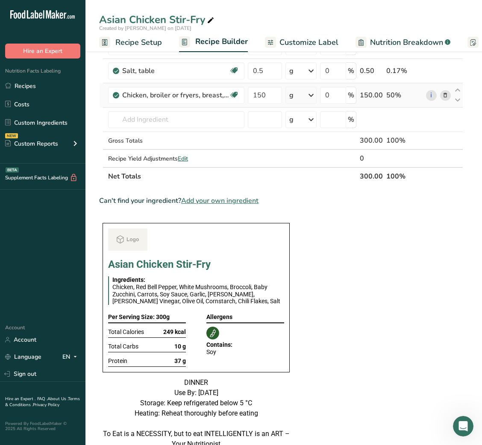
scroll to position [0, 0]
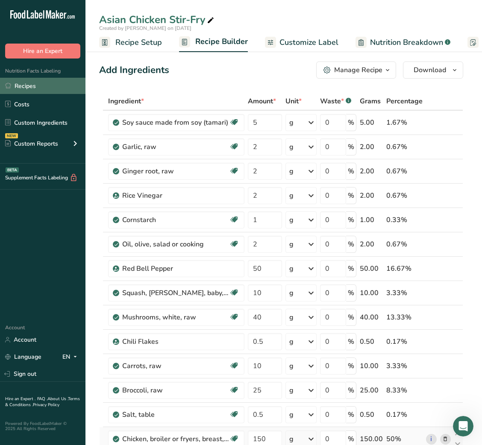
click at [38, 81] on link "Recipes" at bounding box center [42, 86] width 85 height 16
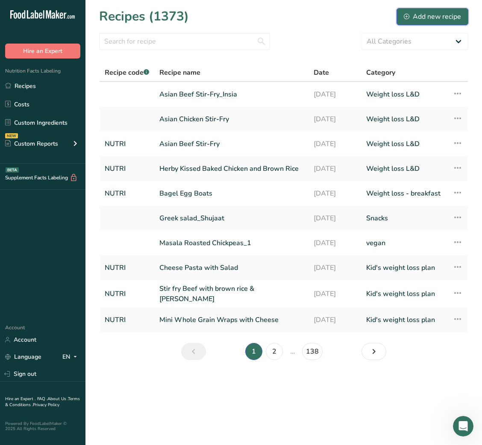
click at [438, 15] on div "Add new recipe" at bounding box center [432, 17] width 57 height 10
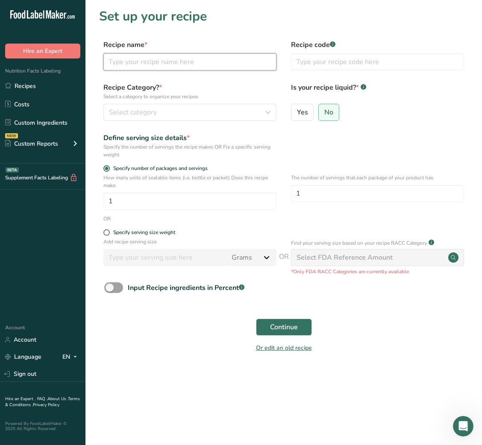
click at [169, 58] on input "text" at bounding box center [189, 61] width 173 height 17
click at [196, 62] on input "text" at bounding box center [189, 61] width 173 height 17
click at [199, 30] on section "Set up your recipe Recipe name * Recipe code .a-a{fill:#347362;}.b-a{fill:#fff;…" at bounding box center [283, 186] width 397 height 372
click at [227, 57] on input "text" at bounding box center [189, 61] width 173 height 17
paste input "Rice Paper Dumplings"
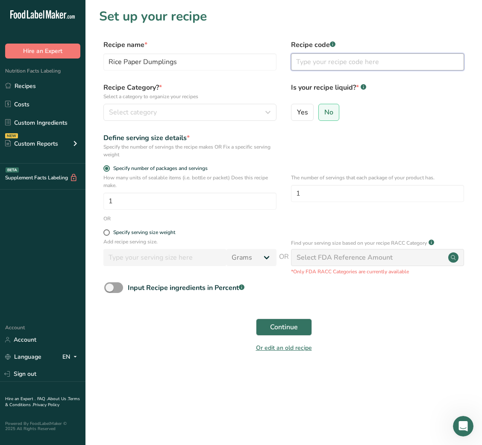
click at [315, 62] on input "text" at bounding box center [377, 61] width 173 height 17
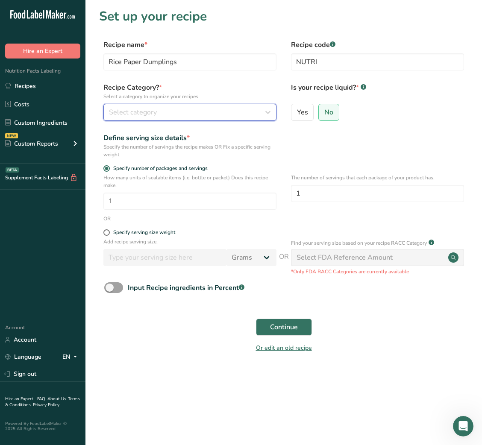
click at [225, 116] on div "Select category" at bounding box center [187, 112] width 157 height 10
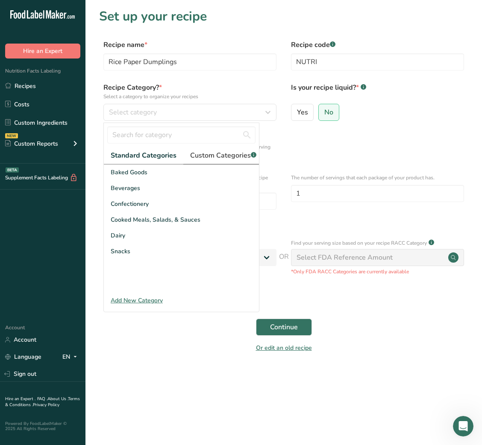
click at [212, 160] on span "Custom Categories .a-a{fill:#347362;}.b-a{fill:#fff;}" at bounding box center [223, 155] width 66 height 10
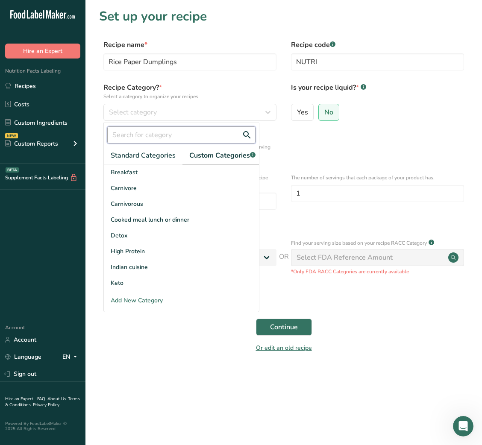
click at [178, 139] on input "text" at bounding box center [181, 135] width 148 height 17
click at [133, 158] on span "Standard Categories" at bounding box center [143, 155] width 65 height 10
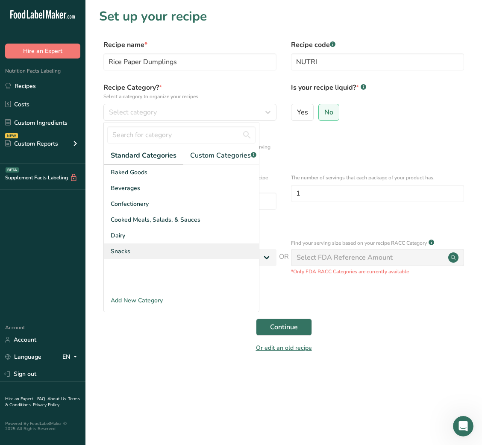
click at [117, 256] on span "Snacks" at bounding box center [121, 251] width 20 height 9
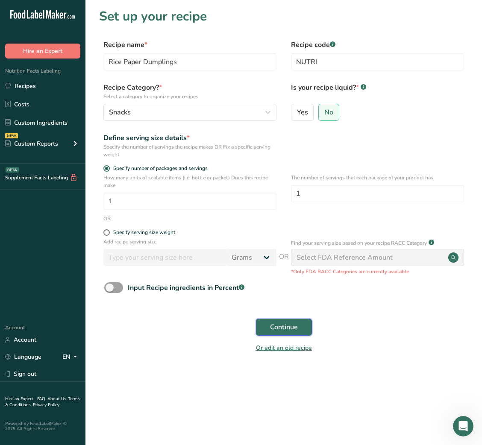
click at [291, 297] on span "Continue" at bounding box center [284, 327] width 28 height 10
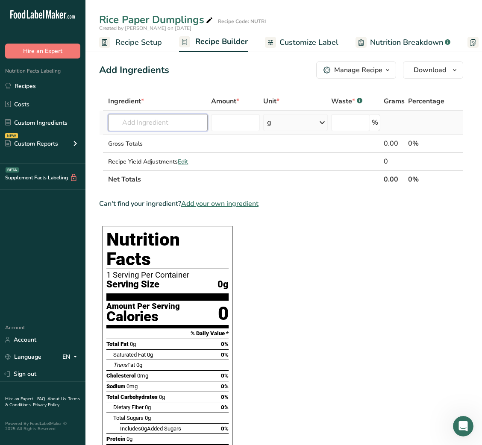
click at [179, 118] on input "text" at bounding box center [158, 122] width 100 height 17
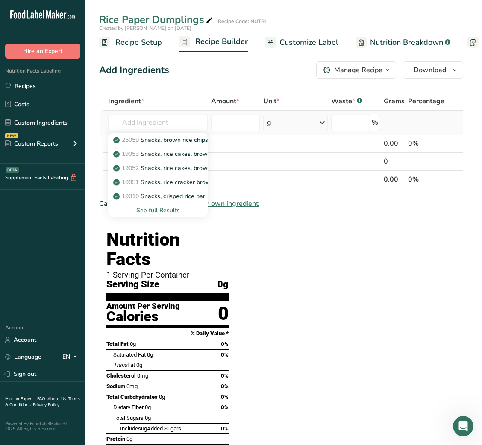
click at [159, 212] on div "See full Results" at bounding box center [158, 210] width 86 height 9
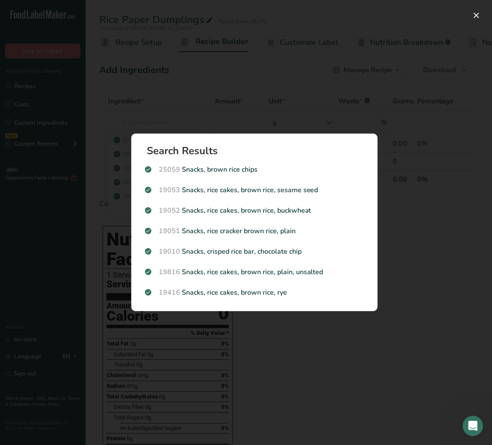
click at [307, 94] on div "Search results modal" at bounding box center [246, 222] width 492 height 445
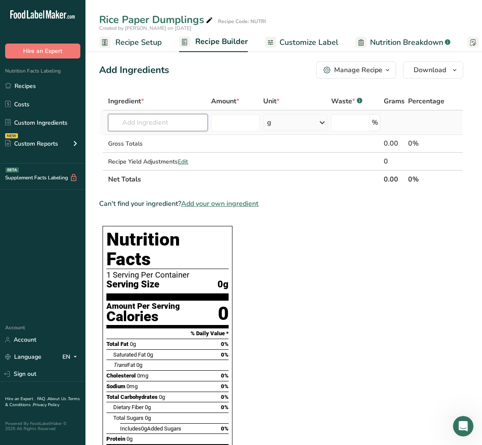
click at [132, 125] on input "text" at bounding box center [158, 122] width 100 height 17
click at [150, 122] on input "RICE WRAPPER" at bounding box center [158, 122] width 100 height 17
drag, startPoint x: 141, startPoint y: 154, endPoint x: 127, endPoint y: 135, distance: 24.4
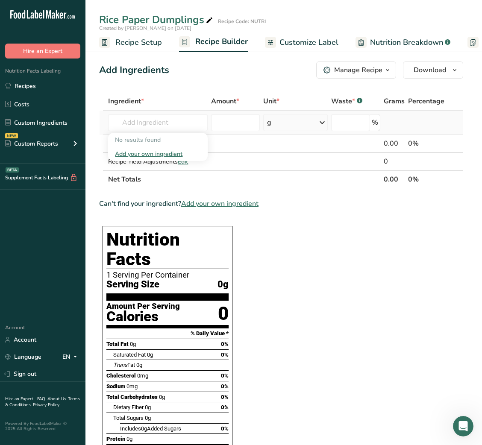
click at [127, 135] on div "No results found Add your own ingredient" at bounding box center [158, 147] width 100 height 28
click at [168, 154] on div "Add your own ingredient" at bounding box center [158, 154] width 86 height 9
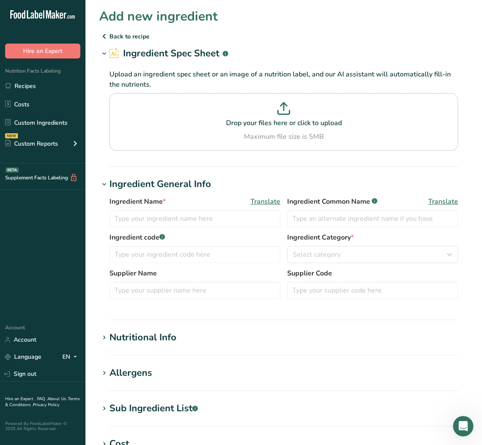
click at [168, 154] on div "Upload an ingredient spec sheet or an image of a nutrition label, and our AI as…" at bounding box center [283, 108] width 369 height 95
click at [171, 223] on input "text" at bounding box center [194, 218] width 171 height 17
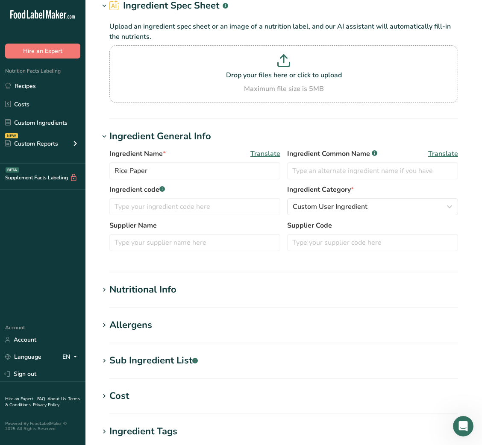
click at [153, 286] on div "Nutritional Info" at bounding box center [142, 290] width 67 height 14
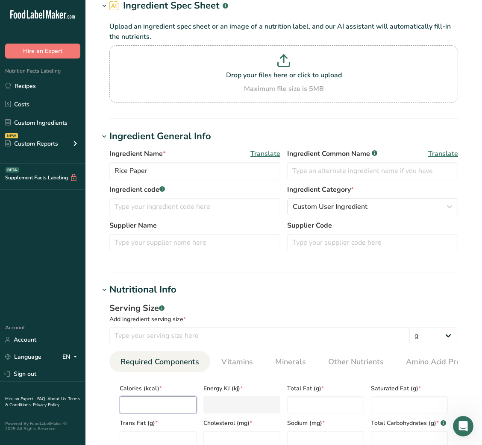
click at [132, 297] on input "number" at bounding box center [158, 405] width 77 height 17
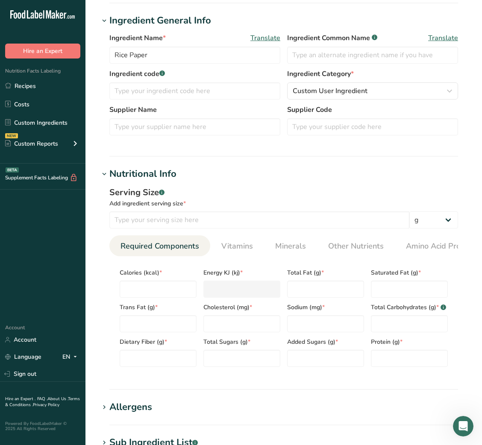
scroll to position [194, 0]
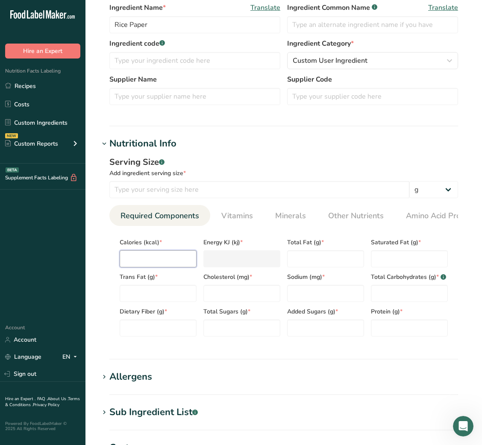
click at [153, 265] on input "number" at bounding box center [158, 258] width 77 height 17
click at [176, 189] on input "number" at bounding box center [259, 189] width 300 height 17
click at [389, 297] on input "number" at bounding box center [409, 328] width 77 height 17
click at [324, 258] on Fat "number" at bounding box center [325, 258] width 77 height 17
click at [411, 256] on Fat "number" at bounding box center [409, 258] width 77 height 17
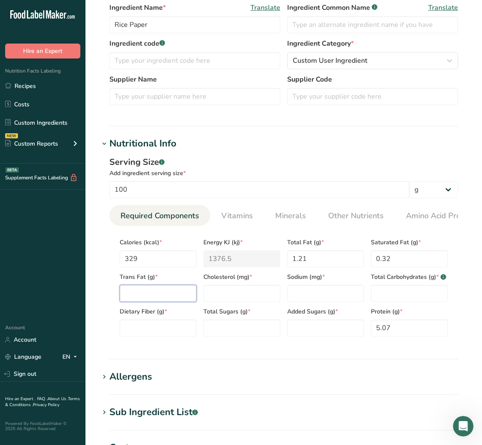
click at [166, 297] on Fat "number" at bounding box center [158, 293] width 77 height 17
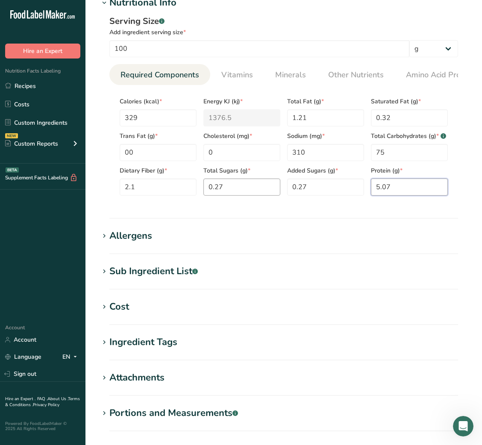
scroll to position [427, 0]
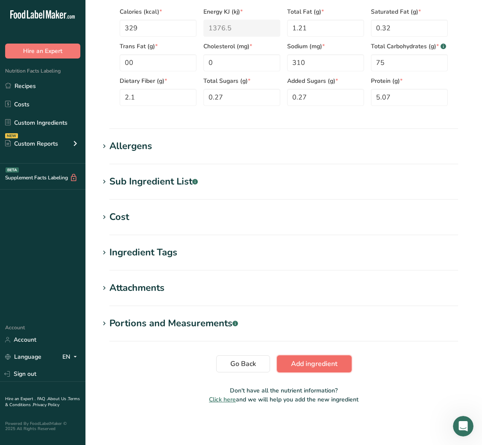
click at [315, 297] on button "Add ingredient" at bounding box center [314, 364] width 75 height 17
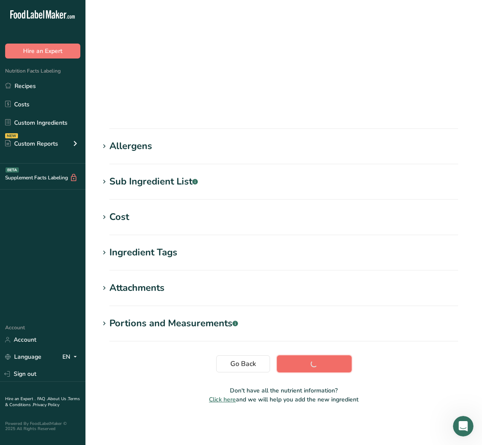
scroll to position [13, 0]
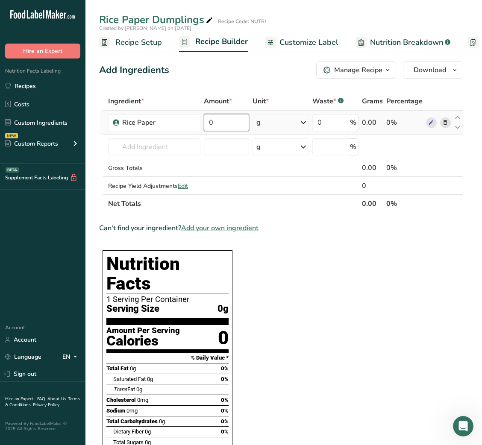
click at [209, 123] on input "0" at bounding box center [226, 122] width 45 height 17
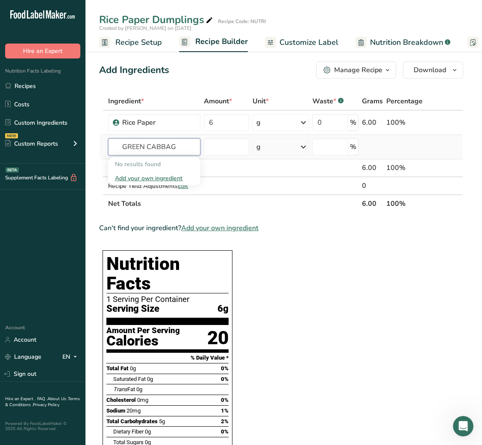
click at [135, 145] on input "GREEN CABBAG" at bounding box center [154, 146] width 92 height 17
click at [155, 147] on input "CABBAG" at bounding box center [154, 146] width 92 height 17
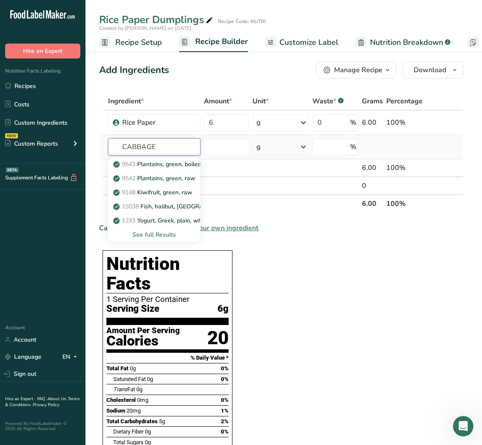
click at [171, 147] on input "CABBAGE" at bounding box center [154, 146] width 92 height 17
click at [179, 191] on p "11109 Cabbage, raw" at bounding box center [147, 192] width 64 height 9
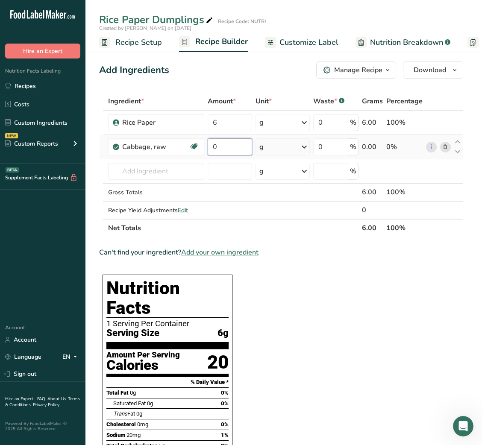
click at [212, 148] on input "0" at bounding box center [230, 146] width 44 height 17
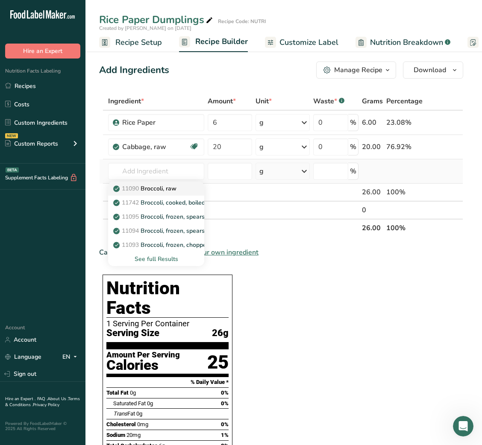
click at [139, 190] on span "11090" at bounding box center [130, 189] width 17 height 8
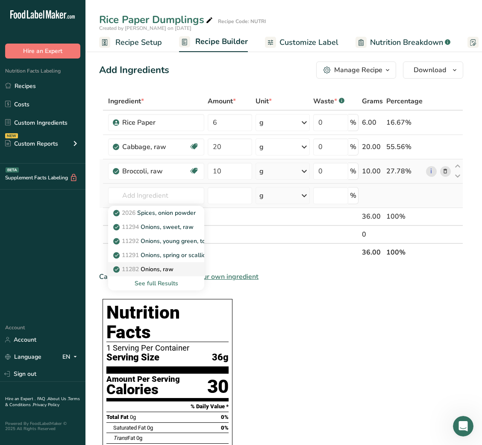
click at [166, 264] on link "11282 Onions, raw" at bounding box center [156, 269] width 96 height 14
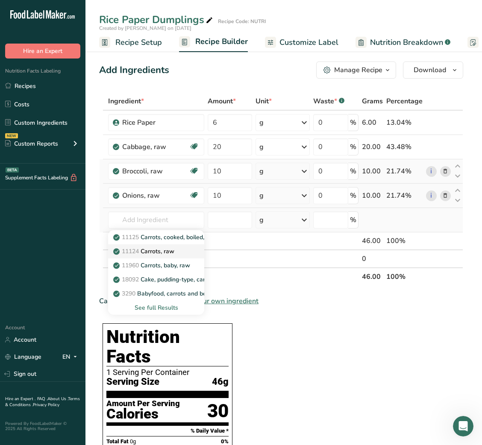
click at [168, 247] on p "11124 [GEOGRAPHIC_DATA], raw" at bounding box center [144, 251] width 59 height 9
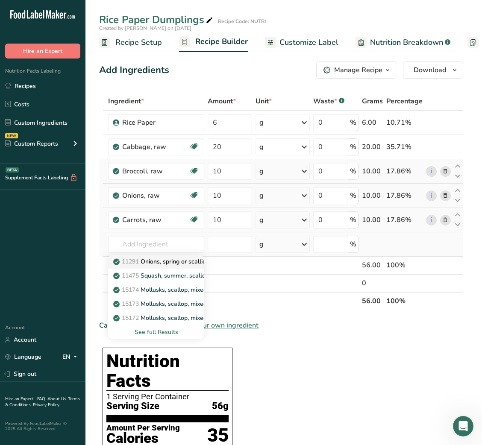
click at [168, 259] on p "11291 Onions, spring or scallions (includes tops and bulb), raw" at bounding box center [204, 261] width 179 height 9
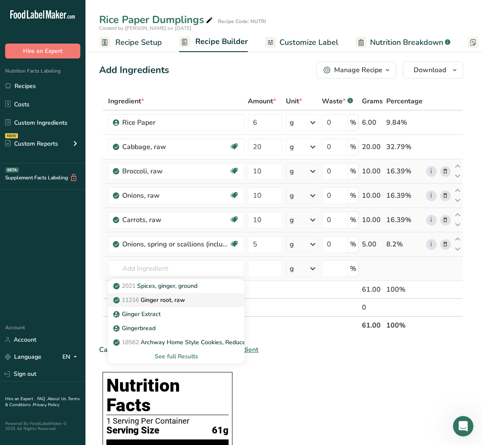
click at [170, 297] on p "11216 [PERSON_NAME], raw" at bounding box center [150, 300] width 70 height 9
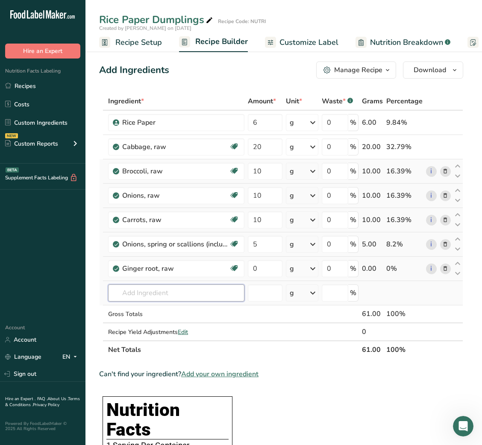
click at [146, 293] on input "text" at bounding box center [176, 293] width 136 height 17
click at [218, 290] on input "text" at bounding box center [176, 293] width 136 height 17
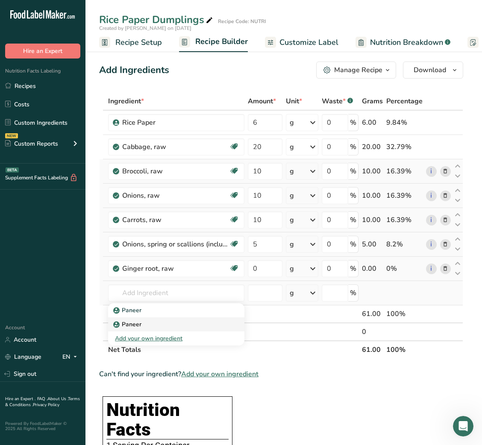
click at [181, 297] on link "Paneer" at bounding box center [176, 325] width 136 height 14
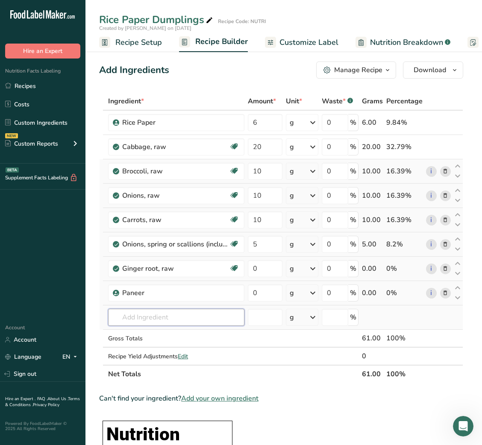
click at [148, 297] on input "text" at bounding box center [176, 317] width 136 height 17
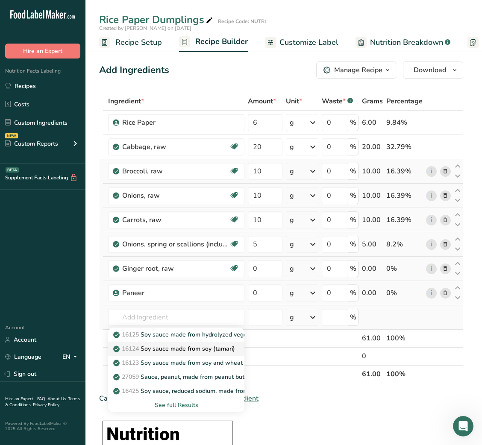
click at [159, 297] on link "16124 Soy sauce made from soy (tamari)" at bounding box center [176, 349] width 136 height 14
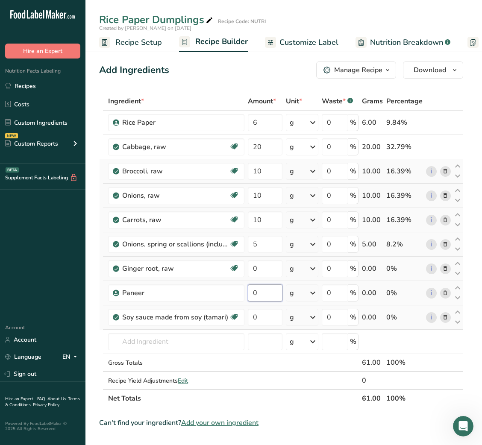
click at [259, 292] on input "0" at bounding box center [265, 293] width 35 height 17
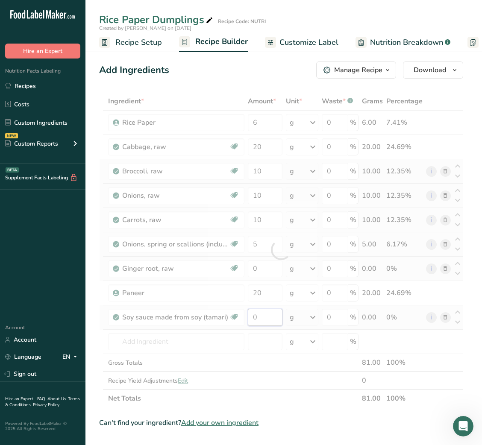
click at [252, 297] on div "Ingredient * Amount * Unit * Waste * .a-a{fill:#347362;}.b-a{fill:#fff;} Grams …" at bounding box center [281, 249] width 364 height 315
click at [252, 297] on div at bounding box center [281, 249] width 364 height 315
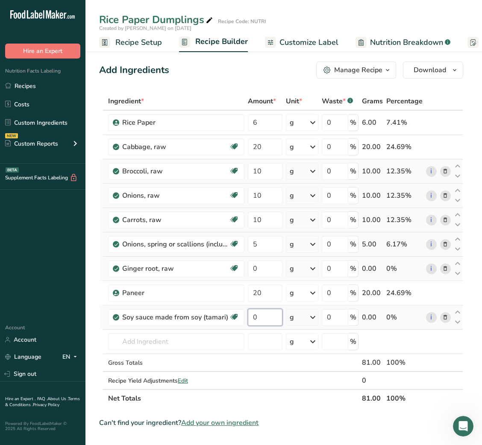
click at [253, 297] on input "0" at bounding box center [265, 317] width 35 height 17
click at [267, 297] on input "20" at bounding box center [265, 317] width 34 height 17
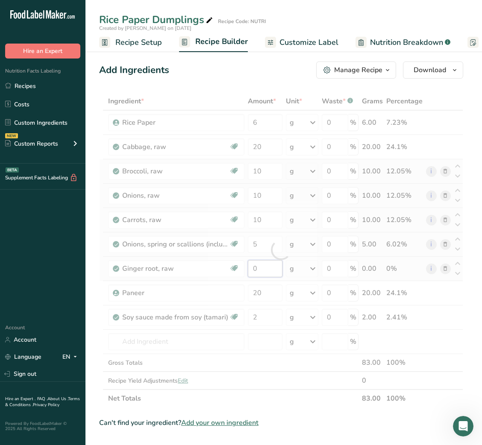
click at [253, 271] on div "Ingredient * Amount * Unit * Waste * .a-a{fill:#347362;}.b-a{fill:#fff;} Grams …" at bounding box center [281, 249] width 364 height 315
click at [253, 271] on div at bounding box center [281, 249] width 364 height 315
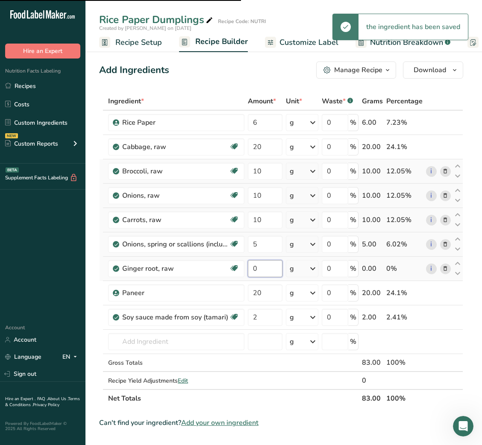
click at [253, 271] on input "0" at bounding box center [265, 268] width 35 height 17
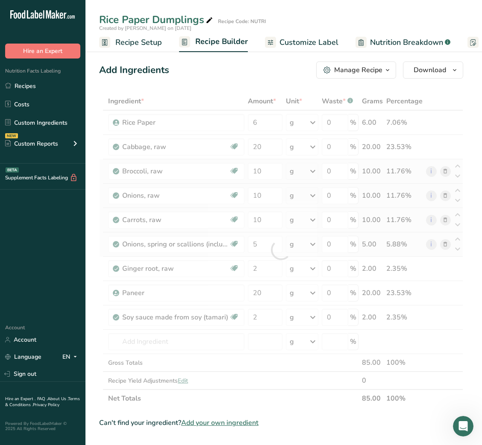
click at [324, 297] on div "Can't find your ingredient? Add your own ingredient" at bounding box center [281, 423] width 364 height 10
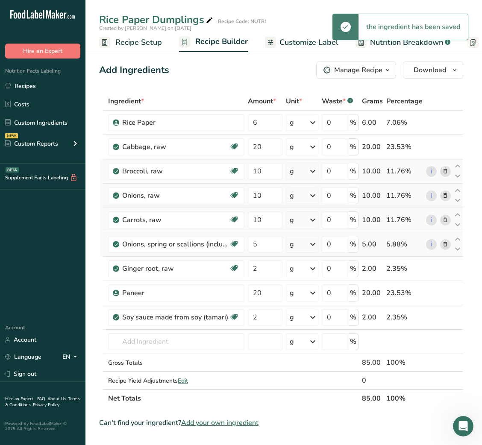
click at [300, 38] on span "Customize Label" at bounding box center [309, 43] width 59 height 12
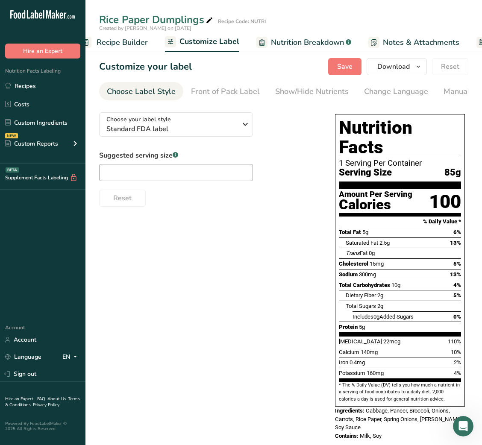
scroll to position [0, 166]
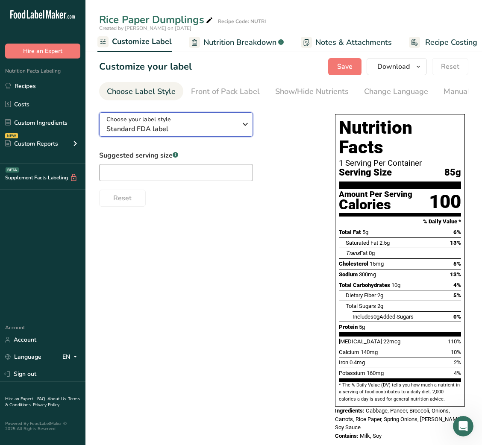
click at [182, 134] on span "Standard FDA label" at bounding box center [171, 129] width 130 height 10
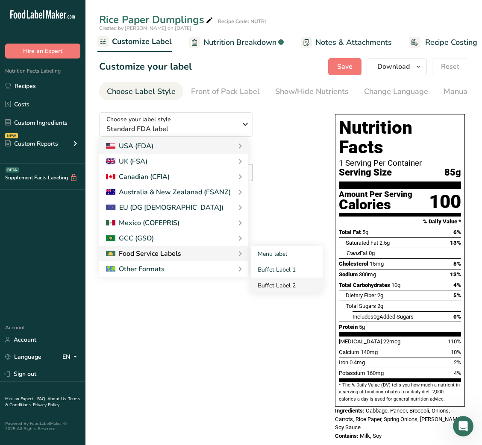
click at [263, 283] on link "Buffet Label 2" at bounding box center [287, 286] width 72 height 16
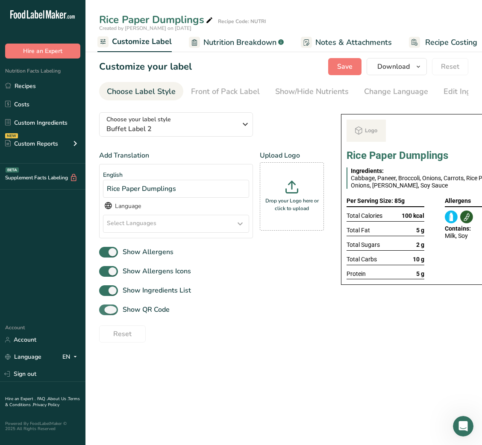
click at [160, 297] on span "Show QR Code" at bounding box center [144, 310] width 52 height 10
click at [105, 297] on input "Show QR Code" at bounding box center [102, 310] width 6 height 6
click at [314, 85] on link "Show/Hide Nutrients" at bounding box center [312, 91] width 74 height 19
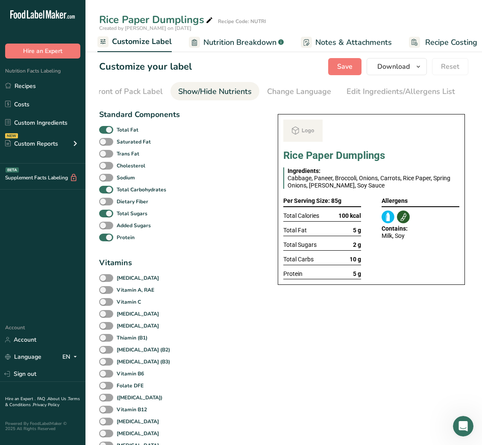
scroll to position [0, 156]
click at [137, 131] on b "Total Fat" at bounding box center [128, 130] width 22 height 8
click at [105, 131] on input "Total Fat" at bounding box center [102, 130] width 6 height 6
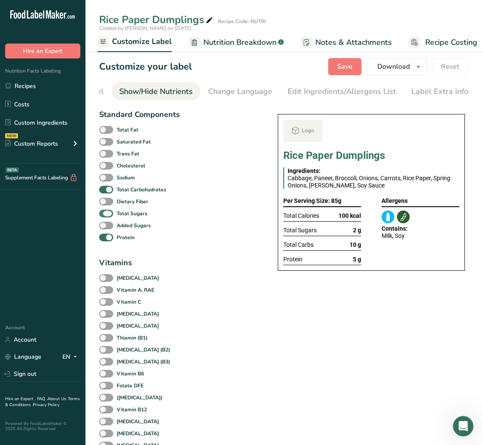
click at [112, 216] on span at bounding box center [106, 214] width 14 height 8
click at [105, 216] on input "Total Sugars" at bounding box center [102, 214] width 6 height 6
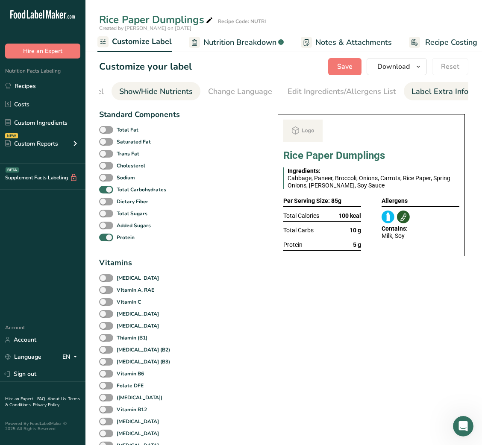
click at [421, 89] on div "Label Extra Info" at bounding box center [440, 92] width 57 height 12
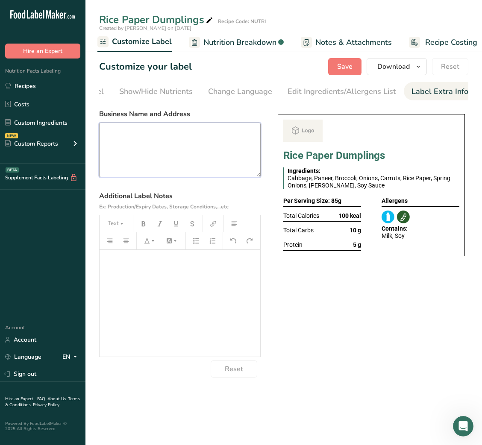
click at [206, 153] on textarea at bounding box center [180, 150] width 162 height 55
paste textarea "DINNER Use By: [DATE] Storage: Keep refrigerated below 5 °C Heating: Reheat tho…"
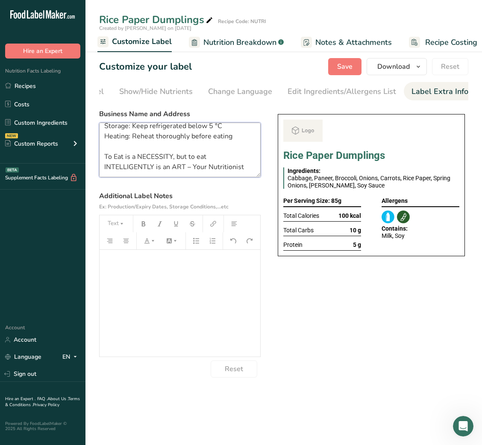
click at [126, 153] on textarea "DINNER Use By: [DATE] Storage: Keep refrigerated below 5 °C Heating: Reheat tho…" at bounding box center [180, 150] width 162 height 55
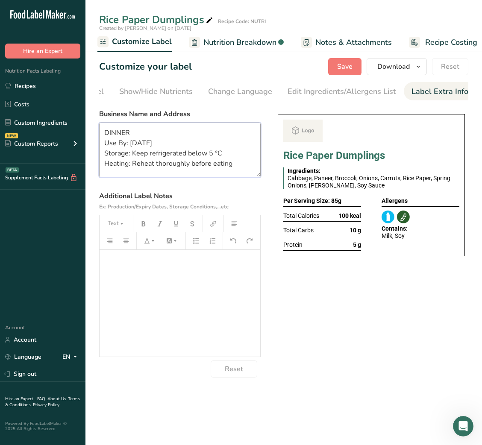
click at [117, 135] on textarea "DINNER Use By: [DATE] Storage: Keep refrigerated below 5 °C Heating: Reheat tho…" at bounding box center [180, 150] width 162 height 55
click at [344, 68] on span "Save" at bounding box center [344, 67] width 15 height 10
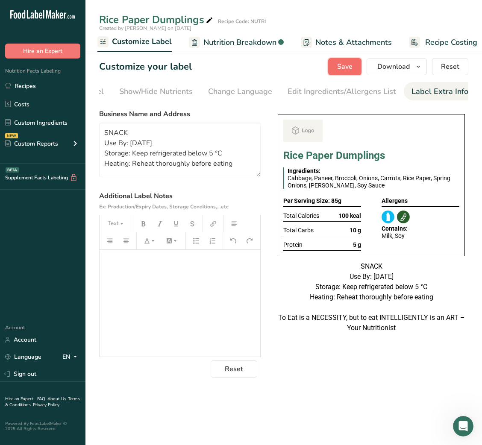
click at [344, 68] on span "Save" at bounding box center [344, 67] width 15 height 10
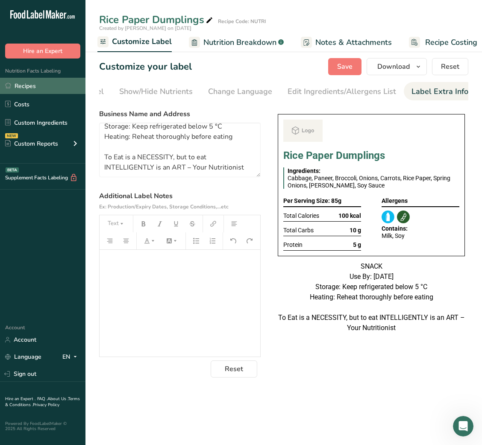
click at [56, 85] on link "Recipes" at bounding box center [42, 86] width 85 height 16
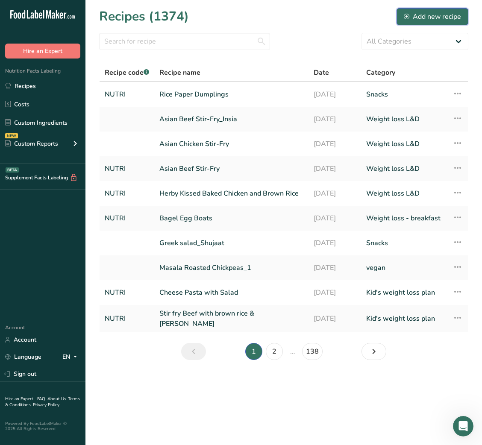
click at [422, 12] on div "Add new recipe" at bounding box center [432, 17] width 57 height 10
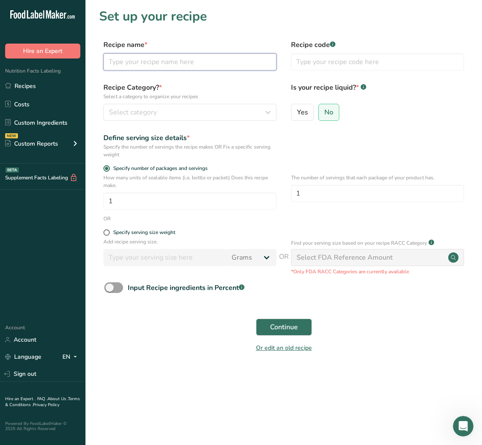
click at [191, 66] on input "text" at bounding box center [189, 61] width 173 height 17
click at [185, 61] on input "text" at bounding box center [189, 61] width 173 height 17
paste input "Mini Yogurt Pound Cake"
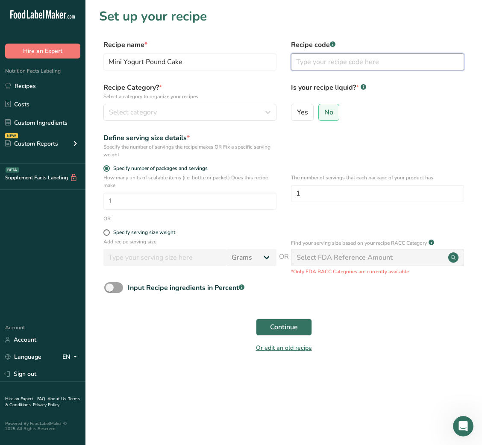
click at [324, 66] on input "text" at bounding box center [377, 61] width 173 height 17
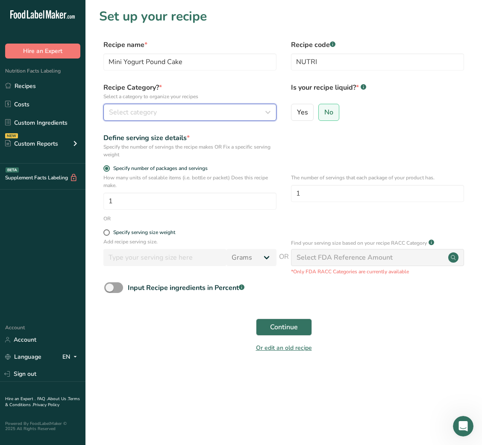
click at [235, 114] on div "Select category" at bounding box center [187, 112] width 157 height 10
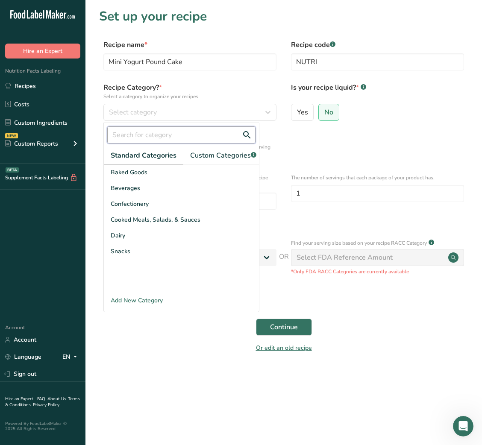
click at [193, 137] on input "text" at bounding box center [181, 135] width 148 height 17
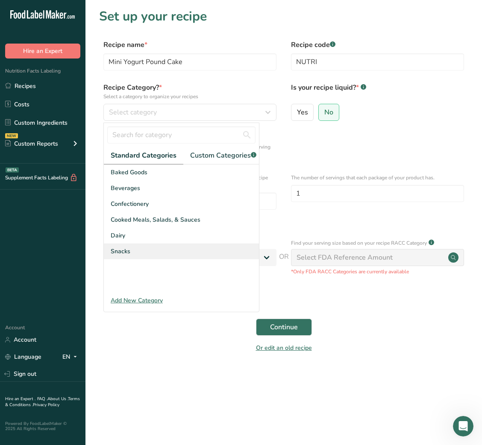
click at [132, 259] on div "Snacks" at bounding box center [181, 252] width 155 height 16
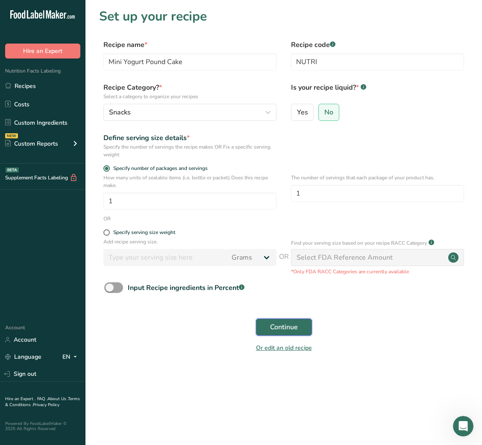
click at [289, 297] on span "Continue" at bounding box center [284, 327] width 28 height 10
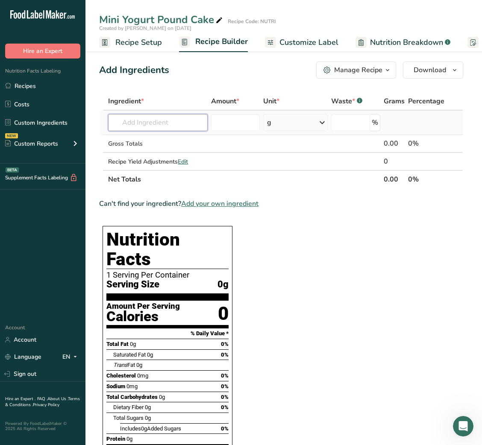
click at [170, 127] on input "text" at bounding box center [158, 122] width 100 height 17
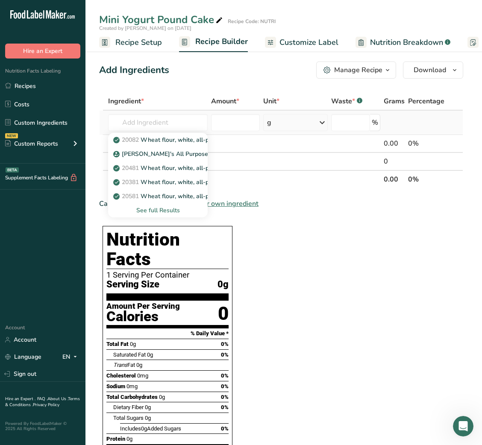
click at [155, 206] on div "See full Results" at bounding box center [158, 210] width 86 height 9
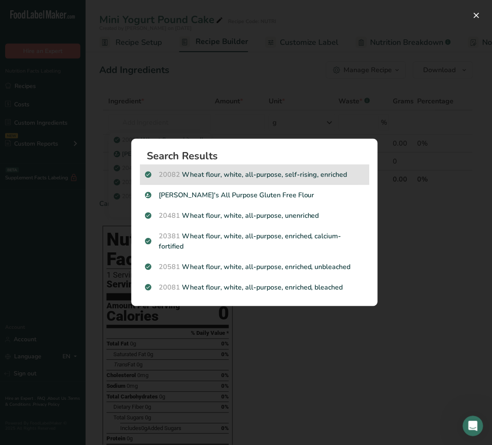
click at [253, 182] on div "20082 Wheat flour, white, all-purpose, self-rising, enriched" at bounding box center [254, 175] width 229 height 21
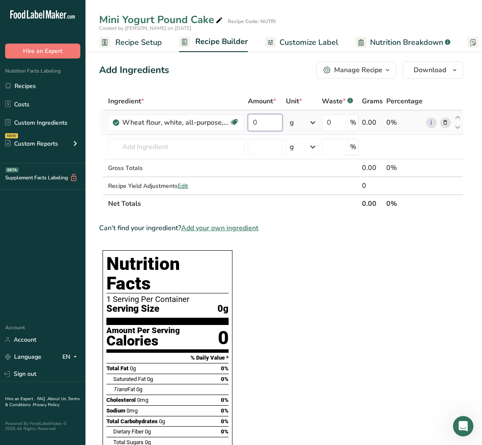
click at [250, 128] on input "0" at bounding box center [265, 122] width 35 height 17
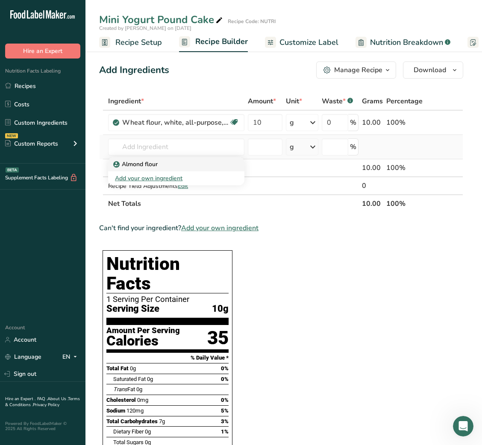
click at [180, 166] on div "Almond flour" at bounding box center [169, 164] width 109 height 9
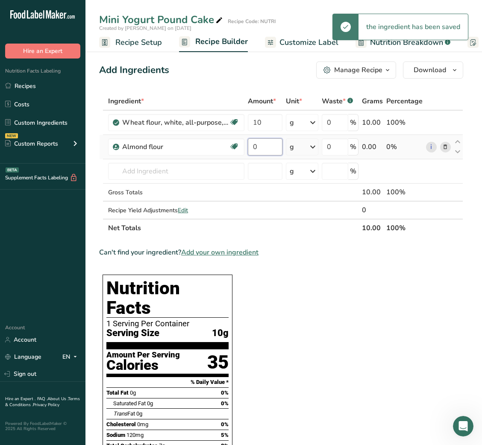
click at [251, 145] on input "0" at bounding box center [265, 146] width 35 height 17
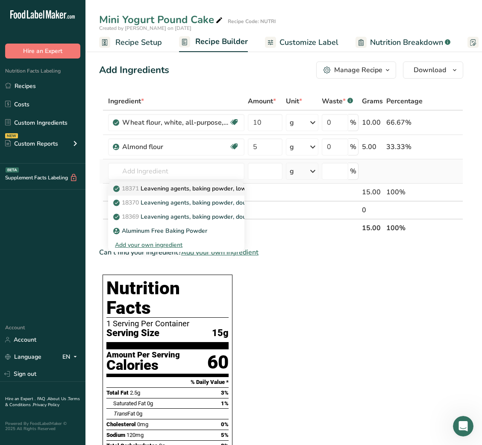
click at [199, 194] on link "18371 Leavening agents, baking powder, low-sodium" at bounding box center [176, 189] width 136 height 14
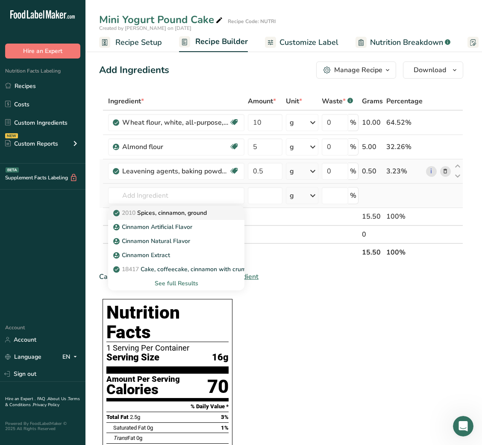
click at [181, 214] on p "2010 Spices, cinnamon, ground" at bounding box center [161, 213] width 92 height 9
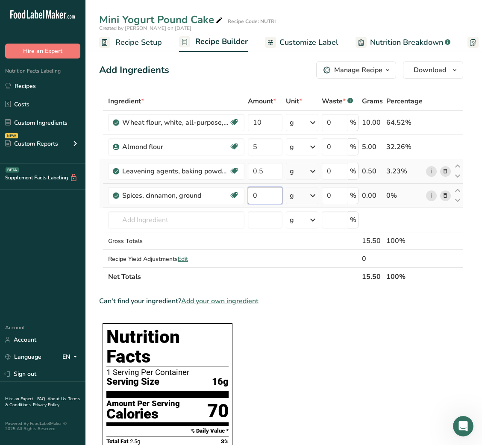
click at [248, 200] on input "0" at bounding box center [265, 195] width 35 height 17
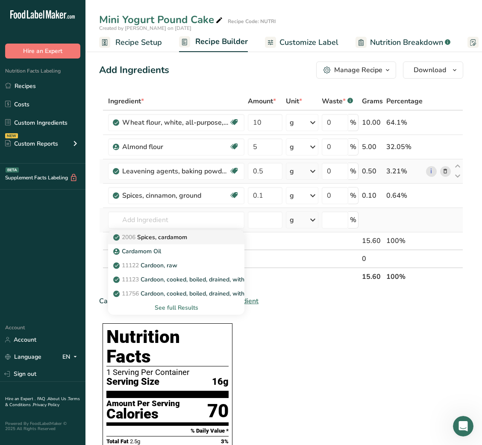
click at [173, 238] on p "2006 Spices, cardamom" at bounding box center [151, 237] width 72 height 9
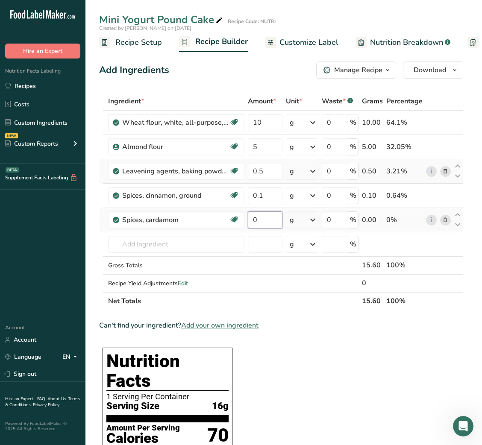
click at [248, 220] on input "0" at bounding box center [265, 220] width 35 height 17
click at [268, 215] on input "0.05" at bounding box center [265, 220] width 35 height 17
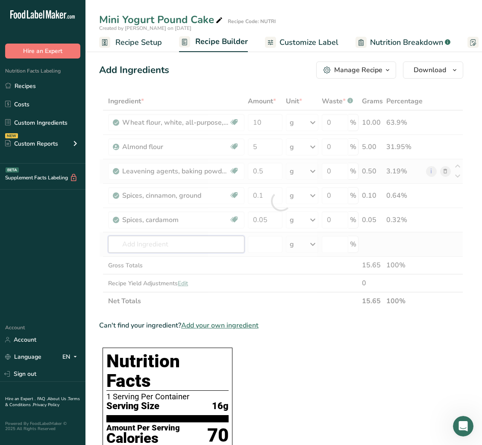
click at [193, 245] on div "Ingredient * Amount * Unit * Waste * .a-a{fill:#347362;}.b-a{fill:#fff;} Grams …" at bounding box center [281, 201] width 364 height 218
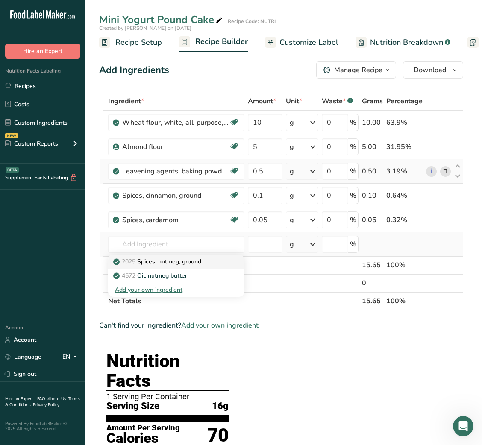
click at [177, 260] on p "2025 Spices, nutmeg, ground" at bounding box center [158, 261] width 86 height 9
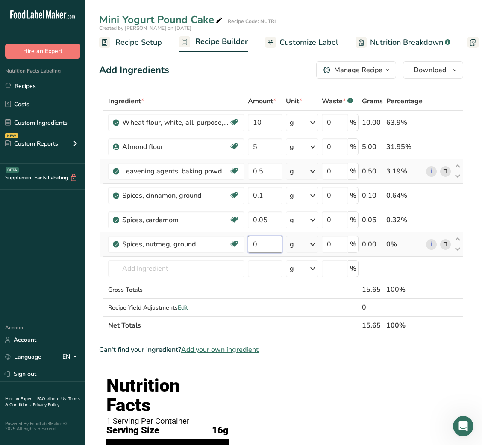
click at [250, 242] on input "0" at bounding box center [265, 244] width 35 height 17
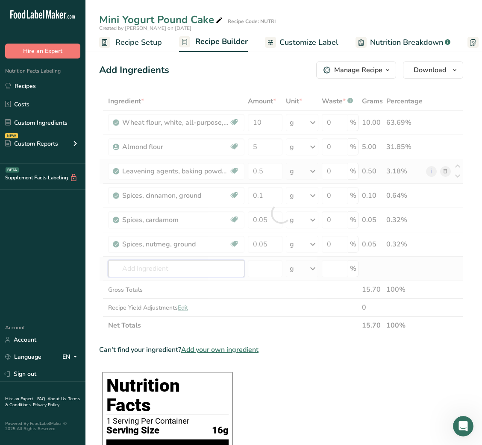
click at [191, 269] on div "Ingredient * Amount * Unit * Waste * .a-a{fill:#347362;}.b-a{fill:#fff;} Grams …" at bounding box center [281, 213] width 364 height 242
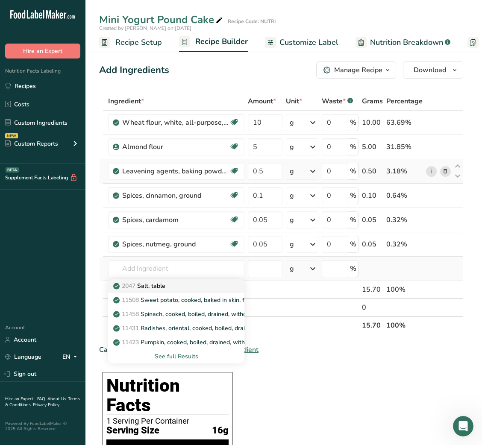
click at [179, 291] on div "2047 Salt, table" at bounding box center [169, 286] width 109 height 9
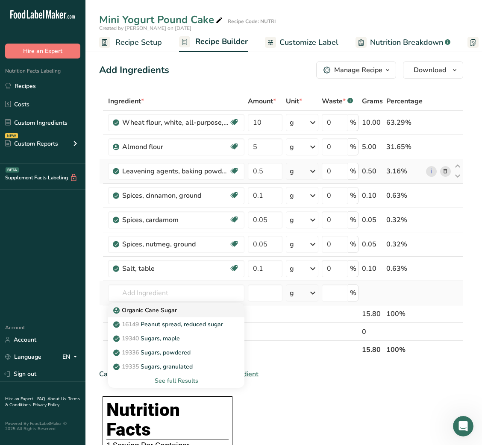
click at [173, 297] on link "Organic Cane Sugar" at bounding box center [176, 310] width 136 height 14
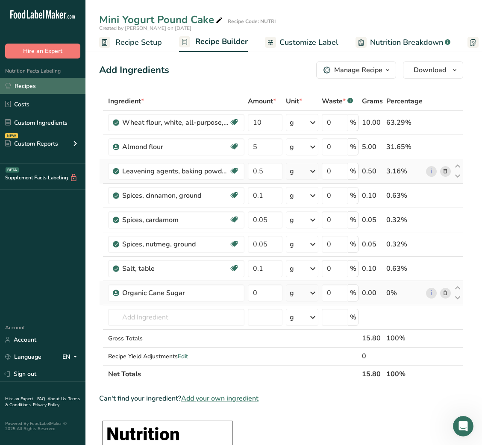
click at [32, 86] on link "Recipes" at bounding box center [42, 86] width 85 height 16
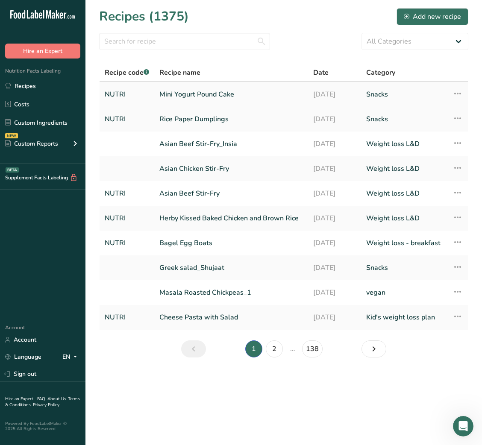
click at [232, 104] on td "Mini Yogurt Pound Cake" at bounding box center [231, 94] width 154 height 25
click at [227, 91] on link "Mini Yogurt Pound Cake" at bounding box center [231, 94] width 144 height 18
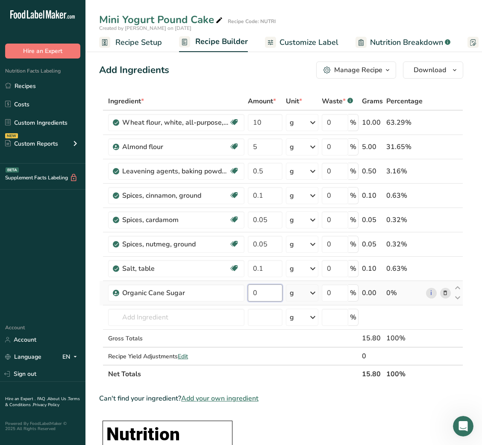
click at [256, 297] on input "0" at bounding box center [265, 293] width 35 height 17
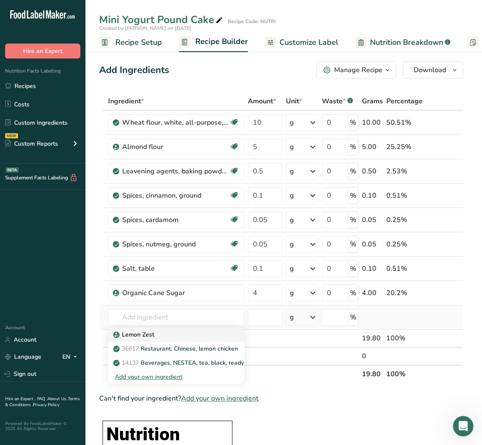
click at [179, 297] on div "Lemon Zest" at bounding box center [169, 334] width 109 height 9
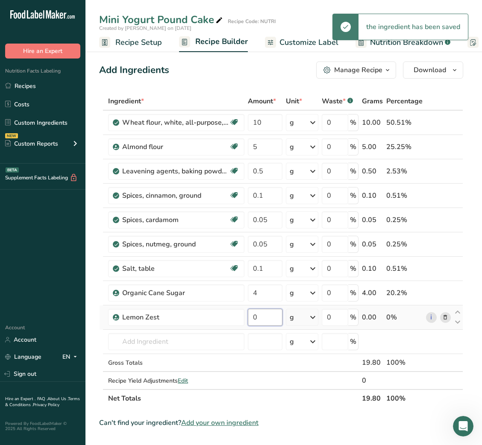
click at [248, 297] on input "0" at bounding box center [265, 317] width 35 height 17
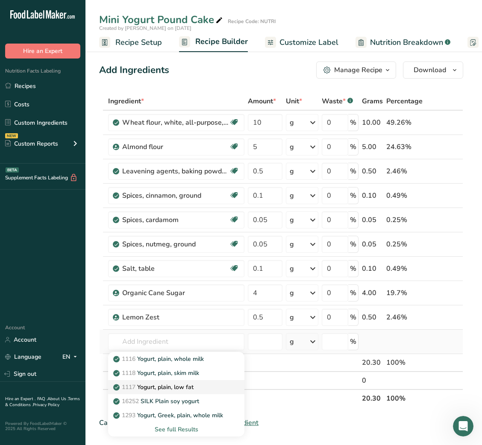
click at [189, 297] on p "1117 Yogurt, plain, low fat" at bounding box center [154, 387] width 79 height 9
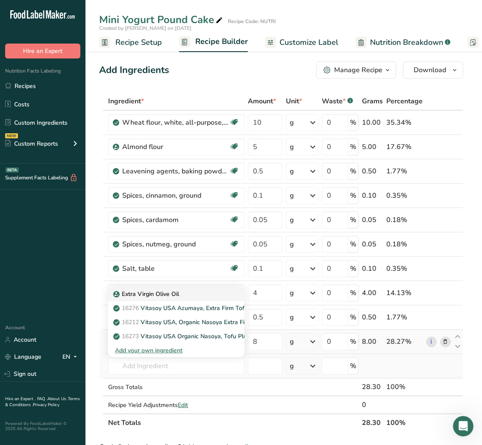
click at [191, 297] on link "Extra Virgin Olive Oil" at bounding box center [176, 294] width 136 height 14
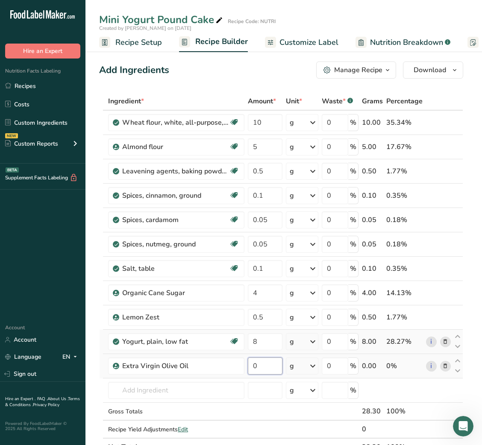
click at [253, 297] on input "0" at bounding box center [265, 366] width 35 height 17
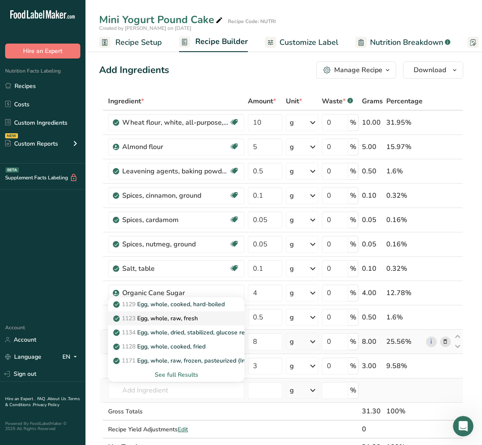
click at [194, 297] on p "1123 Egg, whole, raw, fresh" at bounding box center [156, 318] width 83 height 9
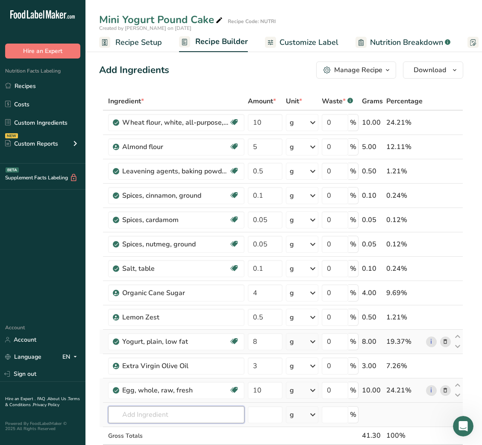
click at [192, 297] on input "text" at bounding box center [176, 414] width 136 height 17
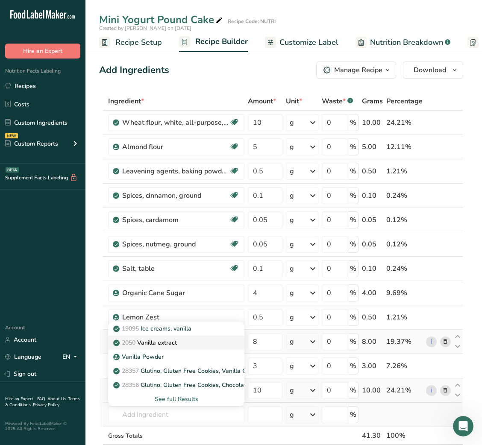
click at [175, 297] on p "2050 Vanilla extract" at bounding box center [146, 343] width 62 height 9
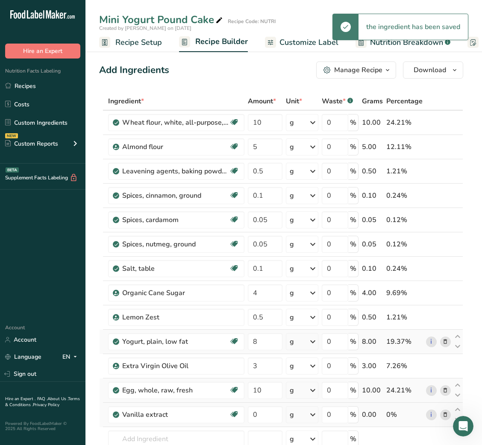
scroll to position [145, 0]
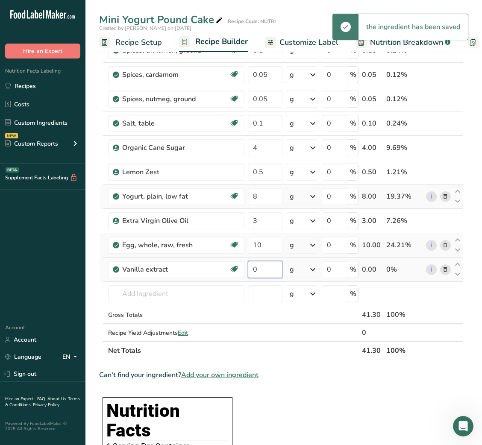
click at [251, 271] on input "0" at bounding box center [265, 269] width 35 height 17
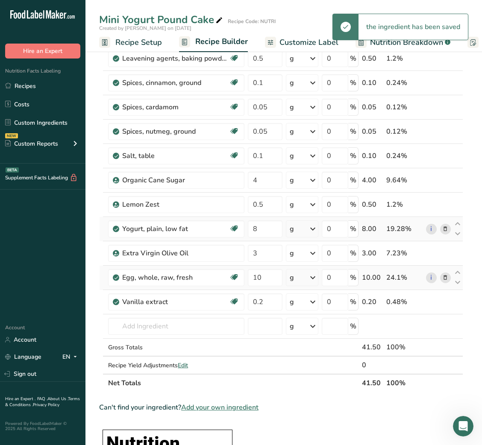
scroll to position [0, 0]
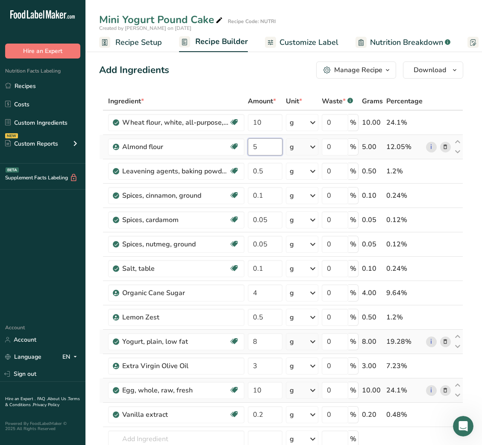
click at [252, 148] on input "5" at bounding box center [265, 146] width 35 height 17
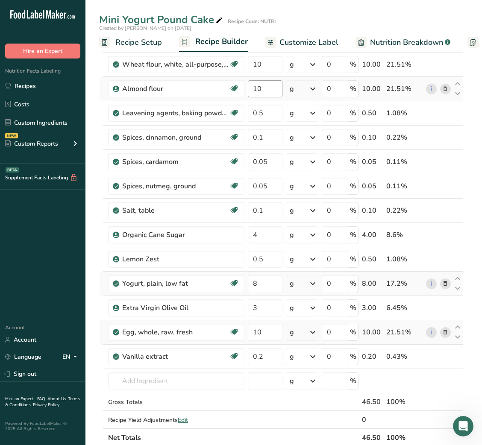
scroll to position [24, 0]
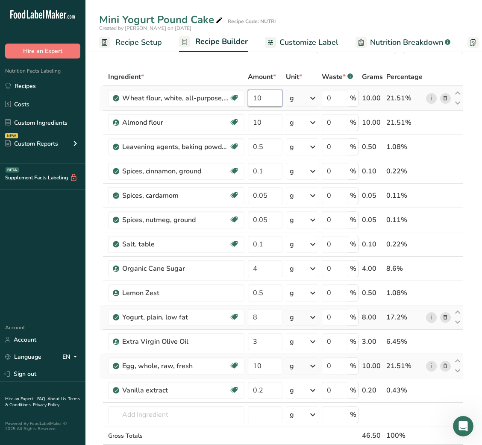
click at [256, 103] on input "10" at bounding box center [265, 98] width 35 height 17
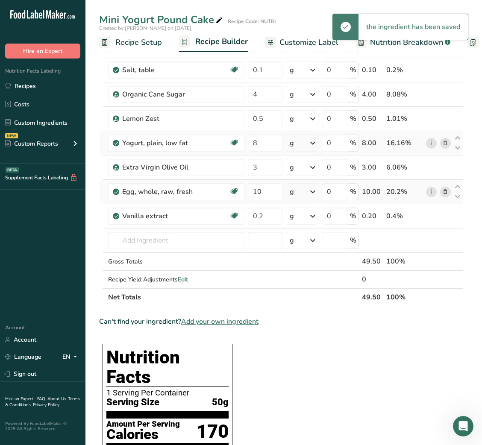
scroll to position [0, 0]
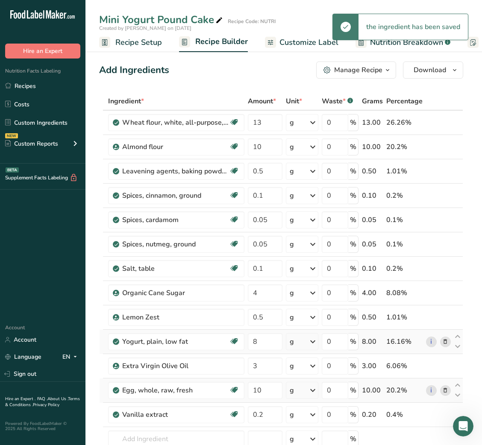
click at [296, 45] on span "Customize Label" at bounding box center [309, 43] width 59 height 12
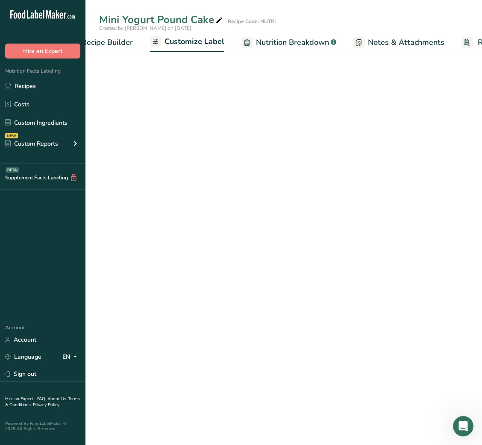
scroll to position [0, 166]
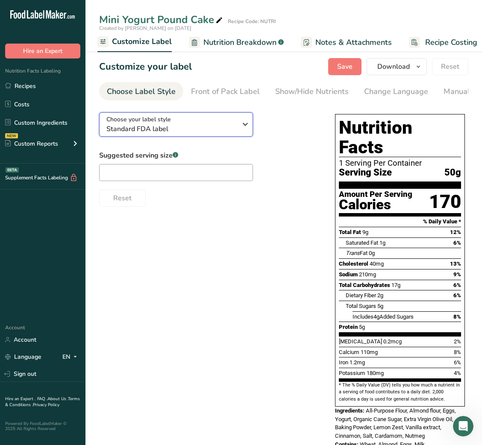
click at [207, 122] on div "Choose your label style Standard FDA label" at bounding box center [171, 124] width 130 height 19
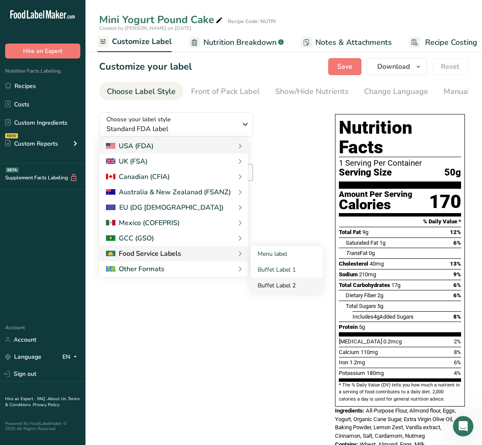
click at [278, 287] on link "Buffet Label 2" at bounding box center [287, 286] width 72 height 16
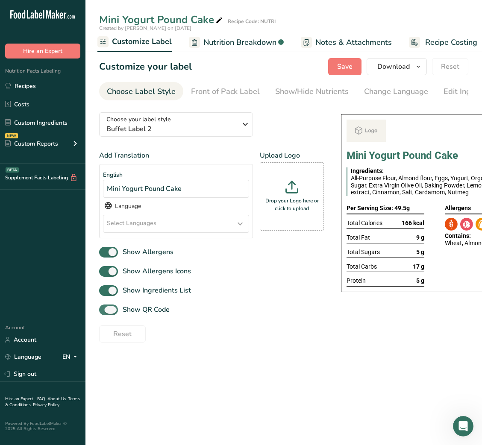
click at [144, 297] on span "Show QR Code" at bounding box center [144, 310] width 52 height 10
click at [105, 297] on input "Show QR Code" at bounding box center [102, 310] width 6 height 6
click at [388, 92] on div "Change Language" at bounding box center [396, 92] width 64 height 12
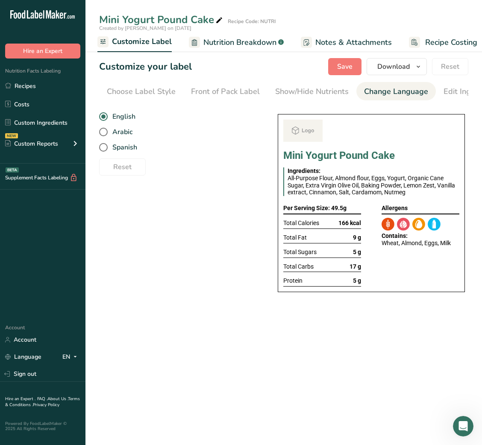
scroll to position [0, 156]
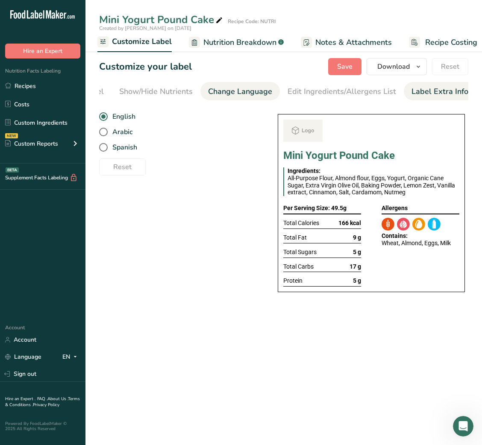
click at [424, 90] on div "Label Extra Info" at bounding box center [440, 92] width 57 height 12
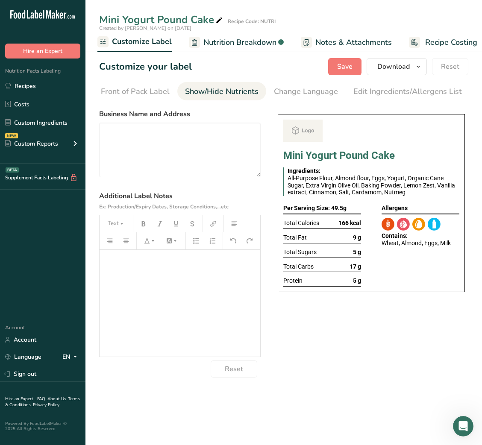
click at [243, 87] on div "Show/Hide Nutrients" at bounding box center [222, 92] width 74 height 12
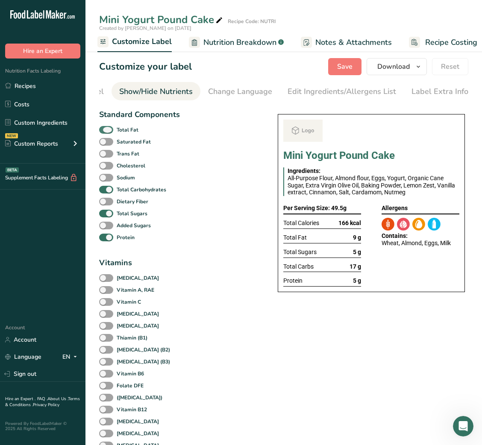
click at [101, 129] on span at bounding box center [106, 130] width 14 height 8
click at [101, 129] on input "Total Fat" at bounding box center [102, 130] width 6 height 6
click at [123, 218] on b "Total Sugars" at bounding box center [132, 214] width 31 height 8
click at [105, 216] on input "Total Sugars" at bounding box center [102, 214] width 6 height 6
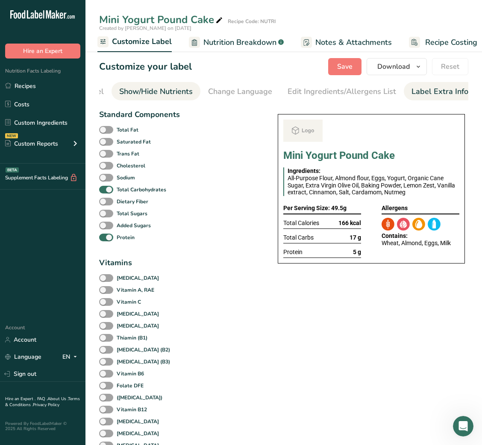
click at [432, 92] on div "Label Extra Info" at bounding box center [440, 92] width 57 height 12
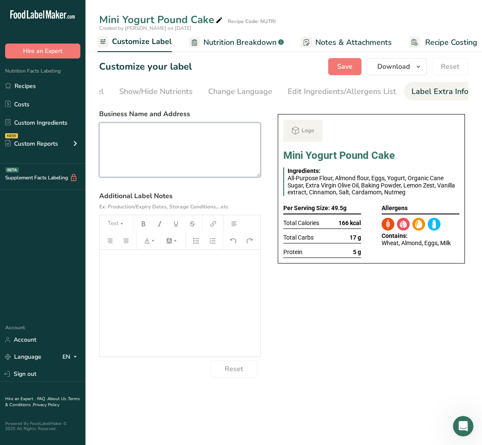
click at [143, 155] on textarea at bounding box center [180, 150] width 162 height 55
click at [135, 138] on textarea at bounding box center [180, 150] width 162 height 55
paste textarea "DINNER Use By: [DATE] Storage: Keep refrigerated below 5 °C Heating: Reheat tho…"
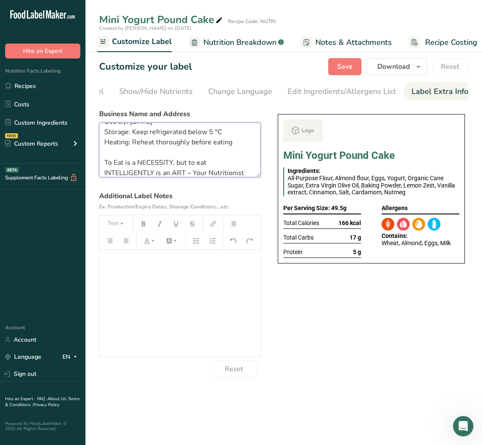
scroll to position [0, 0]
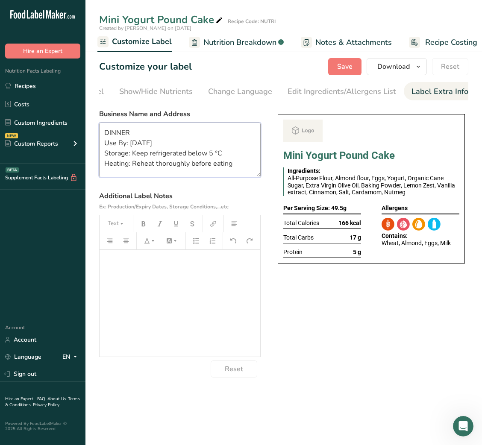
drag, startPoint x: 131, startPoint y: 166, endPoint x: 242, endPoint y: 162, distance: 111.2
click at [242, 162] on textarea "DINNER Use By: [DATE] Storage: Keep refrigerated below 5 °C Heating: Reheat tho…" at bounding box center [180, 150] width 162 height 55
click at [115, 133] on textarea "DINNER Use By: [DATE] Storage: Keep refrigerated below 5 °C Heating: Not requir…" at bounding box center [180, 150] width 162 height 55
click at [167, 161] on textarea "SNACK Use By: [DATE] Storage: Keep refrigerated below 5 °C Heating: Not require…" at bounding box center [180, 150] width 162 height 55
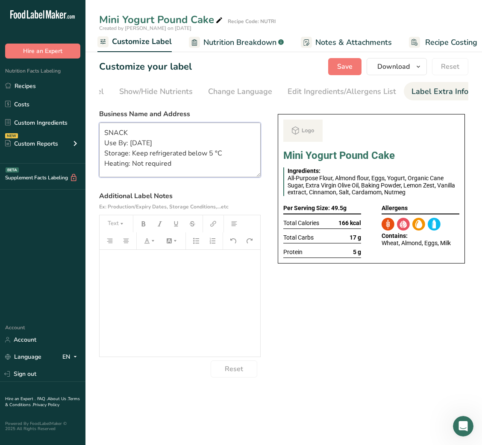
scroll to position [37, 0]
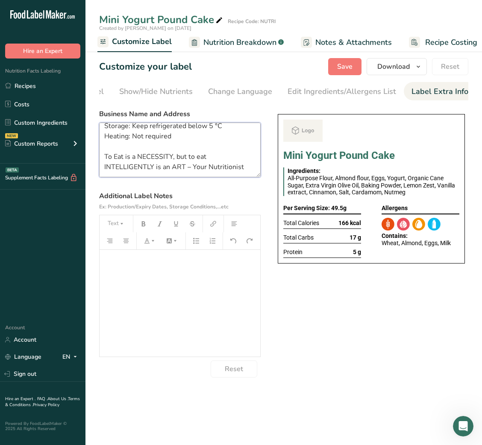
click at [207, 168] on textarea "SNACK Use By: [DATE] Storage: Keep refrigerated below 5 °C Heating: Not require…" at bounding box center [180, 150] width 162 height 55
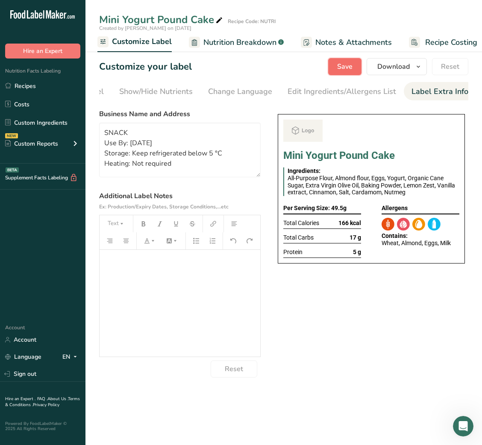
click at [349, 71] on span "Save" at bounding box center [344, 67] width 15 height 10
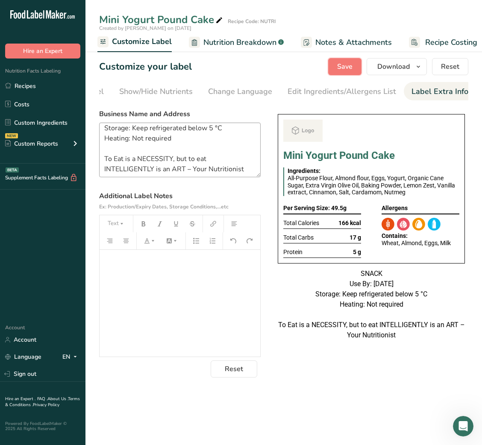
scroll to position [27, 0]
click at [345, 65] on span "Save" at bounding box center [344, 67] width 15 height 10
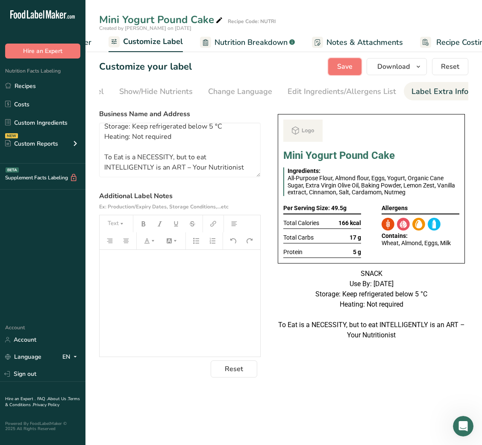
scroll to position [0, 0]
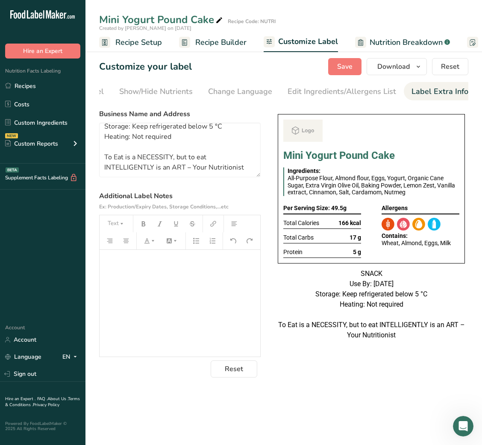
click at [209, 40] on span "Recipe Builder" at bounding box center [220, 43] width 51 height 12
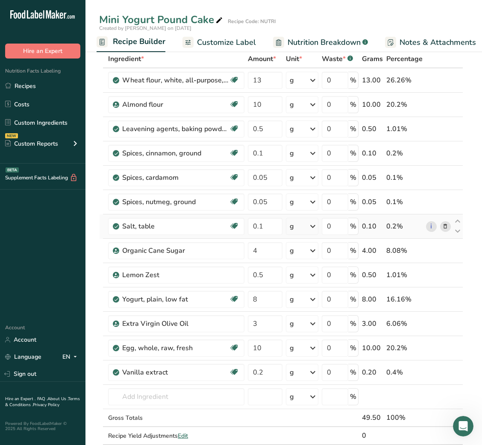
scroll to position [43, 0]
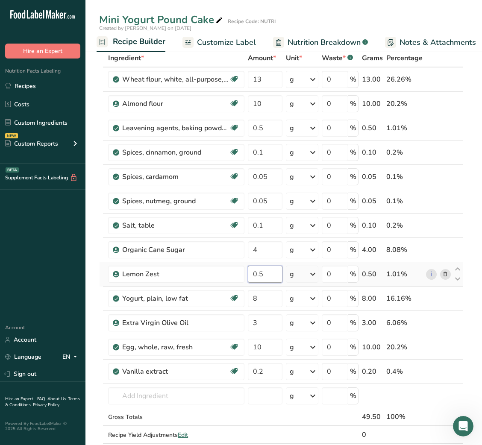
click at [261, 273] on input "0.5" at bounding box center [265, 274] width 35 height 17
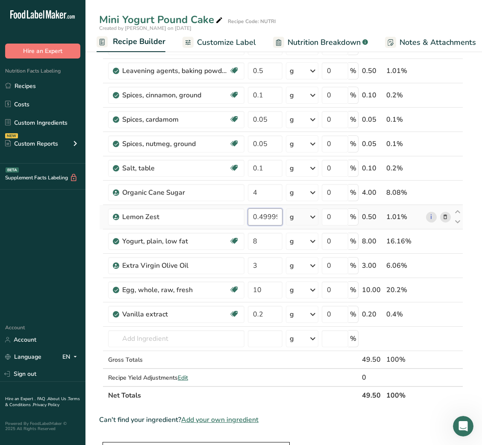
scroll to position [99, 0]
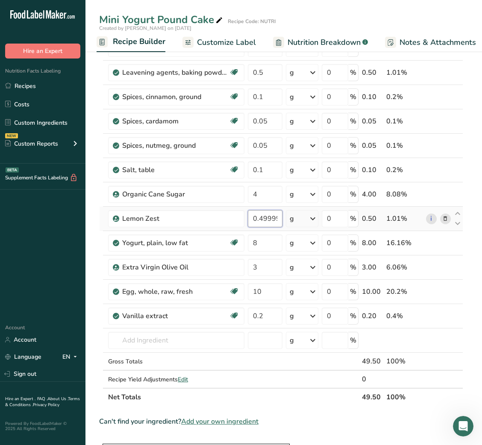
click at [257, 216] on input "0.499998" at bounding box center [265, 218] width 35 height 17
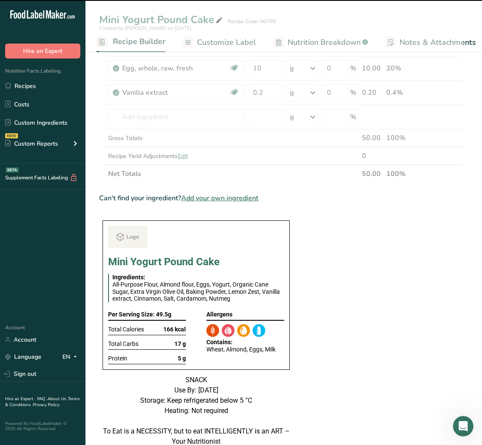
scroll to position [325, 0]
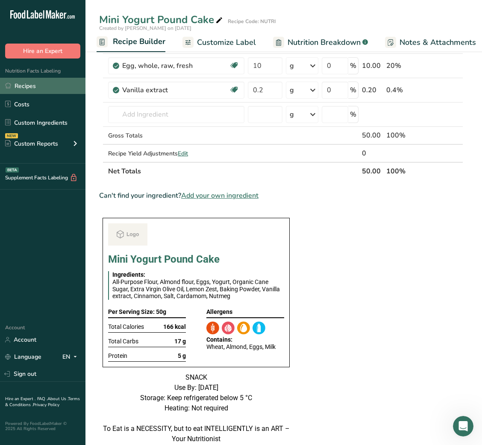
click at [43, 90] on link "Recipes" at bounding box center [42, 86] width 85 height 16
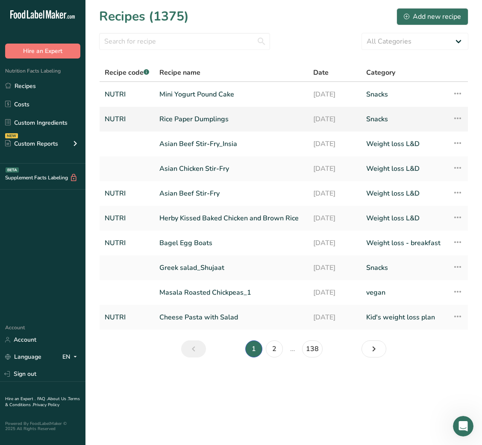
click at [182, 130] on td "Rice Paper Dumplings" at bounding box center [231, 119] width 154 height 25
click at [187, 123] on link "Rice Paper Dumplings" at bounding box center [231, 119] width 144 height 18
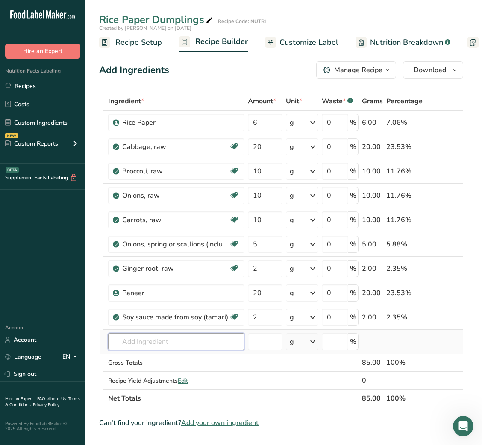
click at [157, 297] on input "text" at bounding box center [176, 341] width 136 height 17
click at [169, 297] on p "4058 Oil, sesame, salad or cooking" at bounding box center [166, 359] width 102 height 9
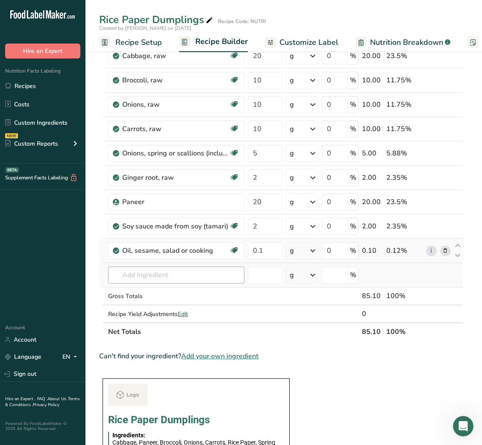
scroll to position [64, 0]
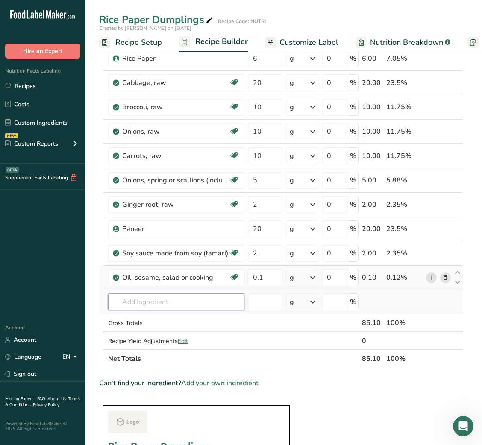
click at [156, 297] on input "text" at bounding box center [176, 302] width 136 height 17
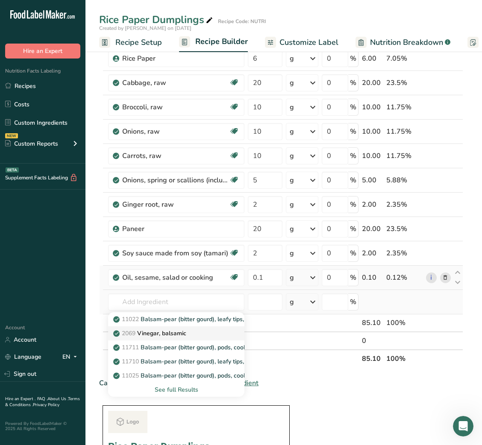
click at [171, 297] on p "2069 Vinegar, balsamic" at bounding box center [150, 333] width 71 height 9
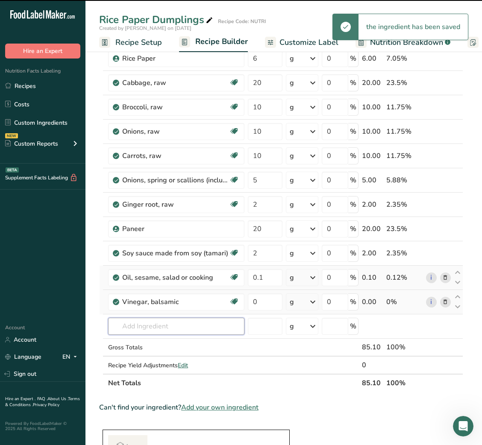
scroll to position [55, 0]
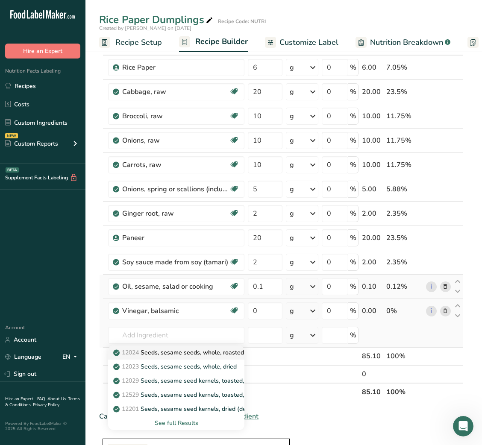
click at [192, 297] on p "12024 Seeds, sesame seeds, whole, roasted and toasted" at bounding box center [197, 352] width 164 height 9
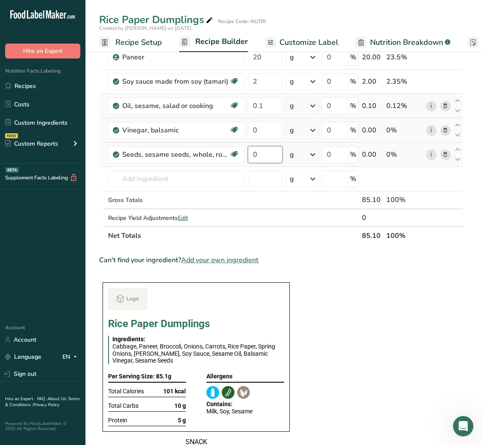
scroll to position [239, 0]
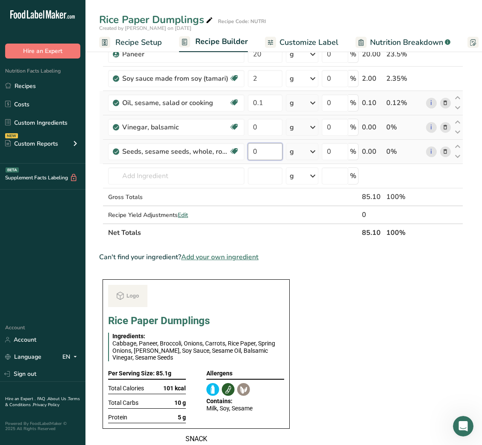
click at [250, 147] on input "0" at bounding box center [265, 151] width 35 height 17
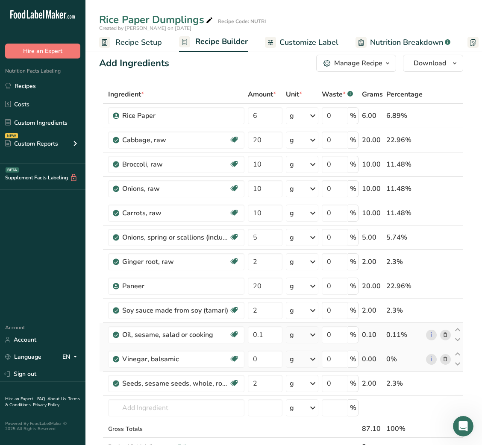
scroll to position [6, 0]
click at [261, 194] on input "10" at bounding box center [265, 189] width 35 height 17
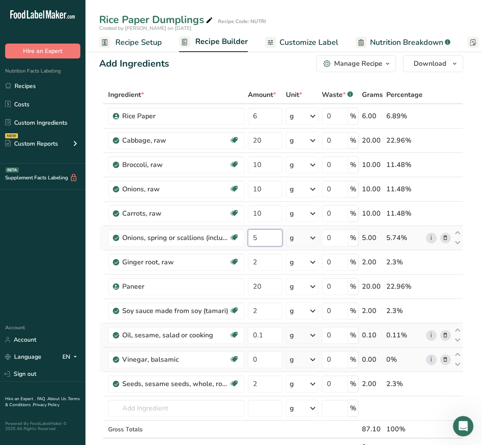
click at [253, 241] on div "Ingredient * Amount * Unit * Waste * .a-a{fill:#347362;}.b-a{fill:#fff;} Grams …" at bounding box center [281, 280] width 364 height 389
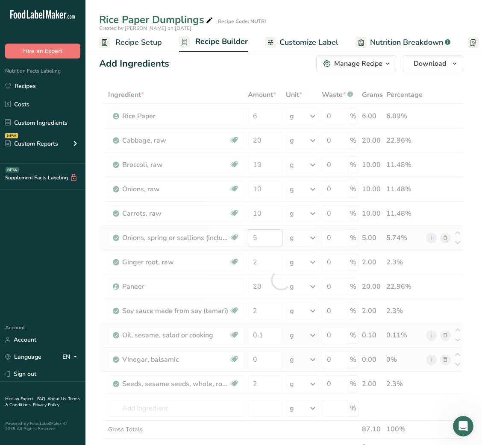
click at [253, 241] on div at bounding box center [281, 280] width 364 height 389
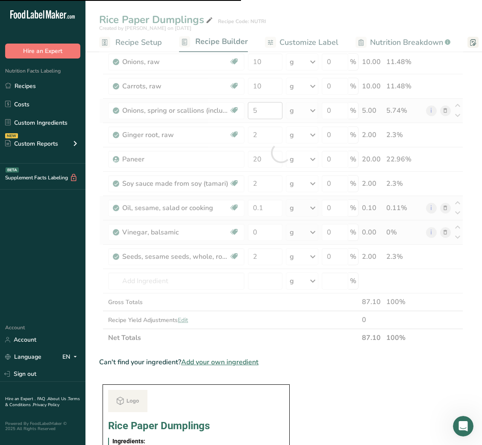
scroll to position [127, 0]
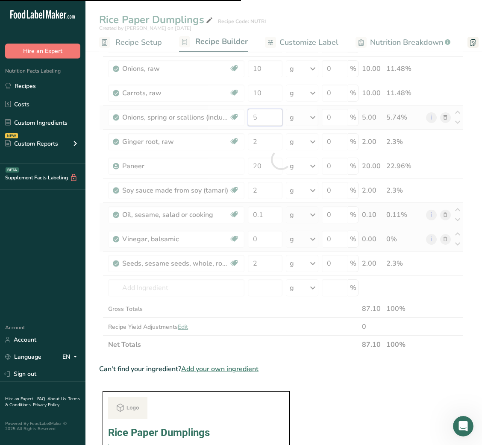
click at [253, 119] on input "5" at bounding box center [265, 117] width 35 height 17
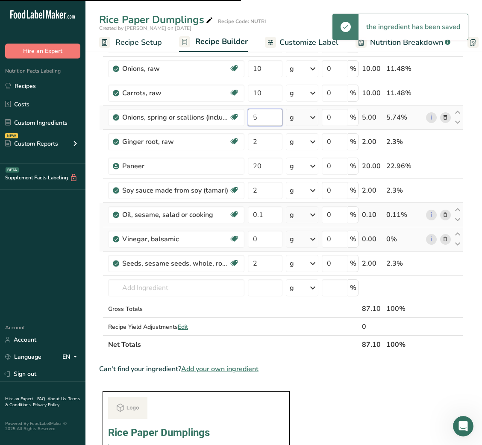
click at [253, 119] on input "5" at bounding box center [265, 117] width 35 height 17
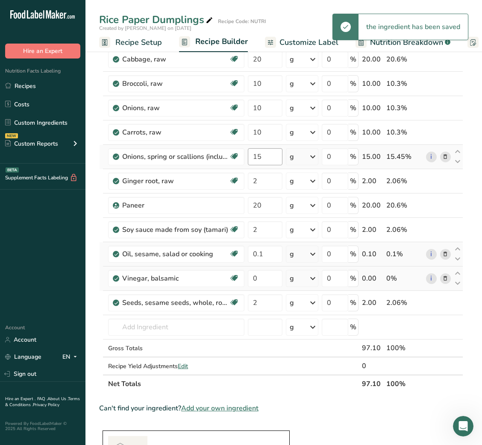
scroll to position [0, 0]
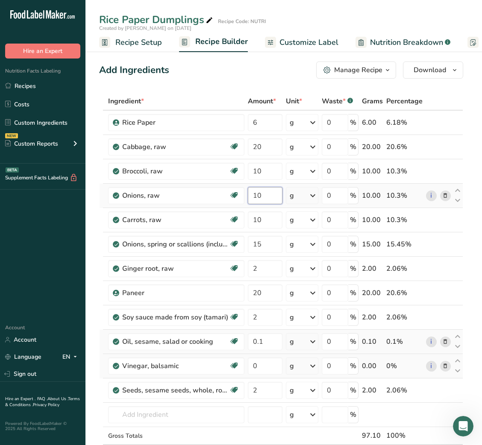
click at [255, 196] on input "10" at bounding box center [265, 195] width 35 height 17
click at [253, 196] on input "13" at bounding box center [265, 195] width 34 height 17
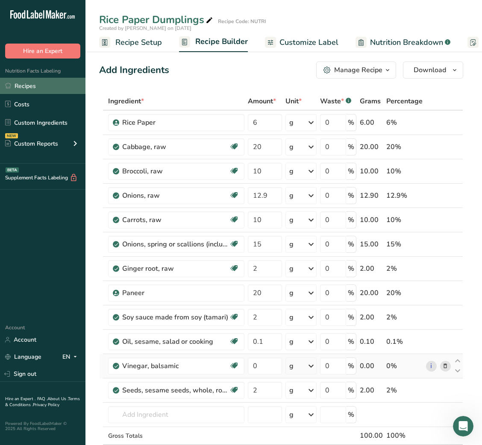
click at [37, 86] on link "Recipes" at bounding box center [42, 86] width 85 height 16
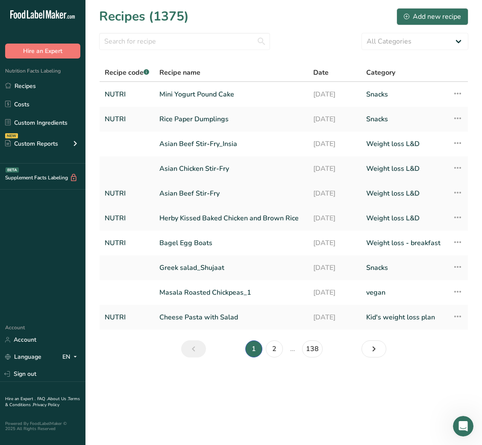
click at [183, 201] on link "Asian Beef Stir-Fry" at bounding box center [231, 194] width 144 height 18
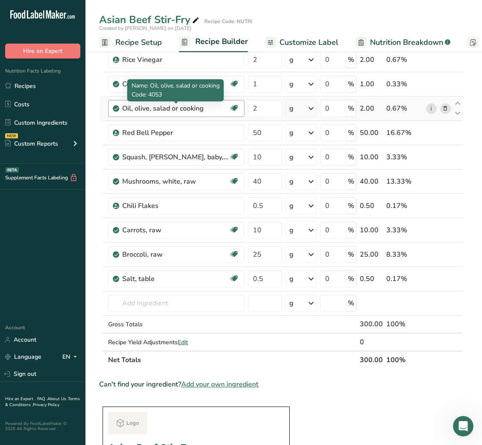
scroll to position [161, 0]
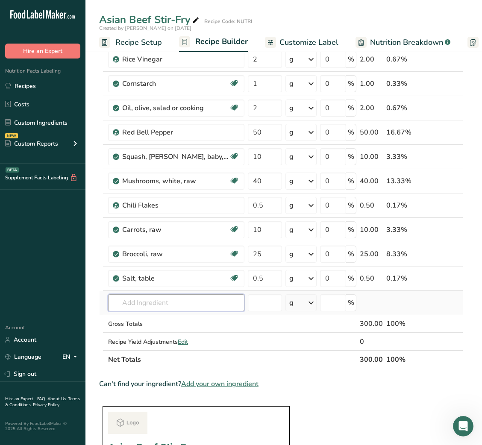
click at [135, 297] on input "text" at bounding box center [176, 302] width 136 height 17
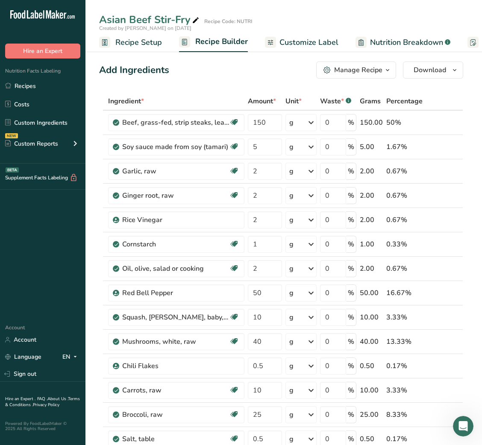
click at [249, 98] on span "Amount *" at bounding box center [262, 101] width 28 height 10
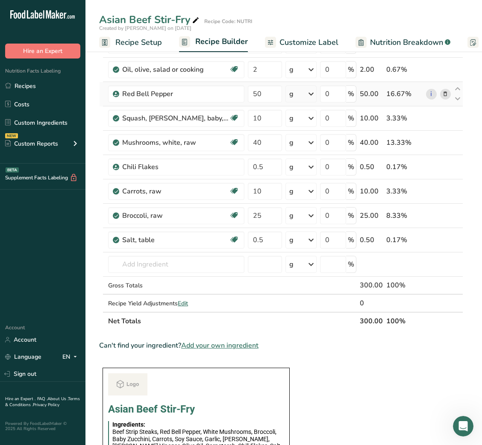
scroll to position [201, 0]
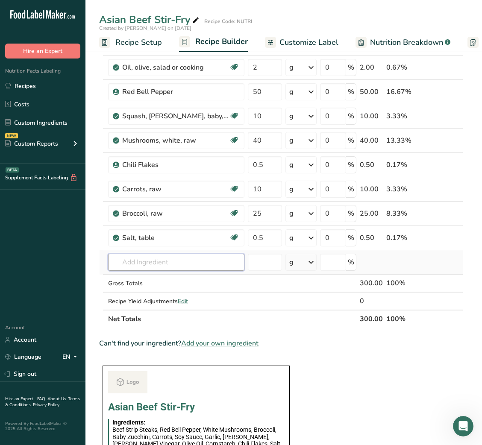
click at [147, 260] on input "text" at bounding box center [176, 262] width 136 height 17
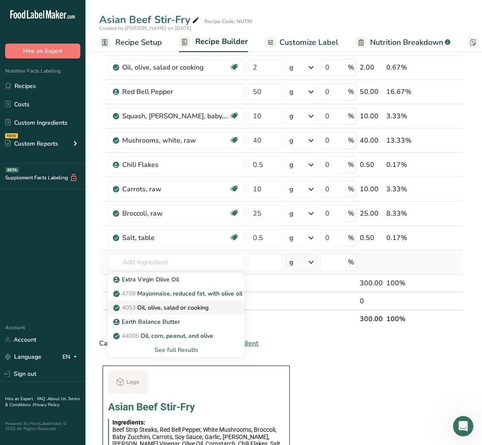
click at [167, 297] on p "4053 Oil, olive, salad or cooking" at bounding box center [162, 307] width 94 height 9
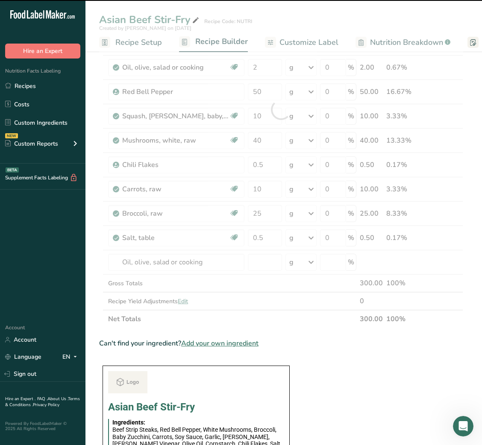
click at [265, 261] on div at bounding box center [281, 109] width 364 height 437
click at [265, 261] on input "number" at bounding box center [265, 262] width 34 height 17
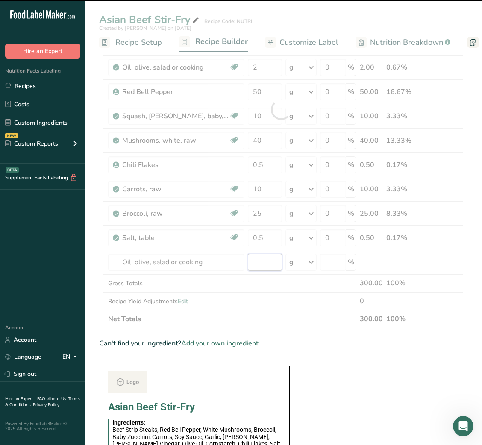
click at [265, 261] on input "number" at bounding box center [265, 262] width 34 height 17
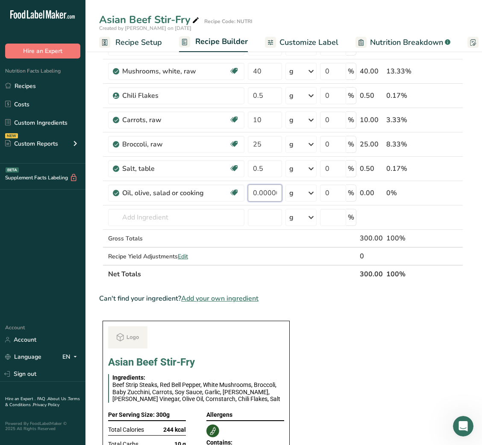
scroll to position [274, 0]
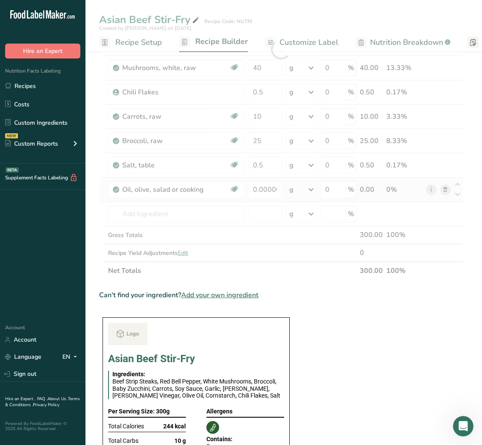
click at [445, 191] on div "Ingredient * Amount * Unit * Waste * .a-a{fill:#347362;}.b-a{fill:#fff;} Grams …" at bounding box center [281, 49] width 364 height 462
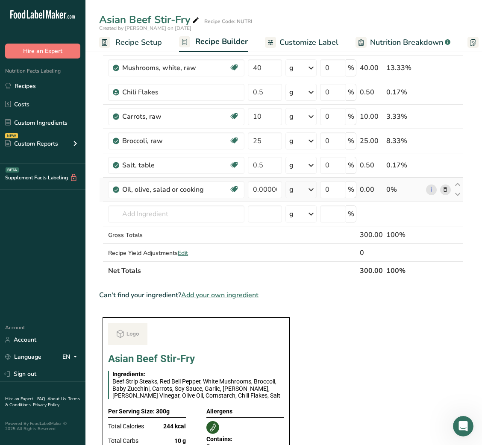
click at [447, 190] on icon at bounding box center [445, 190] width 6 height 9
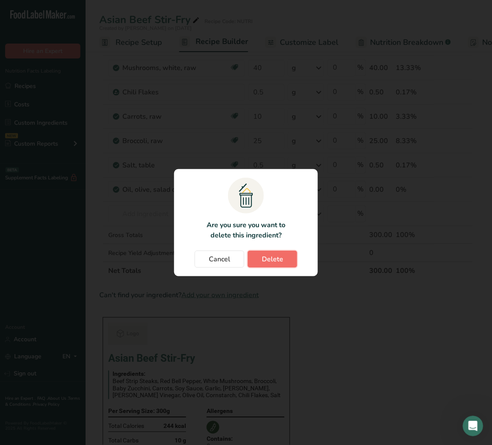
click at [291, 255] on button "Delete" at bounding box center [272, 259] width 50 height 17
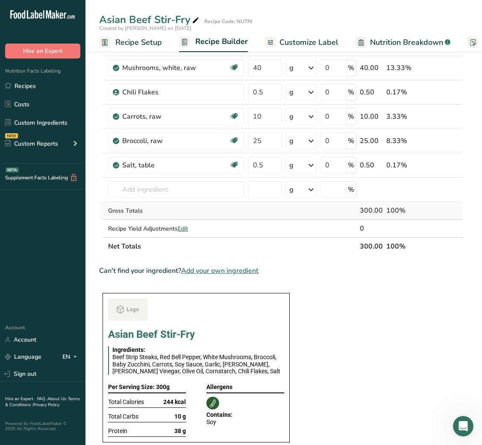
scroll to position [0, 0]
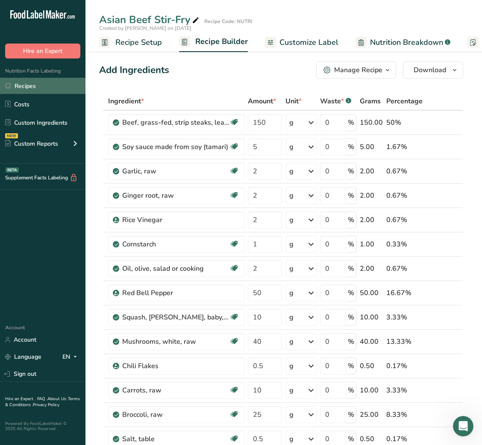
click at [44, 80] on link "Recipes" at bounding box center [42, 86] width 85 height 16
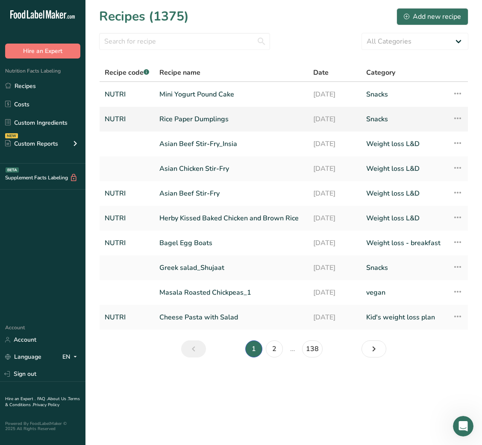
click at [212, 118] on link "Rice Paper Dumplings" at bounding box center [231, 119] width 144 height 18
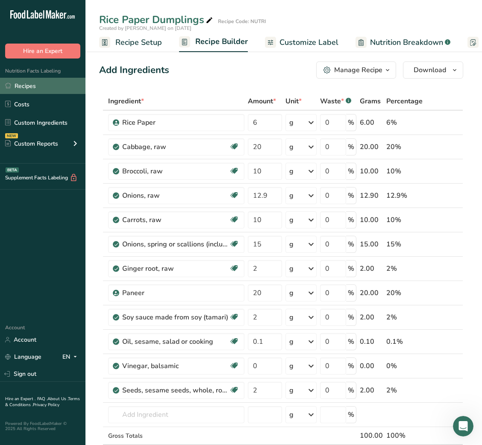
click at [41, 89] on link "Recipes" at bounding box center [42, 86] width 85 height 16
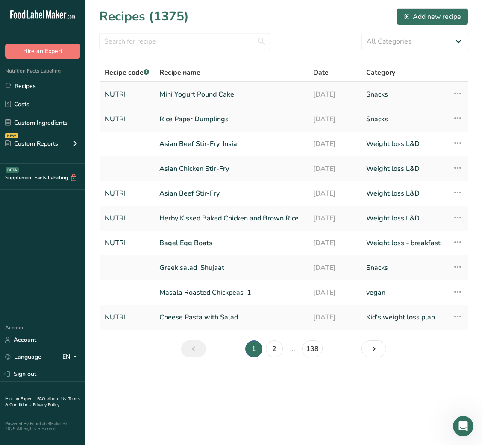
click at [212, 95] on link "Mini Yogurt Pound Cake" at bounding box center [231, 94] width 144 height 18
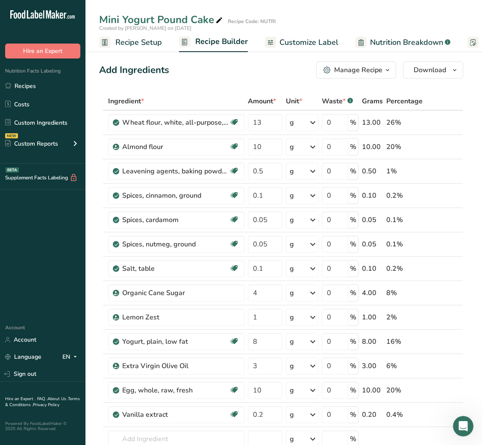
click at [32, 91] on link "Recipes" at bounding box center [42, 86] width 85 height 16
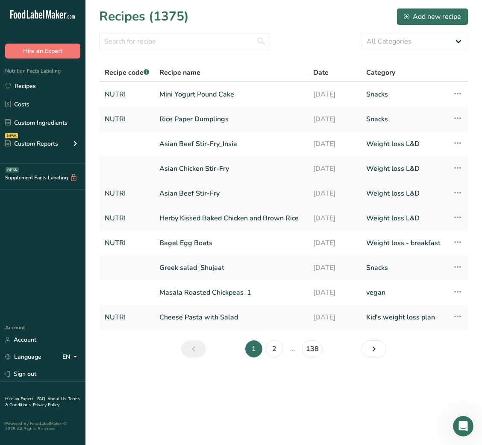
click at [0, 78] on link "Recipes" at bounding box center [42, 86] width 85 height 16
